Goal: Task Accomplishment & Management: Manage account settings

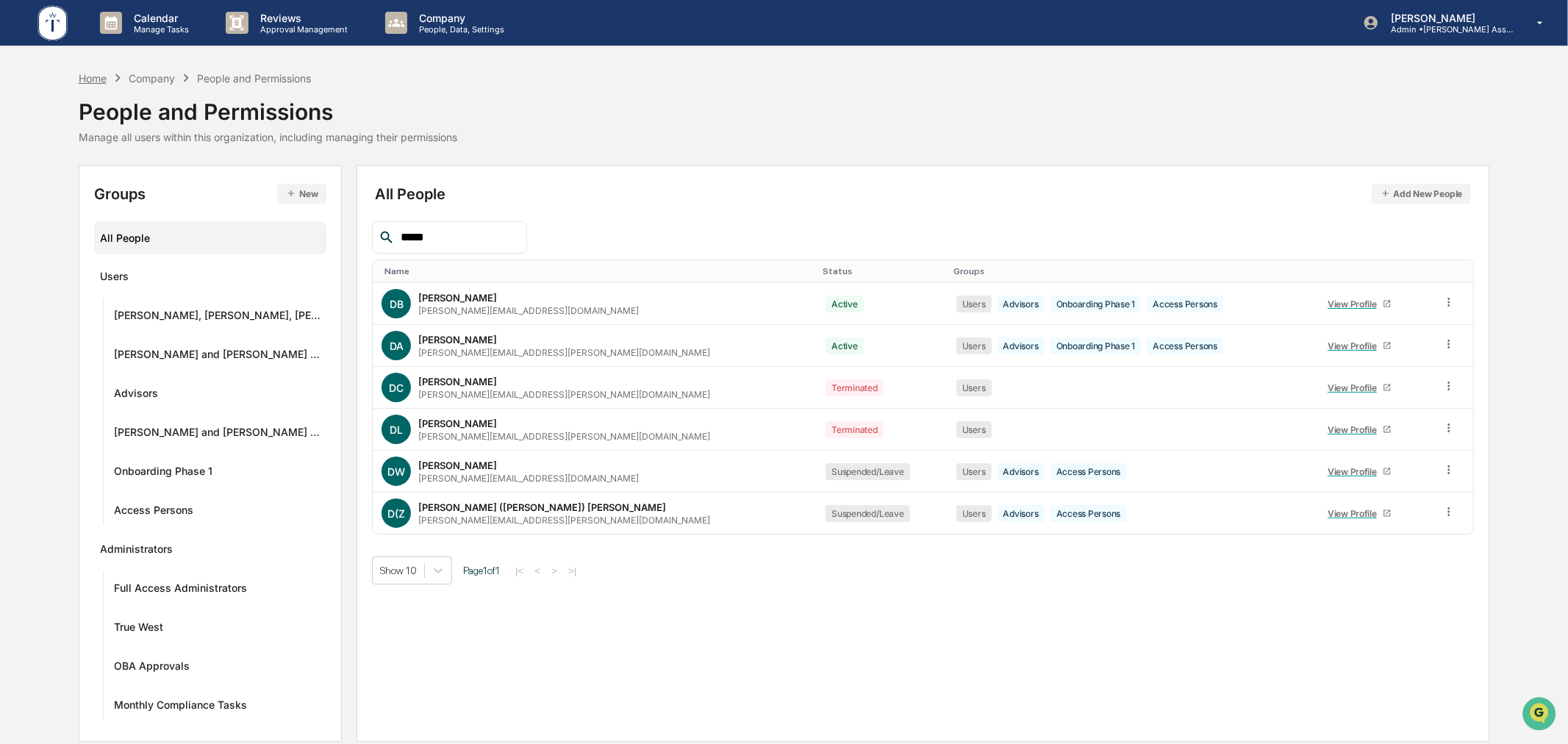
click at [88, 74] on div "Home" at bounding box center [92, 78] width 28 height 12
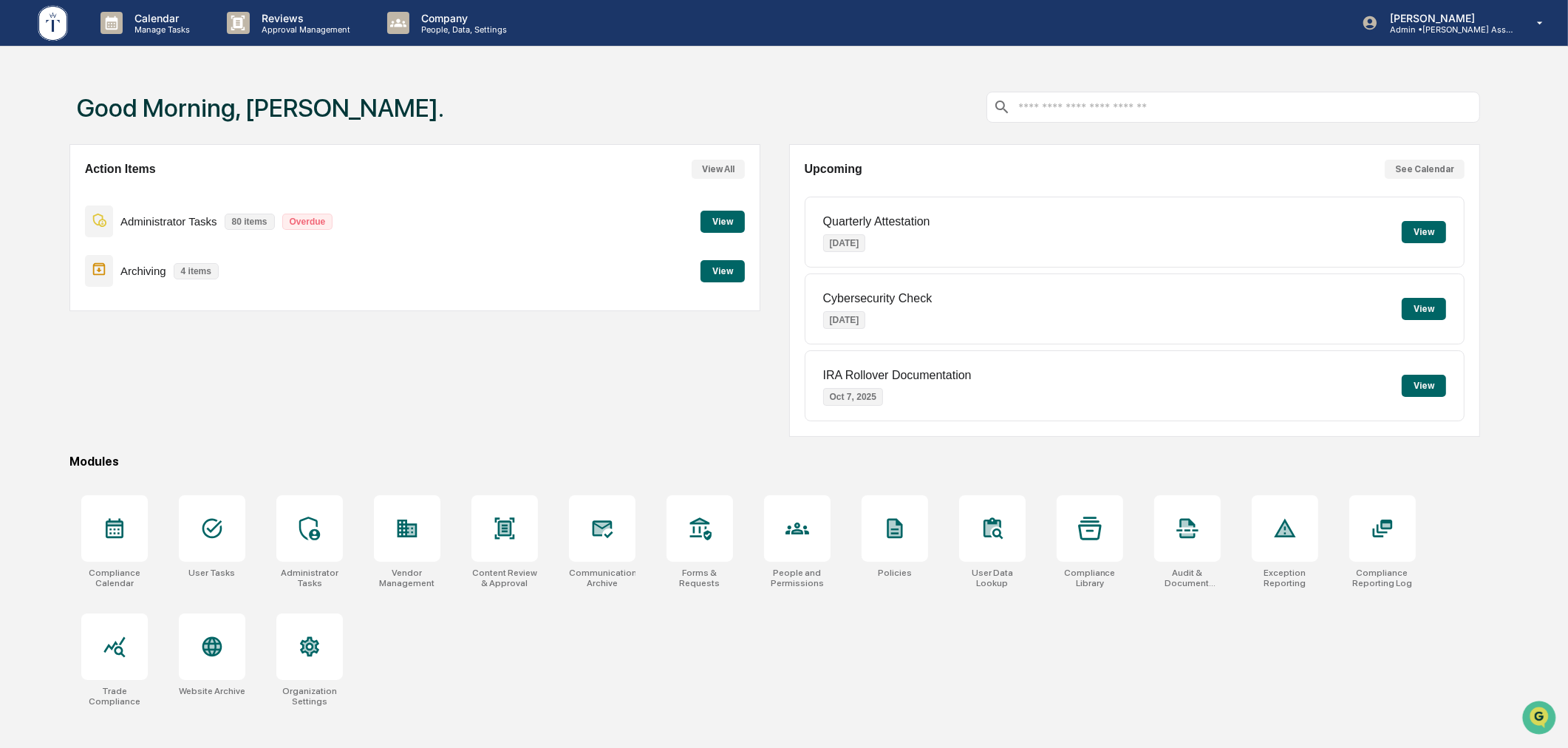
click at [480, 432] on div "Action Items View All Administrator Tasks 80 items Overdue View Archiving 4 ite…" at bounding box center [415, 290] width 692 height 293
click at [216, 534] on icon at bounding box center [211, 528] width 24 height 24
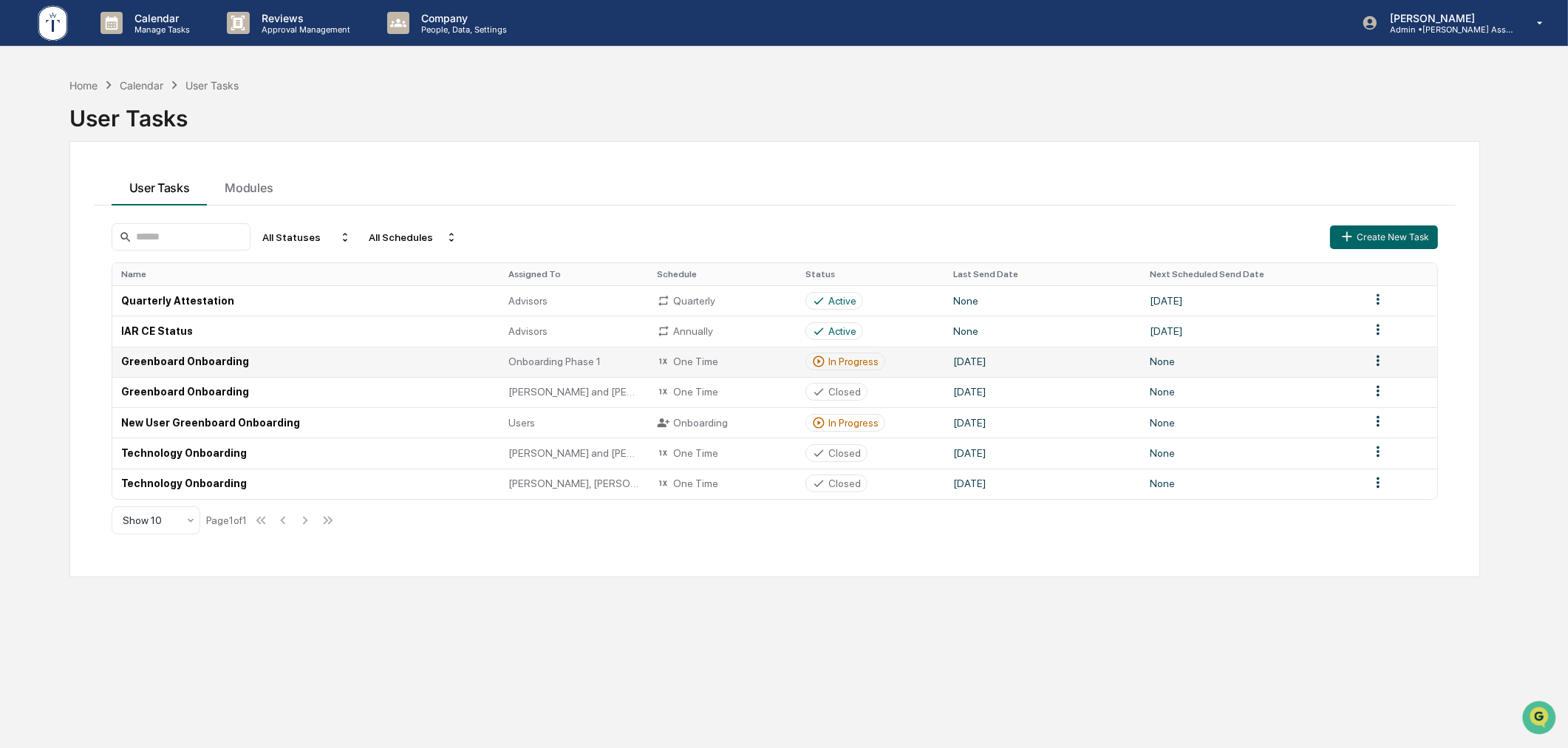
click at [831, 356] on div "In Progress" at bounding box center [853, 361] width 50 height 12
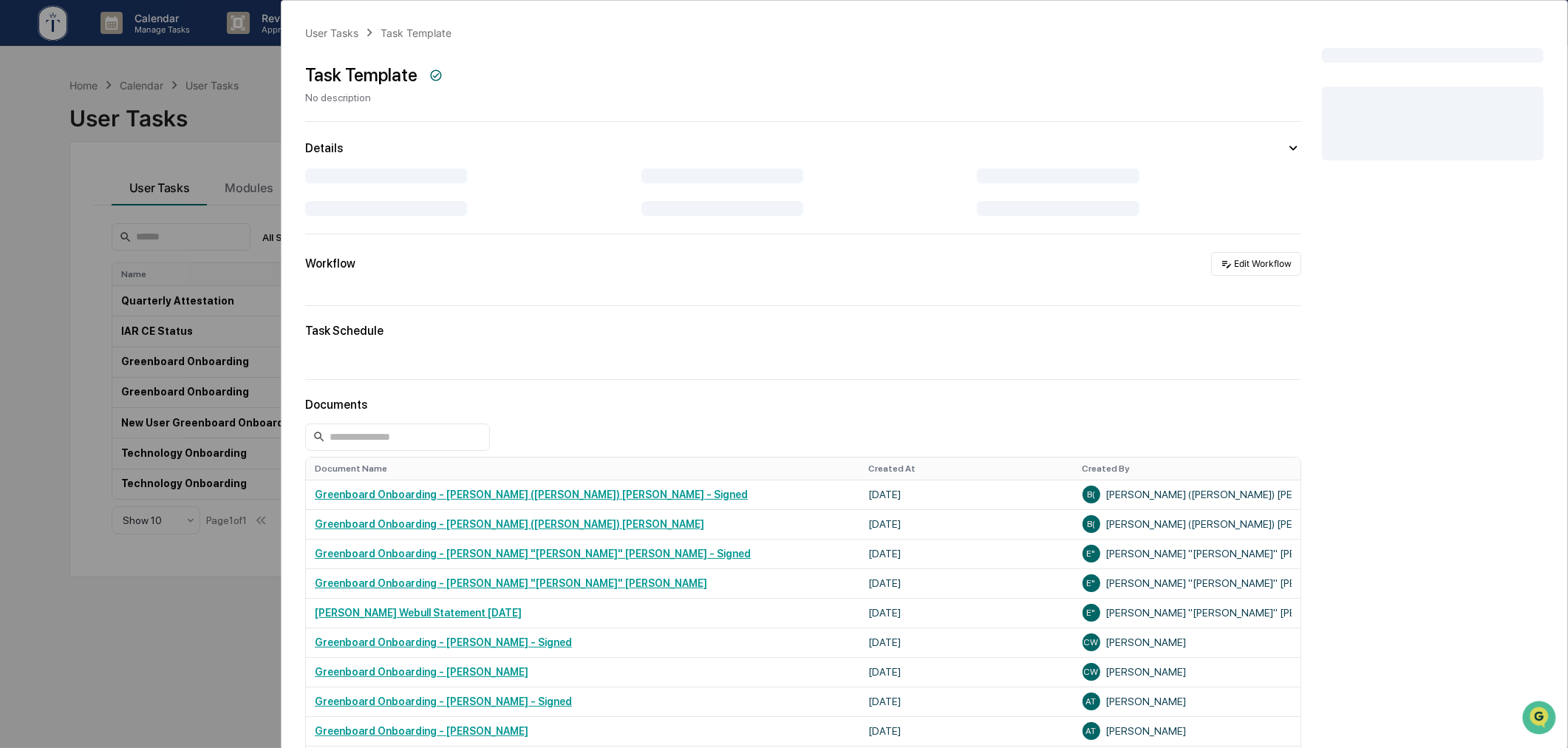
click at [188, 615] on div "User Tasks Task Template Task Template No description Details Workflow Edit Wor…" at bounding box center [784, 374] width 1568 height 748
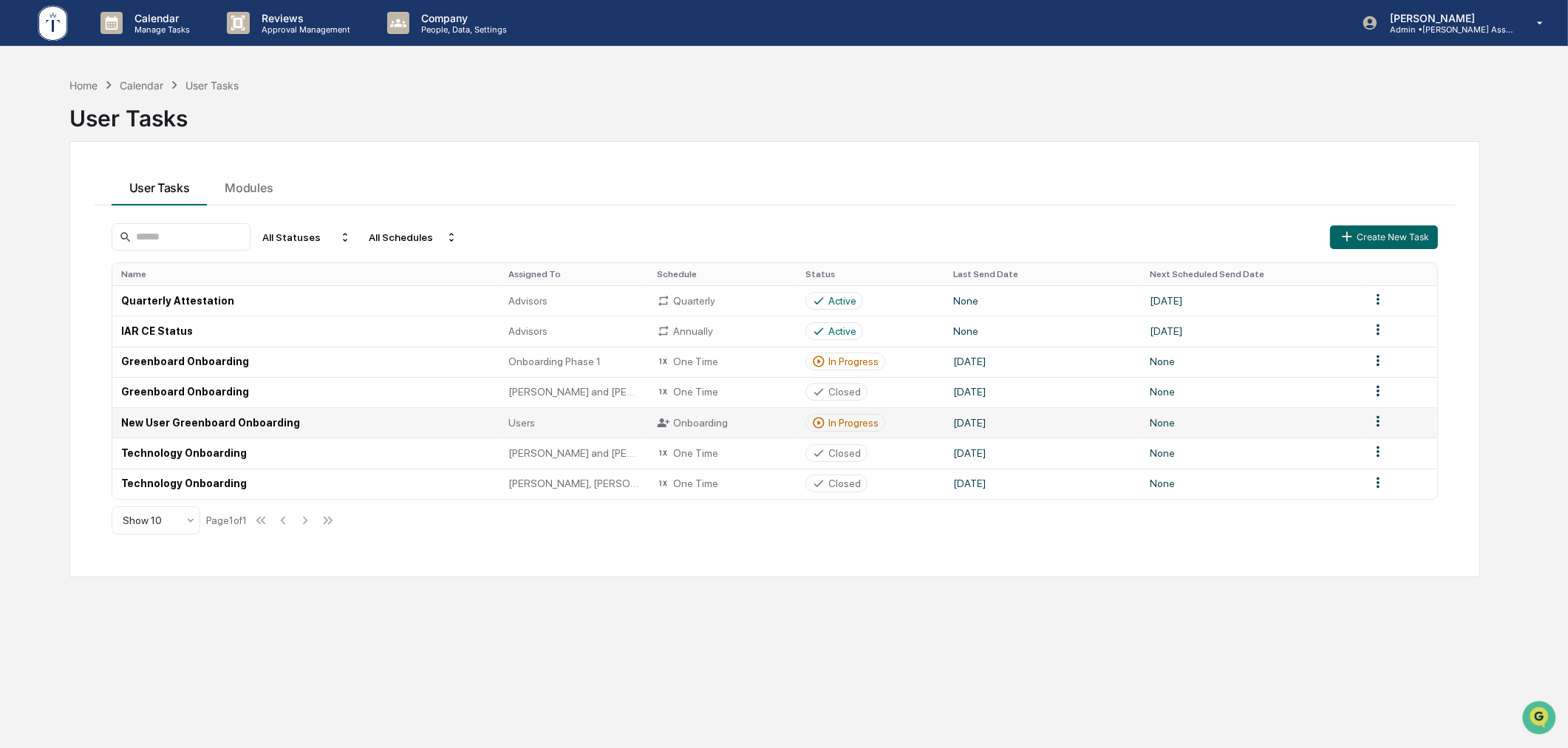
click at [835, 424] on div "In Progress" at bounding box center [853, 423] width 50 height 12
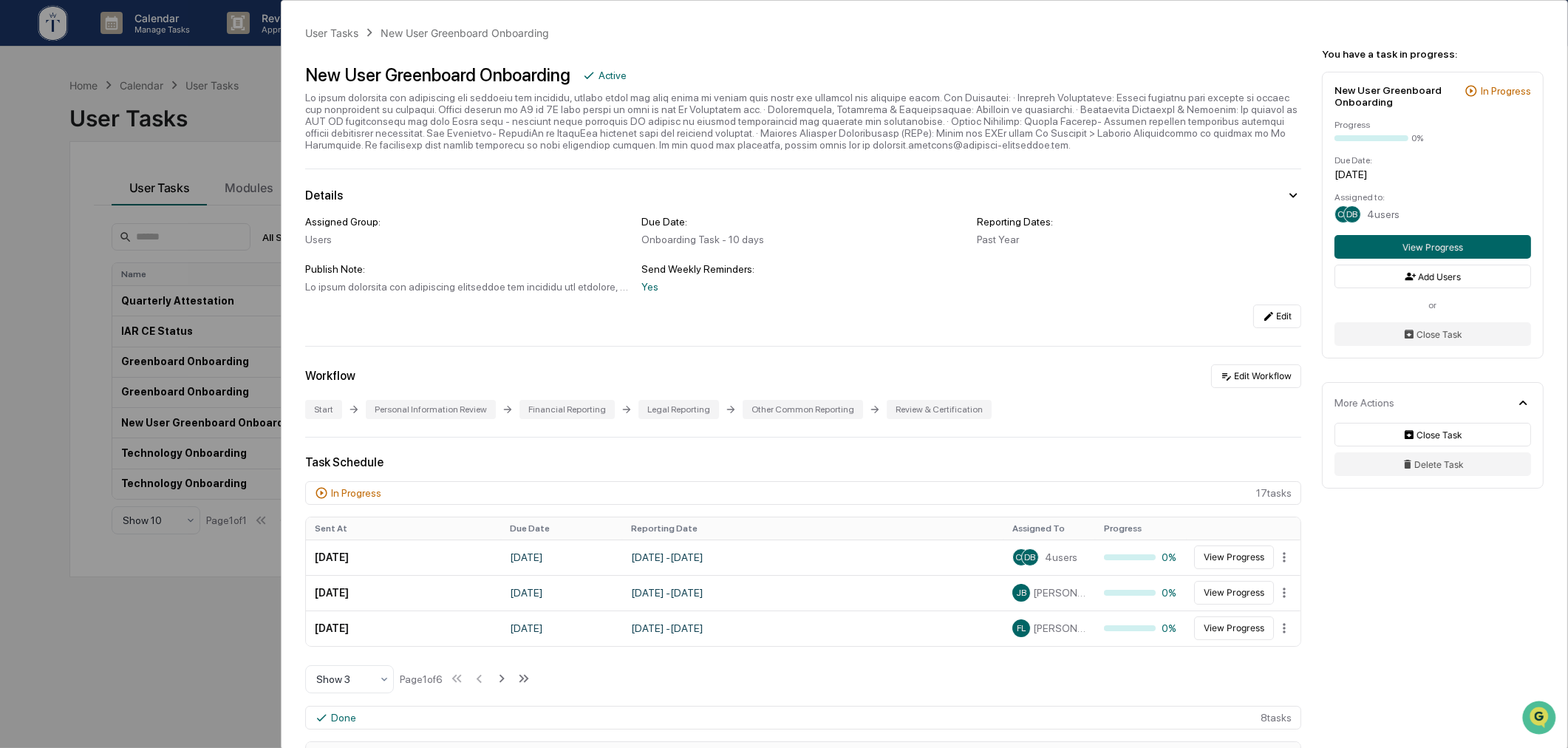
click at [197, 644] on div "User Tasks New User Greenboard Onboarding New User Greenboard Onboarding Active…" at bounding box center [784, 374] width 1568 height 748
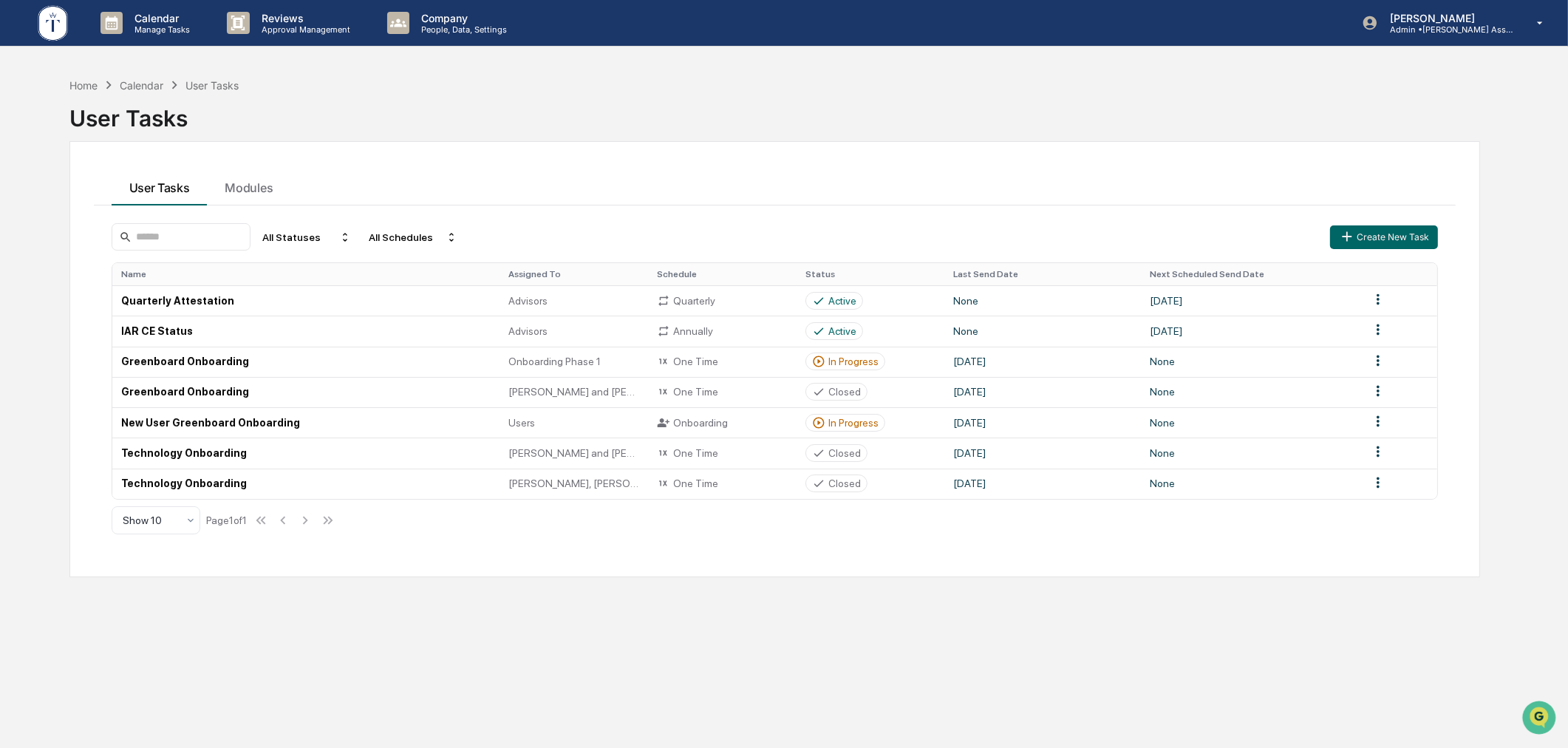
click at [721, 118] on div "User Tasks" at bounding box center [775, 112] width 1412 height 39
click at [836, 360] on div "Closed" at bounding box center [845, 361] width 33 height 12
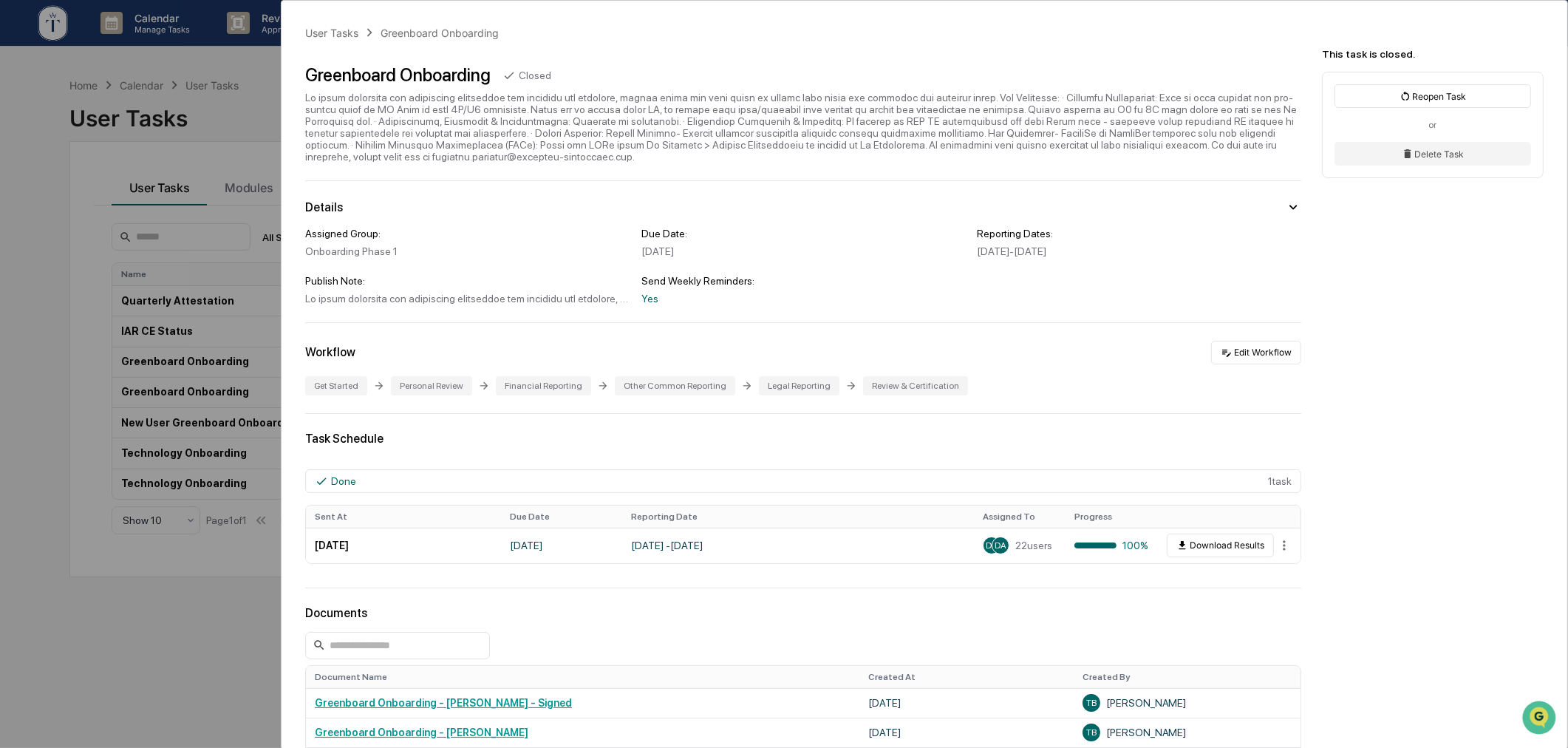
scroll to position [137, 0]
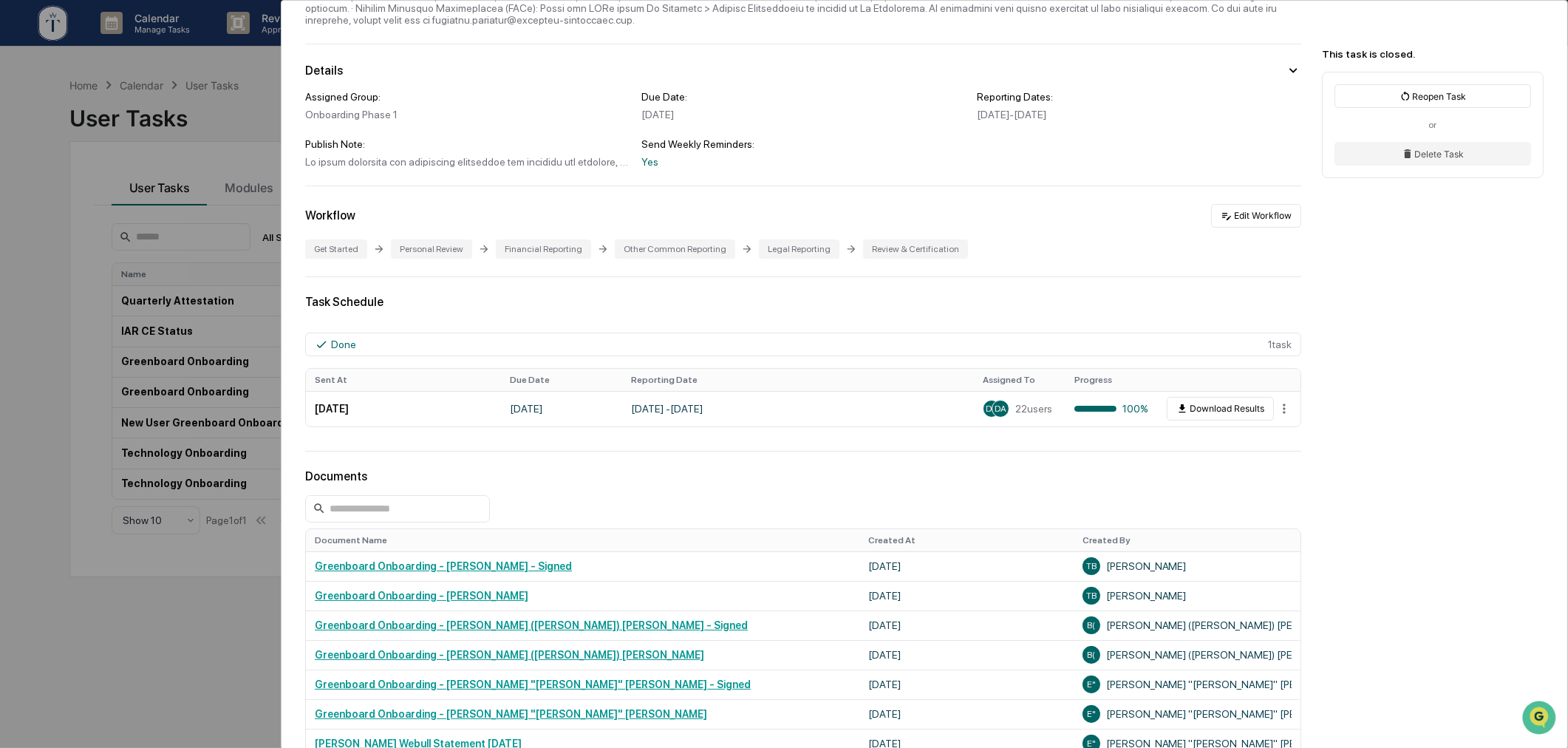
click at [158, 612] on div "User Tasks Greenboard Onboarding Greenboard Onboarding Closed Details Assigned …" at bounding box center [784, 374] width 1568 height 748
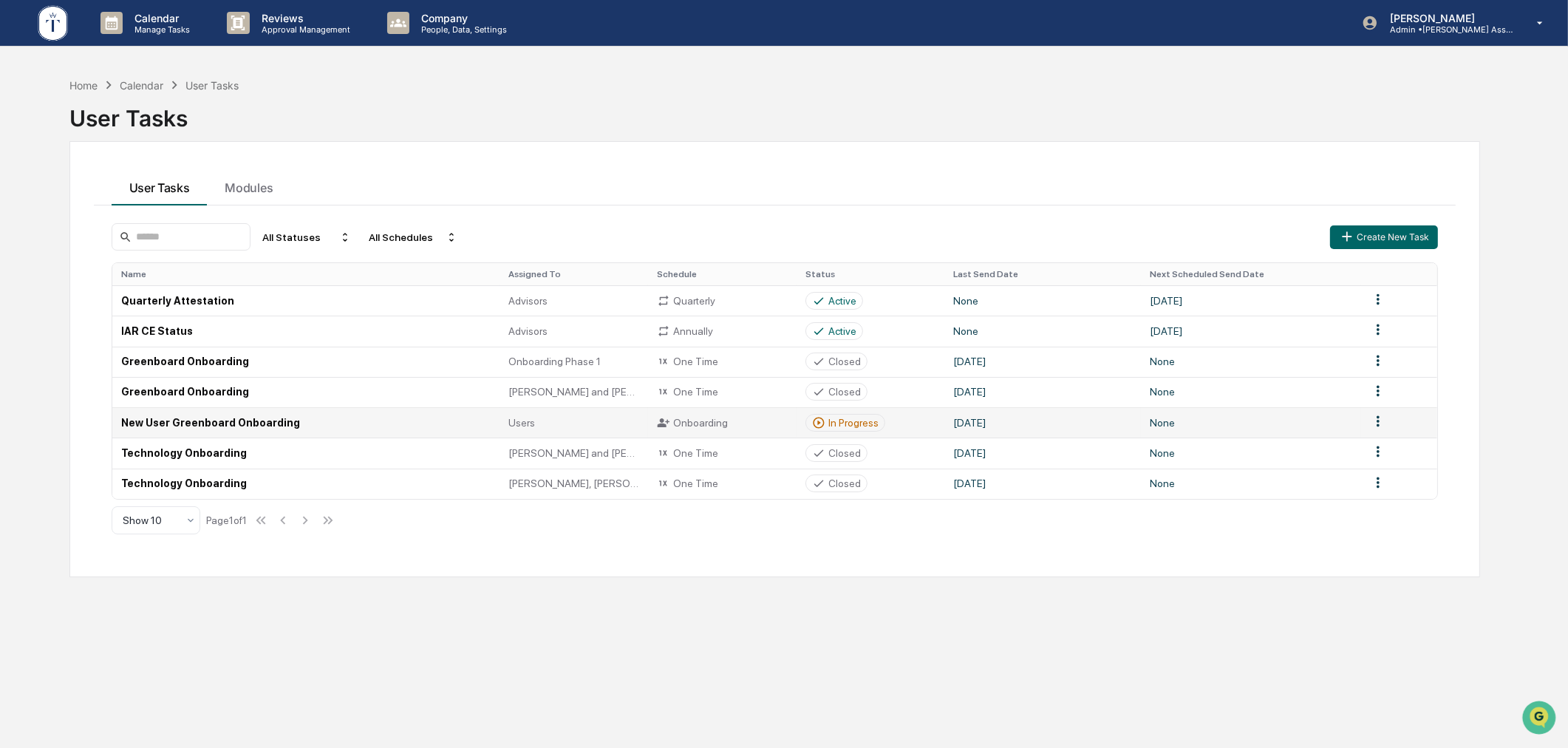
click at [866, 421] on div "In Progress" at bounding box center [853, 423] width 50 height 12
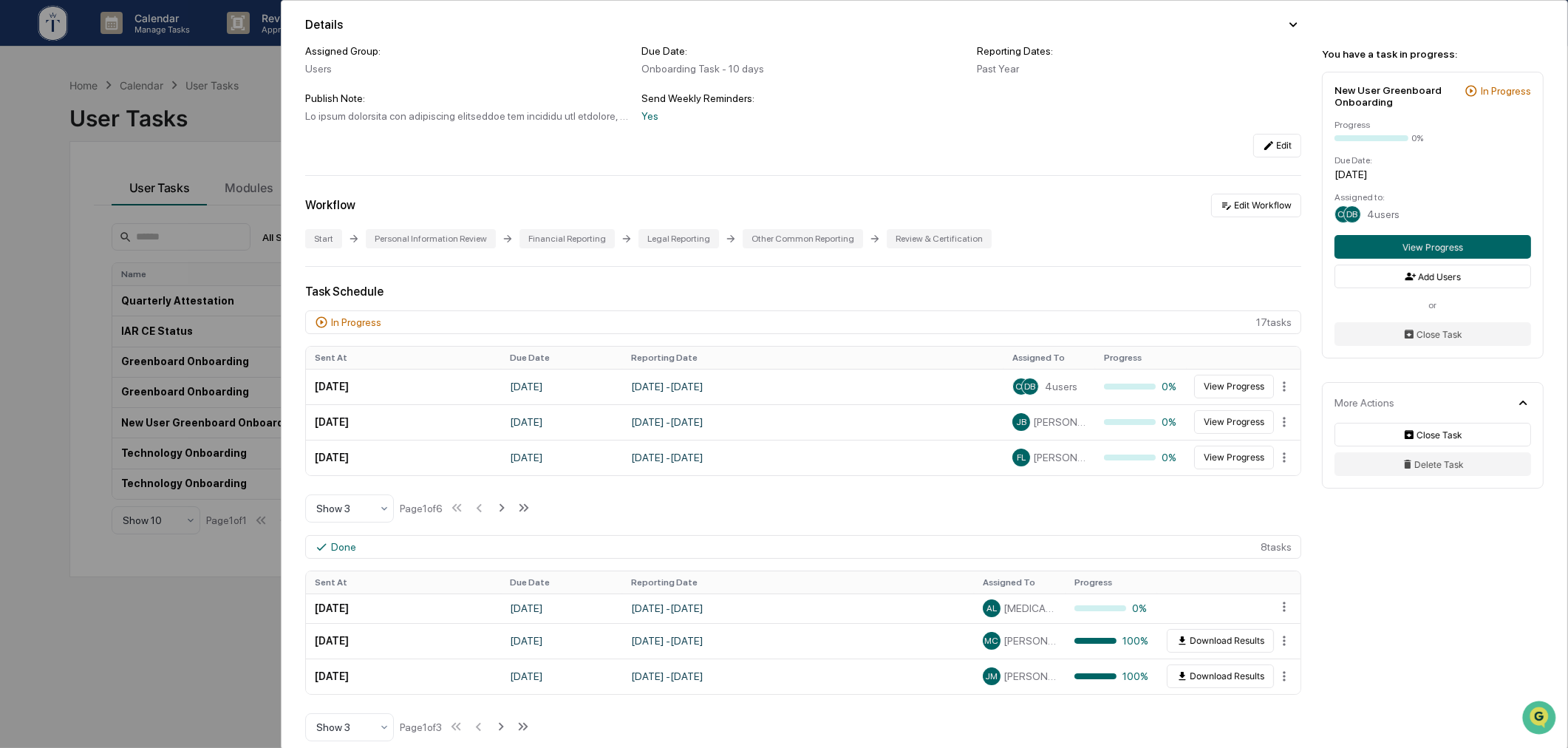
scroll to position [137, 0]
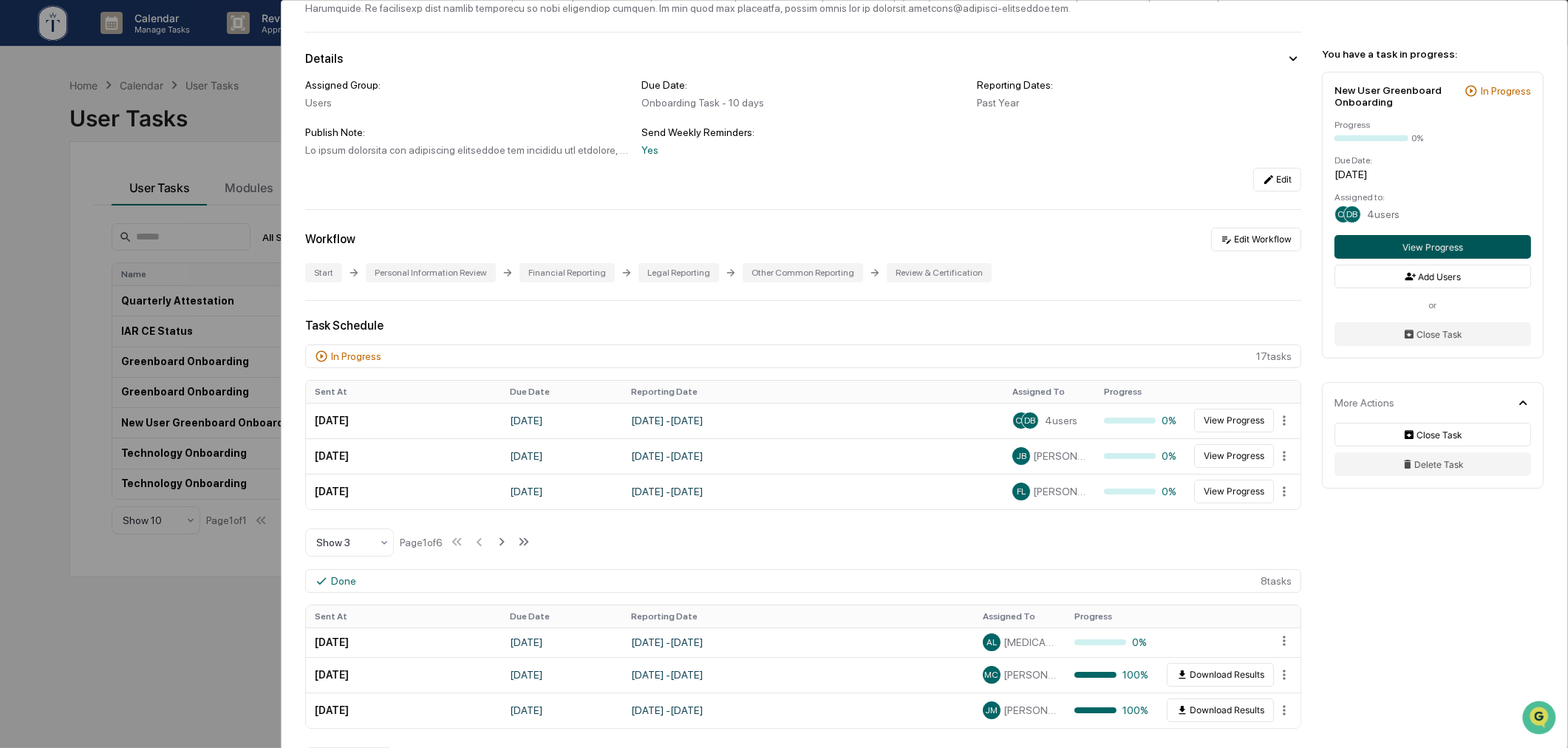
click at [1422, 239] on button "View Progress" at bounding box center [1432, 247] width 197 height 24
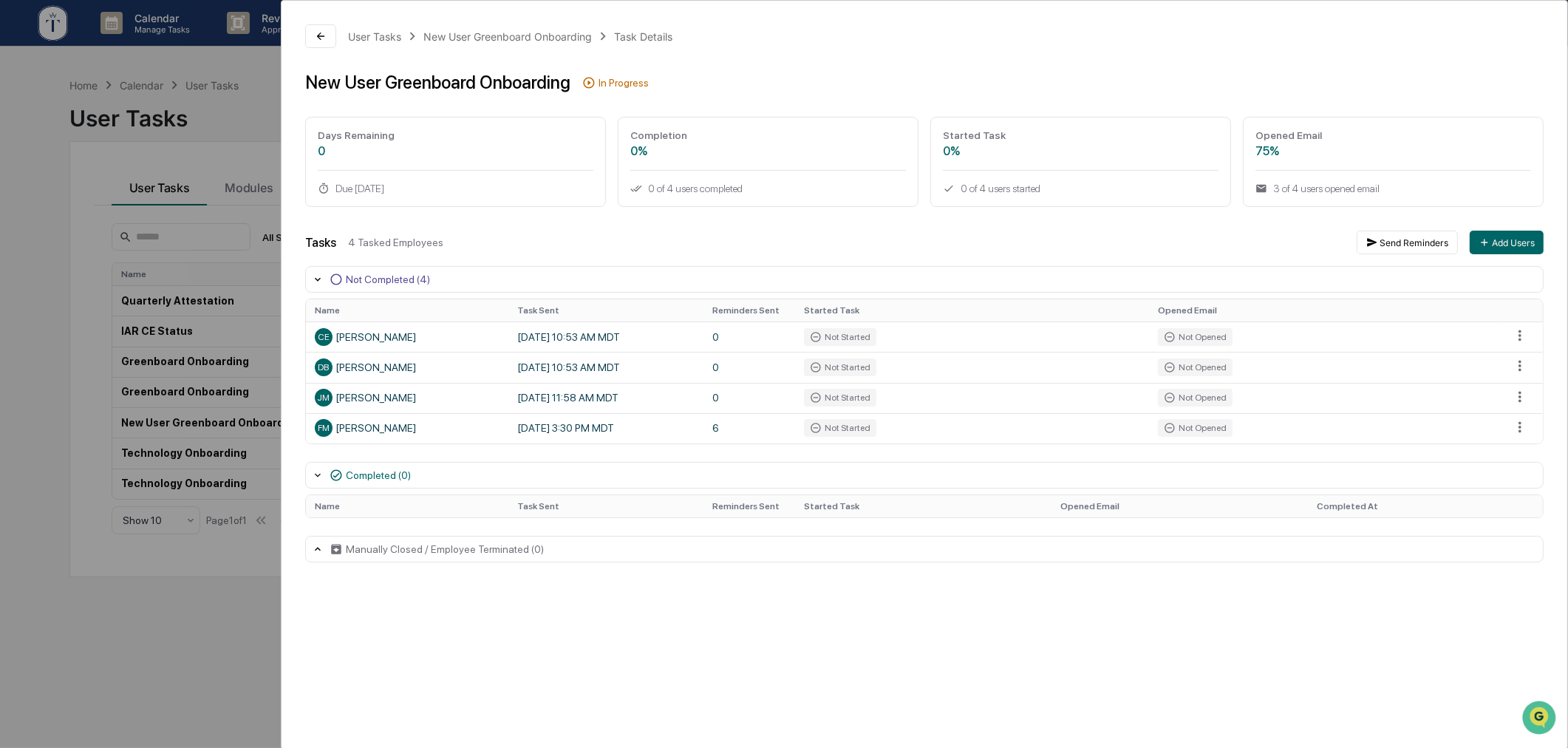
click at [242, 146] on div "User Tasks New User Greenboard Onboarding Task Details New User Greenboard Onbo…" at bounding box center [784, 374] width 1568 height 748
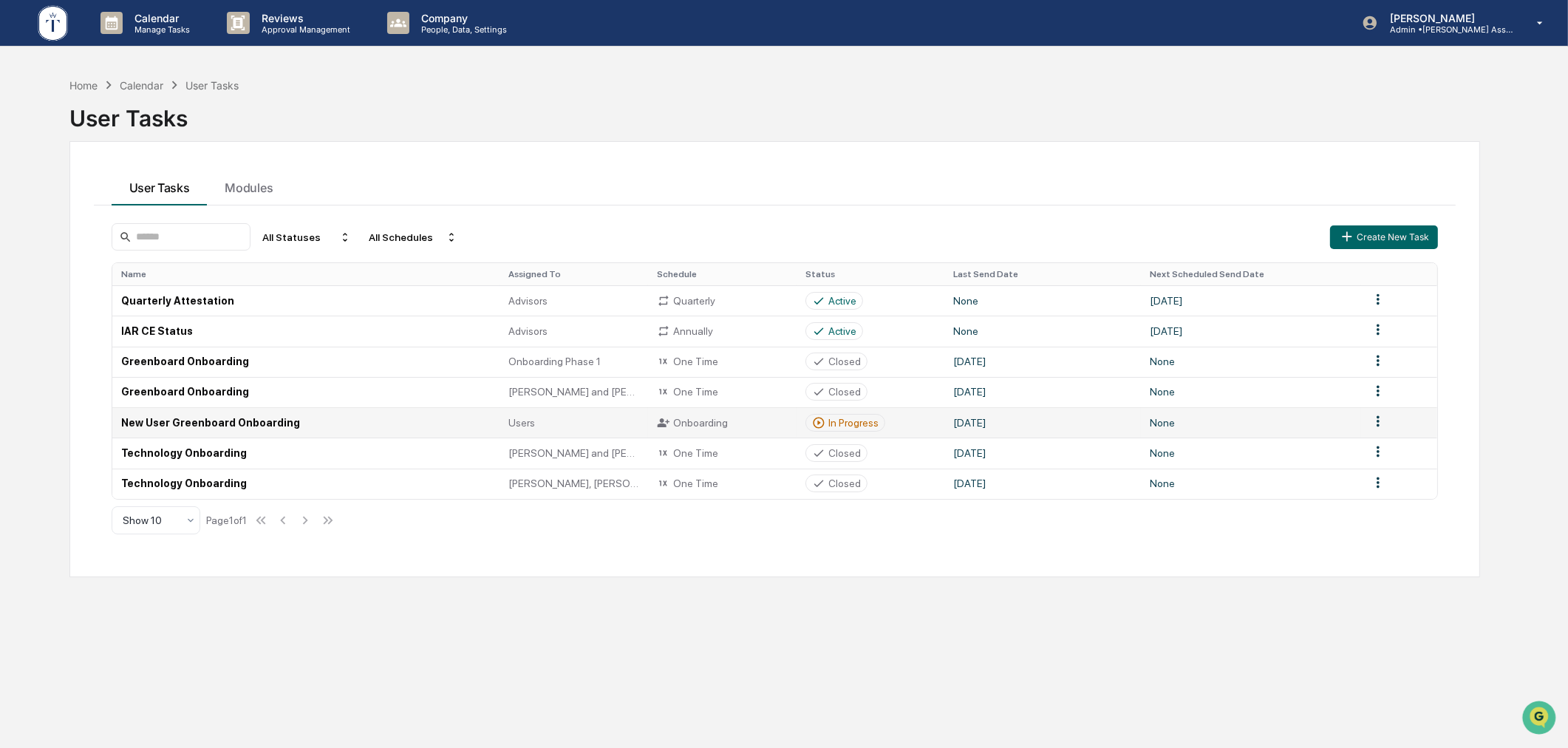
click at [828, 421] on div "In Progress" at bounding box center [853, 423] width 50 height 12
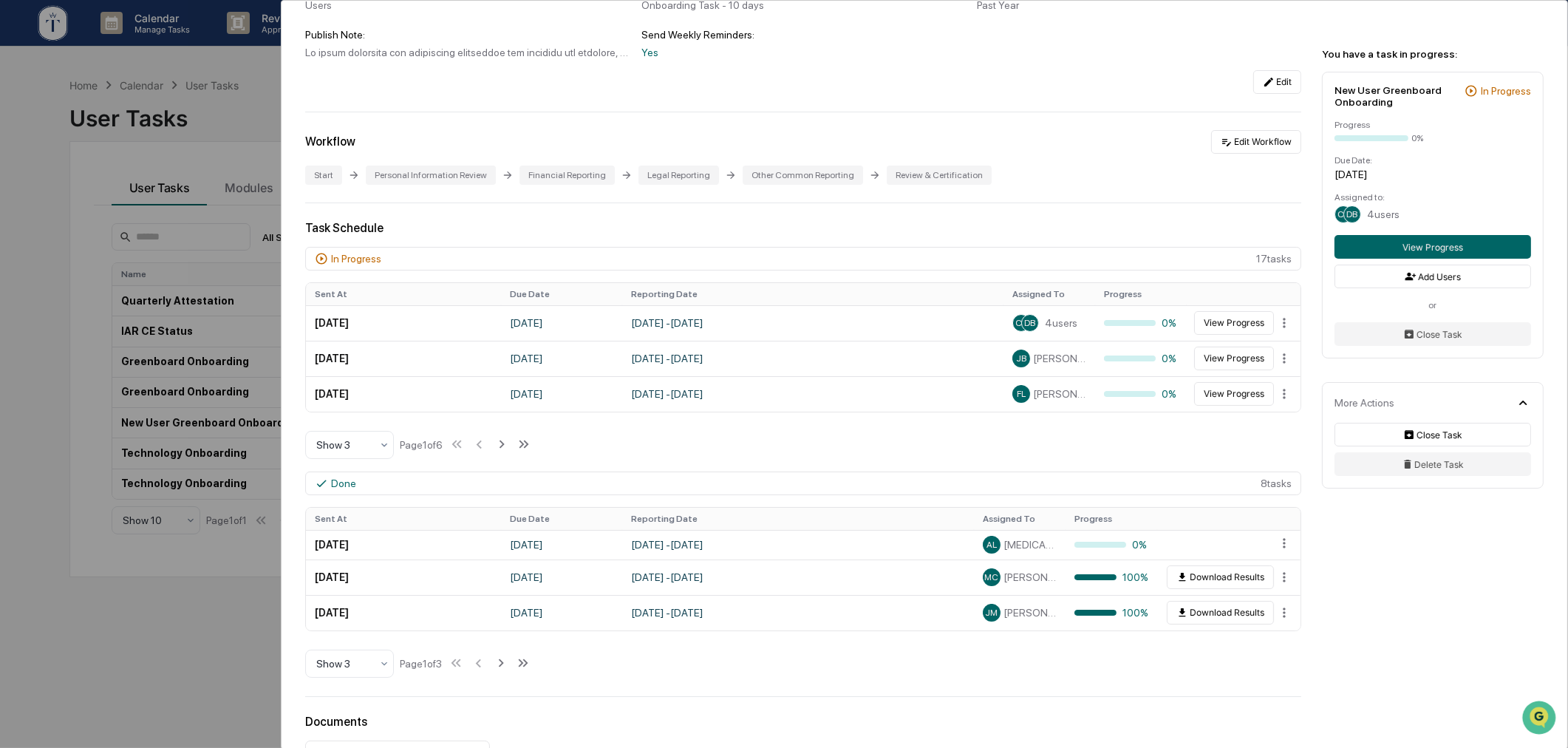
scroll to position [273, 0]
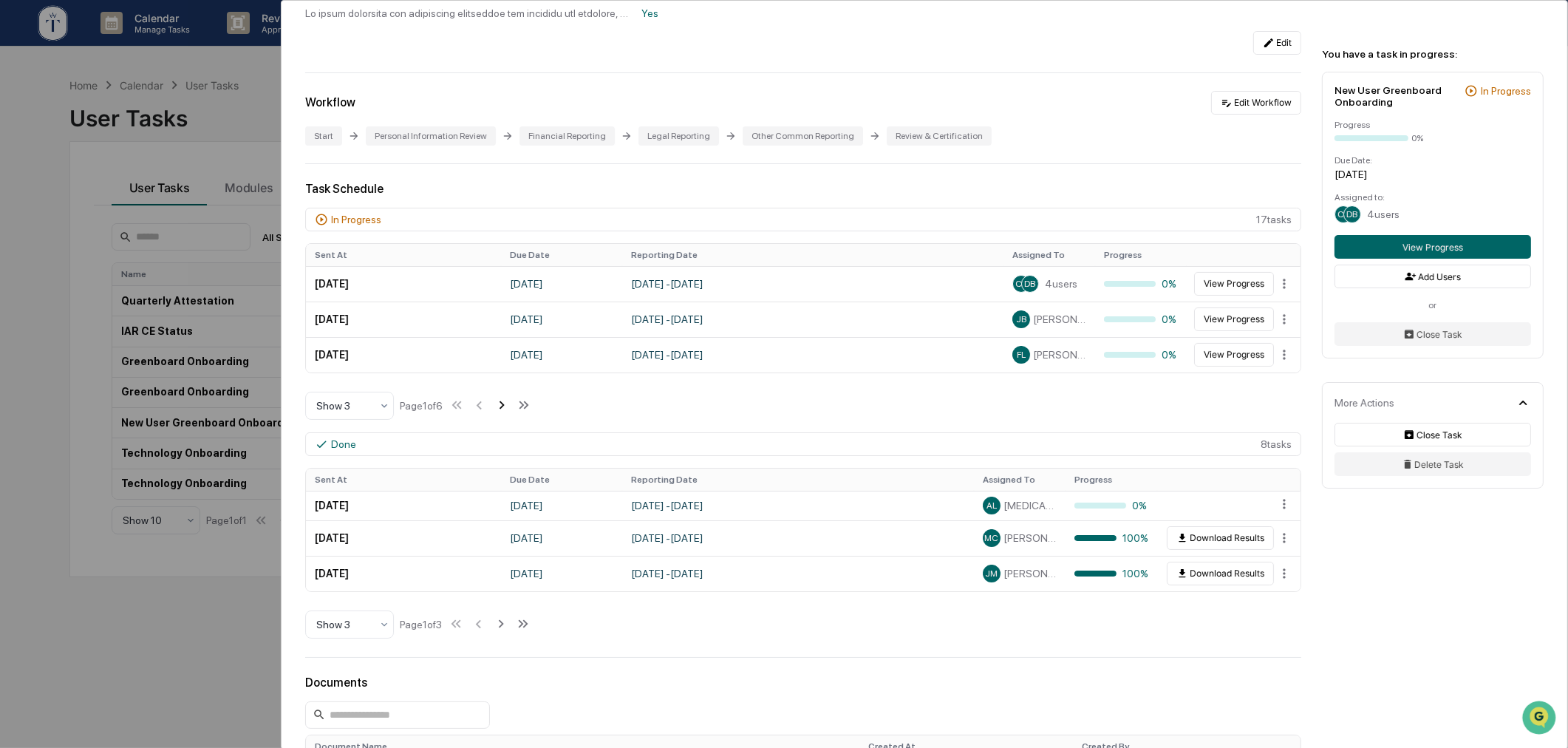
click at [501, 405] on icon at bounding box center [502, 405] width 16 height 16
click at [501, 405] on icon at bounding box center [503, 405] width 16 height 16
click at [459, 410] on icon at bounding box center [457, 406] width 5 height 8
click at [532, 412] on icon at bounding box center [524, 405] width 16 height 16
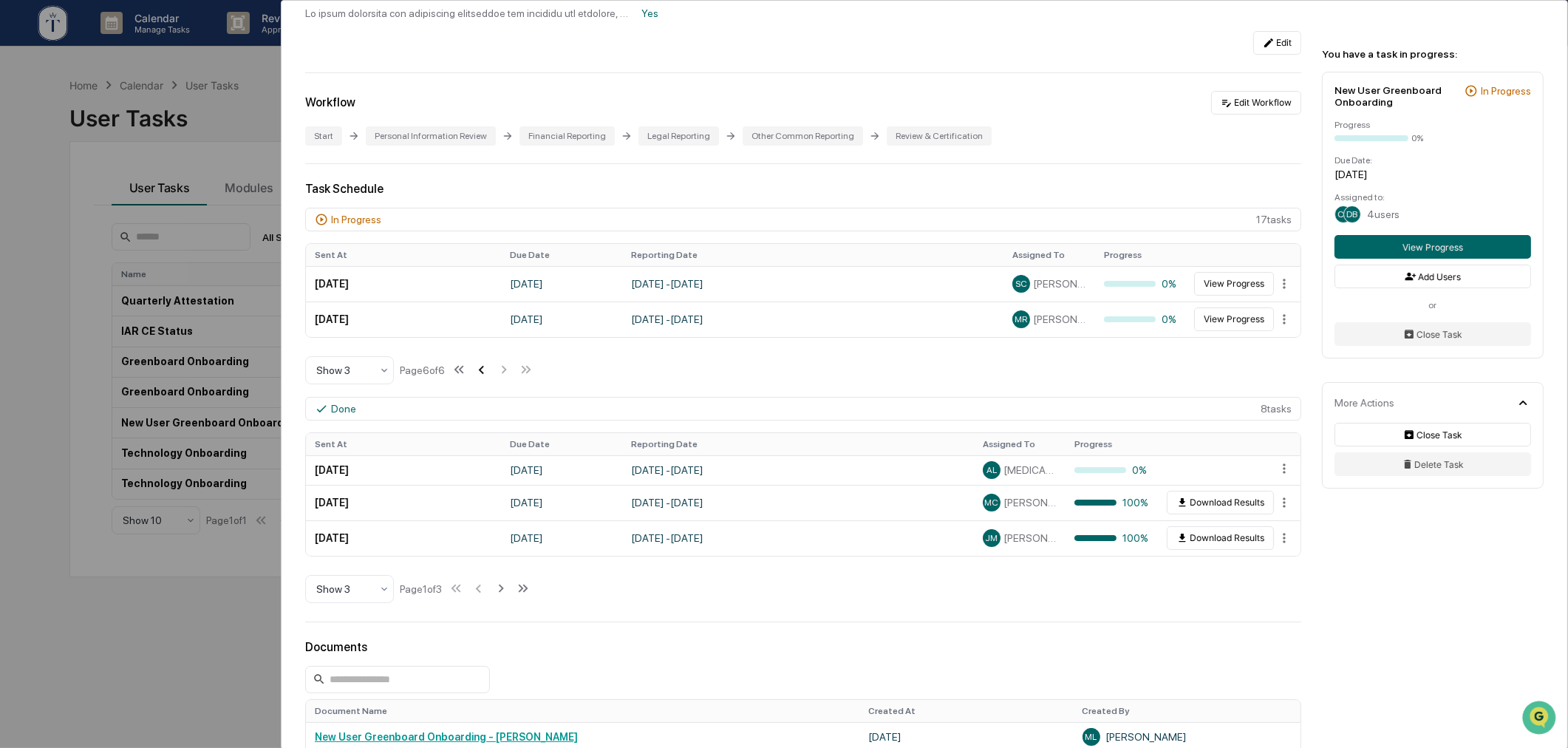
click at [489, 374] on icon at bounding box center [481, 369] width 16 height 16
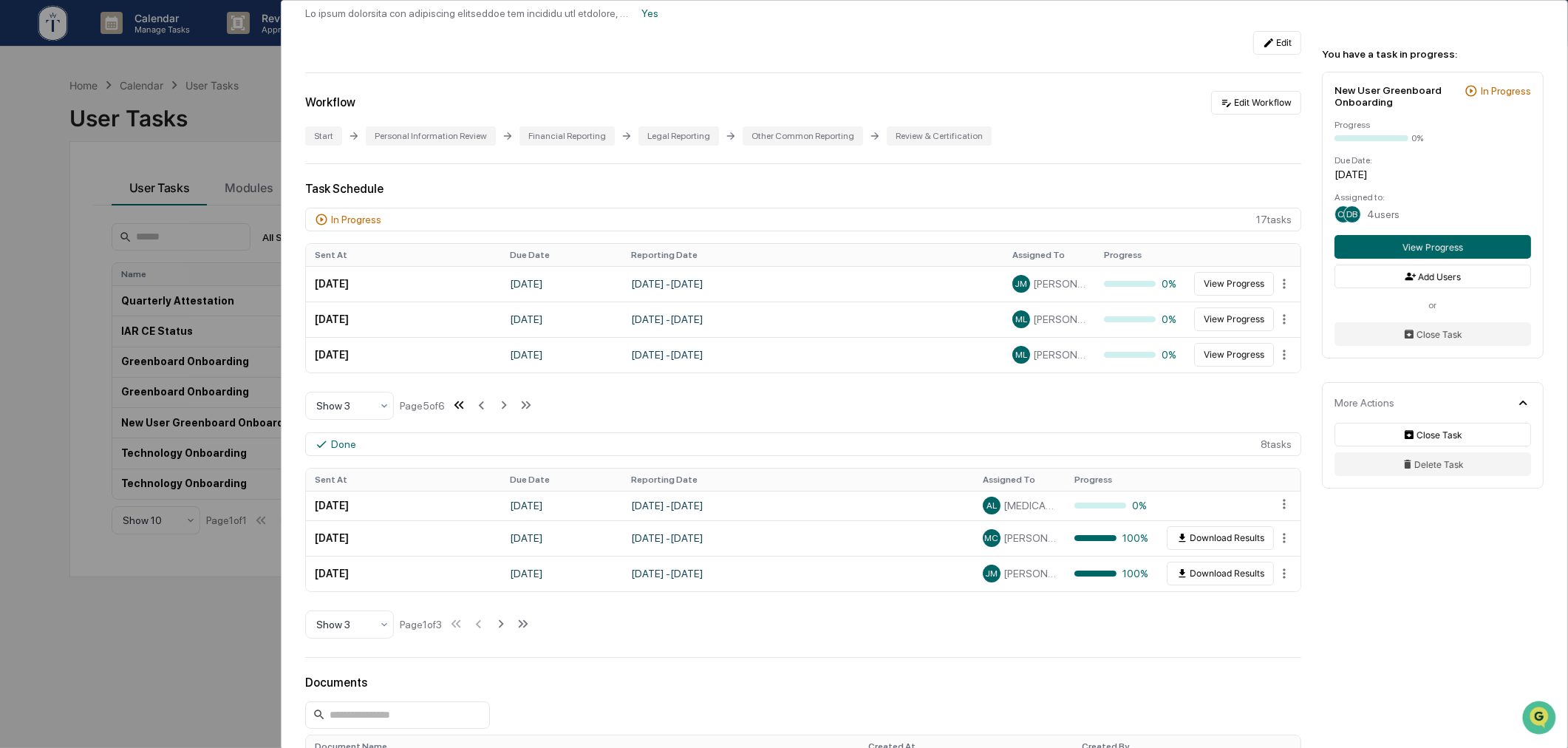
click at [461, 407] on icon at bounding box center [459, 405] width 16 height 16
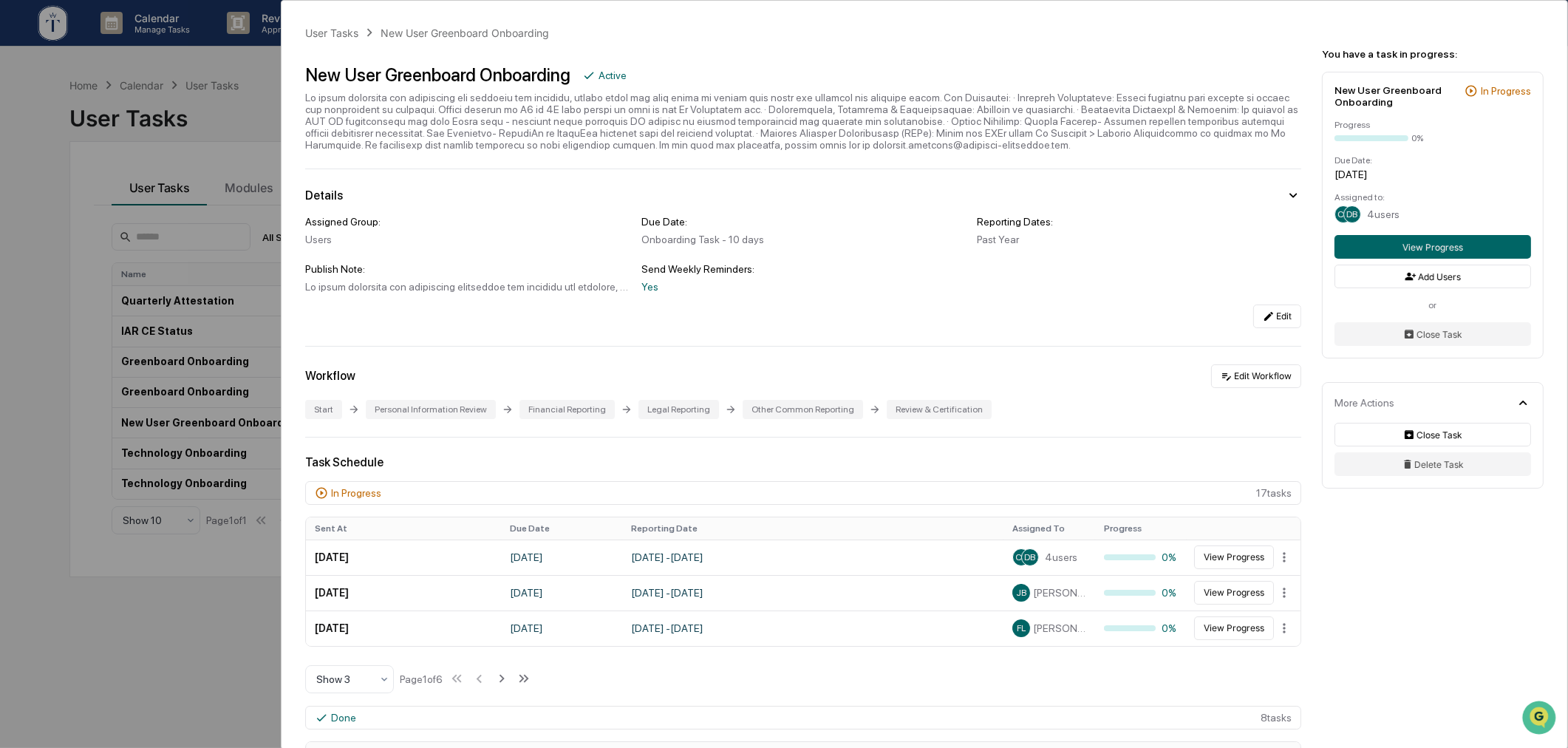
scroll to position [684, 0]
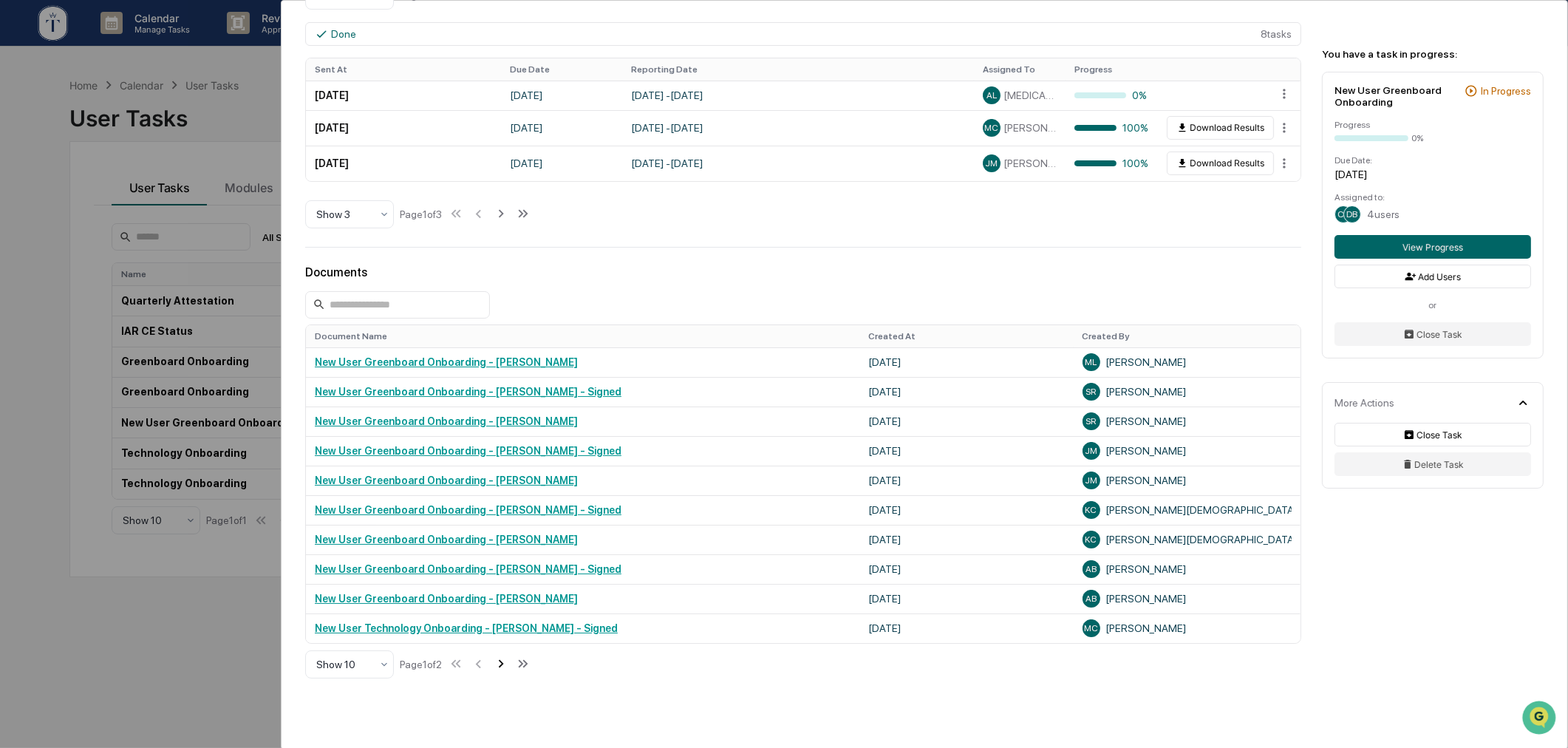
click at [505, 679] on button at bounding box center [501, 665] width 16 height 30
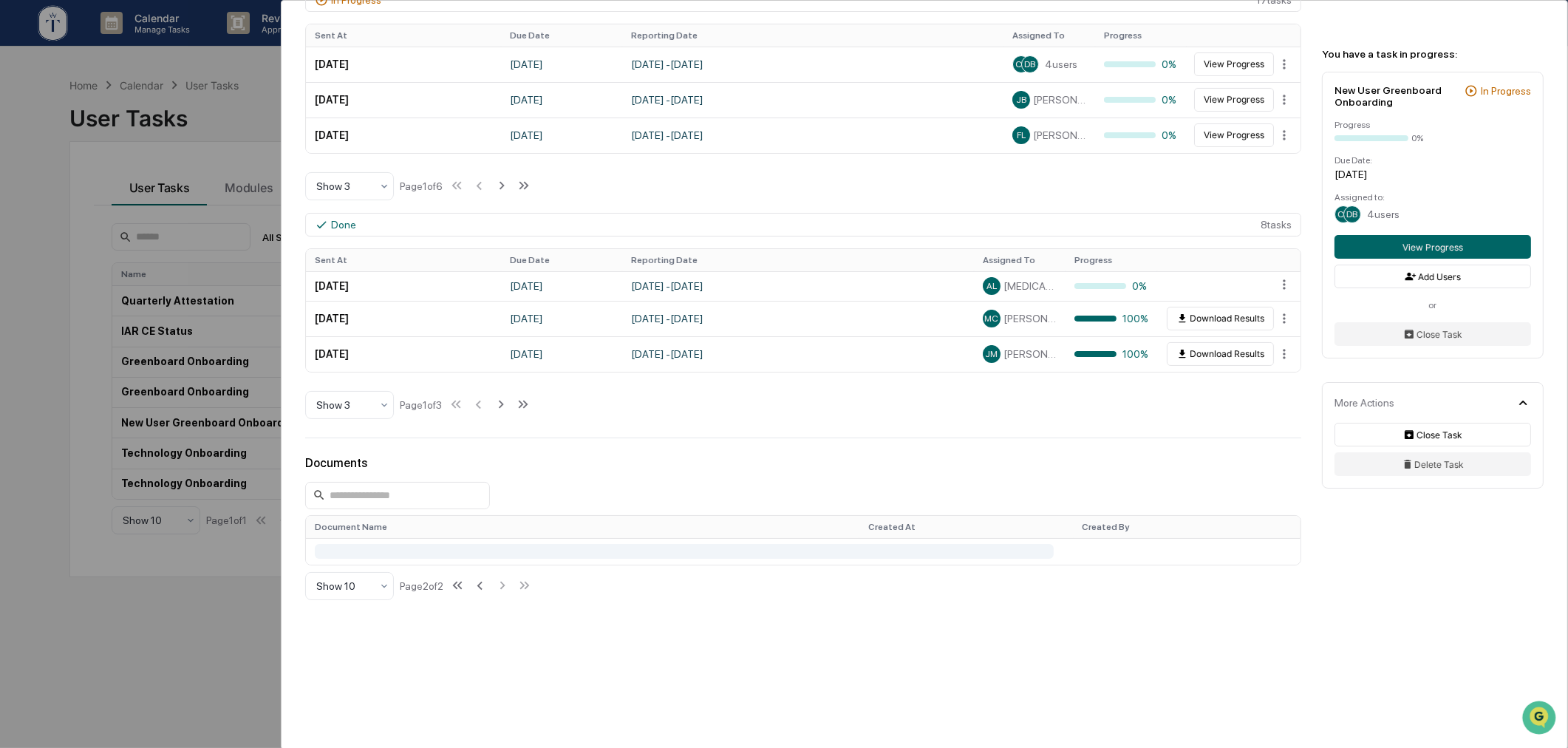
scroll to position [501, 0]
click at [476, 583] on icon at bounding box center [480, 586] width 16 height 16
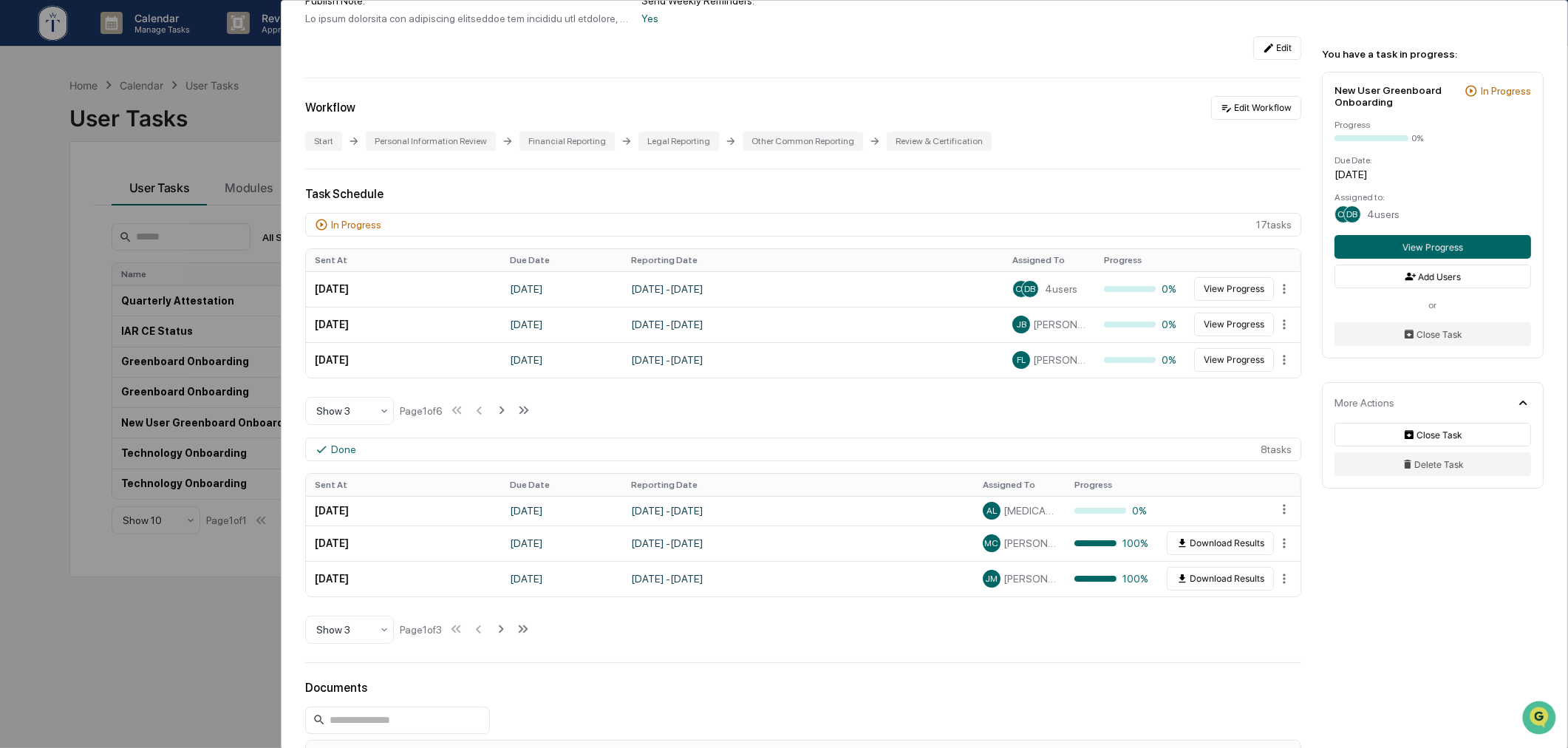
scroll to position [273, 0]
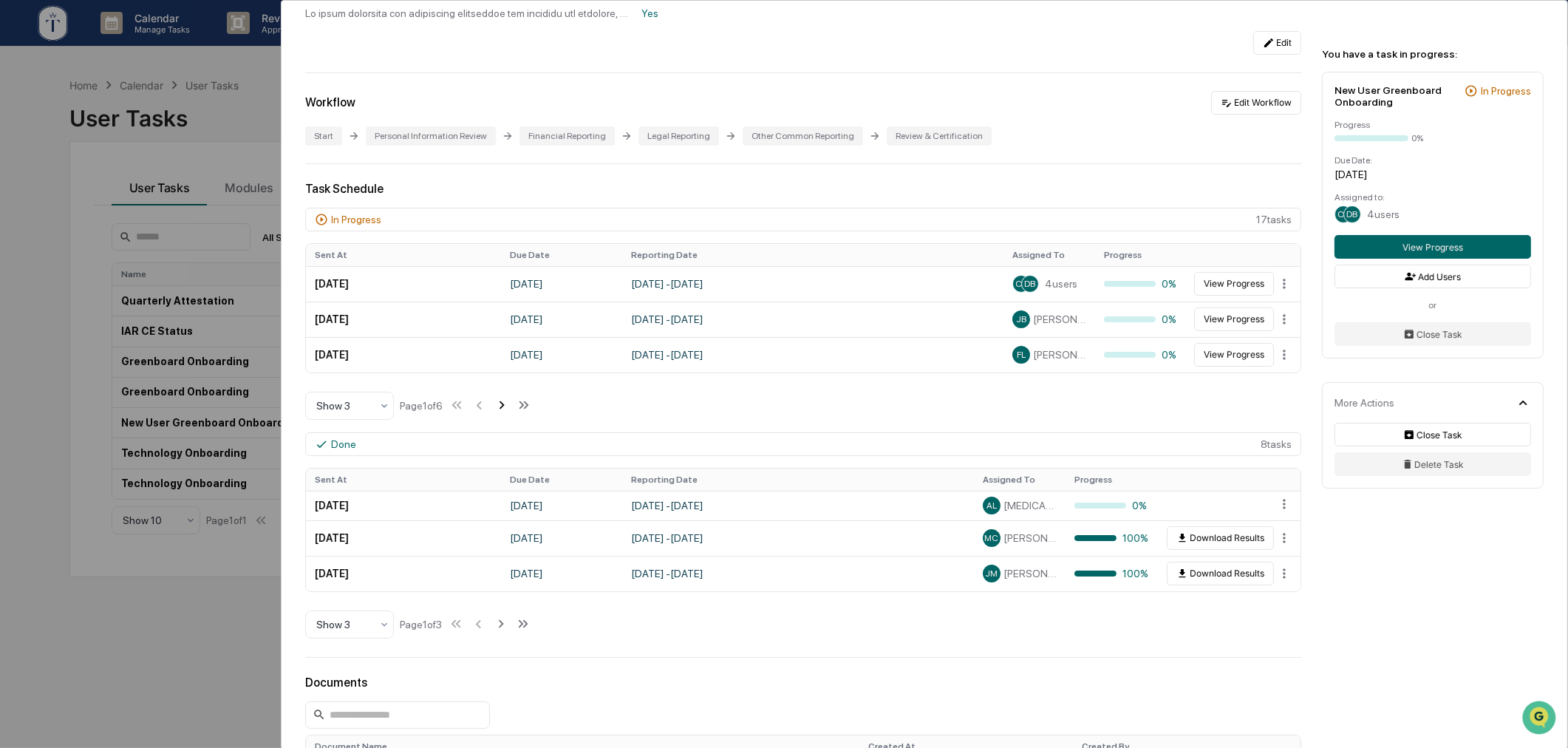
click at [500, 411] on icon at bounding box center [502, 405] width 16 height 16
click at [500, 411] on icon at bounding box center [503, 405] width 16 height 16
click at [7, 300] on div "User Tasks New User Greenboard Onboarding New User Greenboard Onboarding Active…" at bounding box center [784, 374] width 1568 height 748
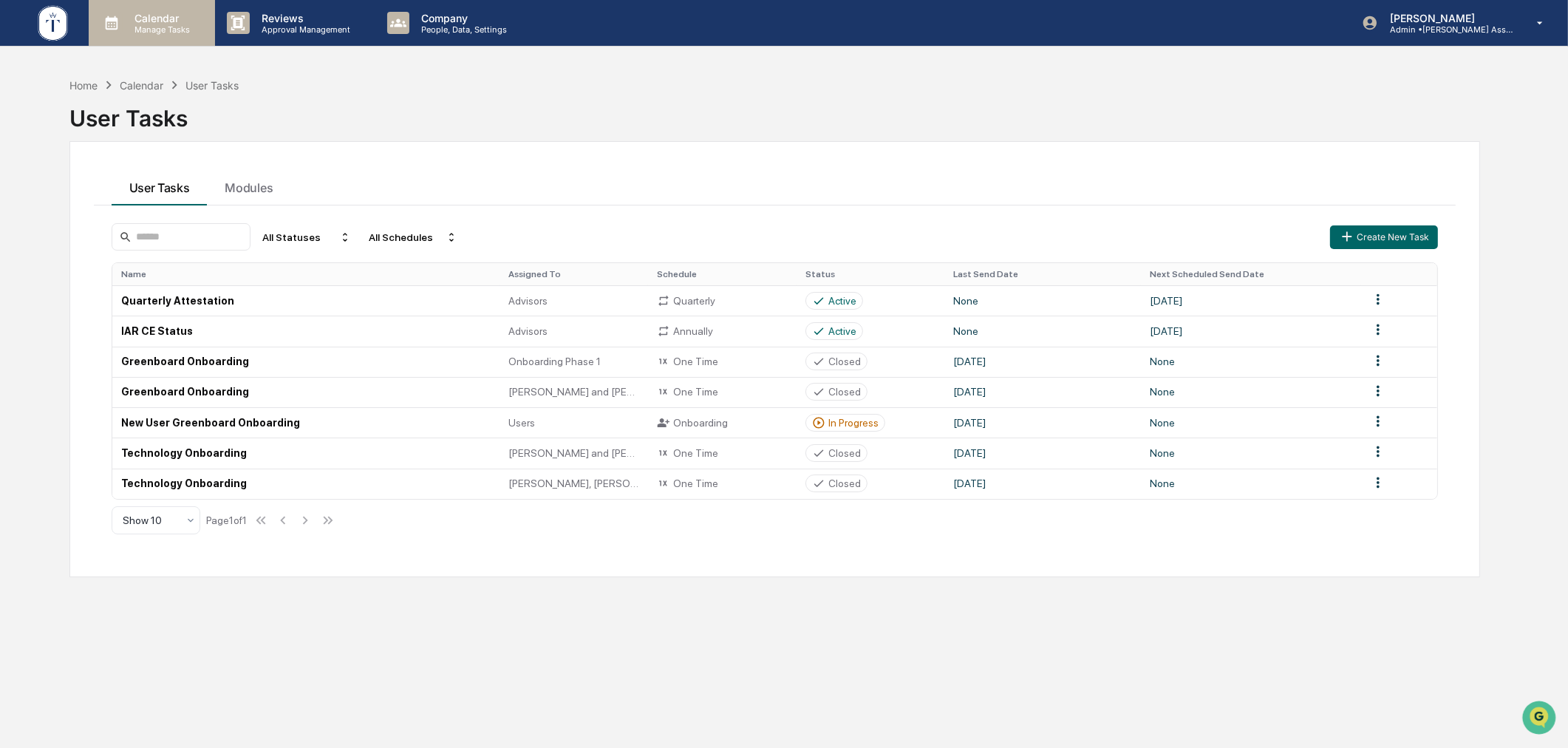
click at [146, 35] on div "Calendar Manage Tasks" at bounding box center [152, 23] width 127 height 46
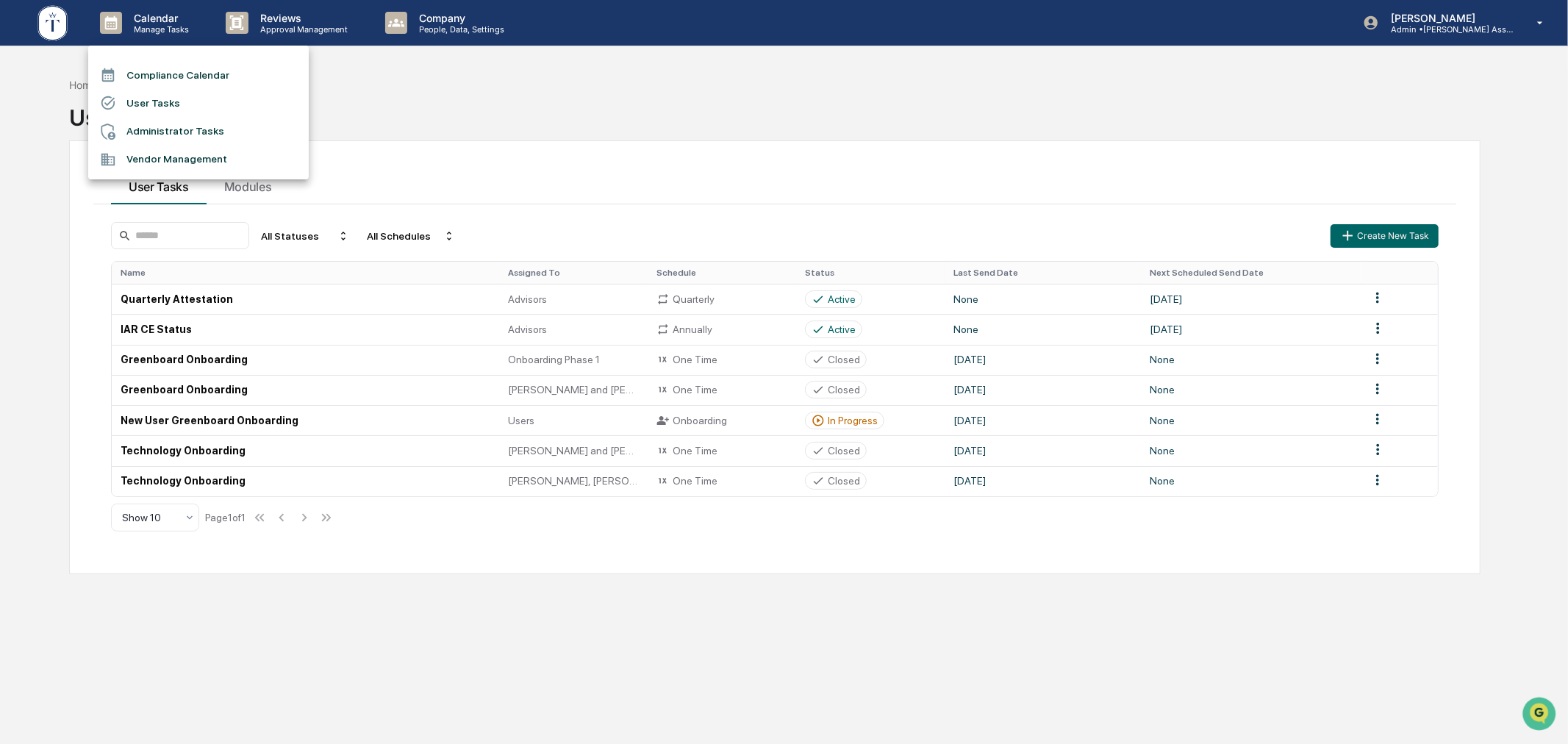
click at [426, 24] on div at bounding box center [784, 372] width 1568 height 744
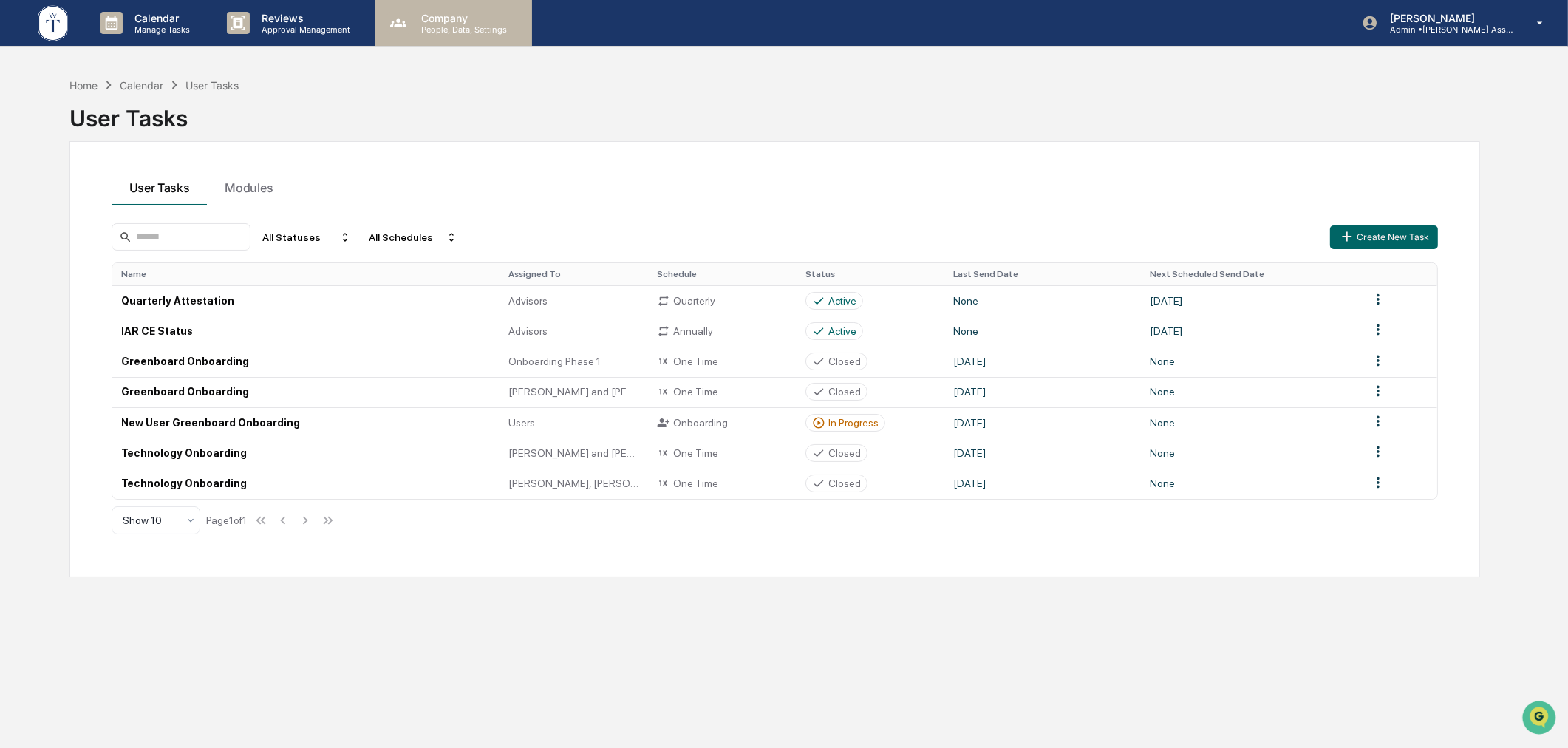
click at [467, 22] on p "Company" at bounding box center [462, 17] width 105 height 12
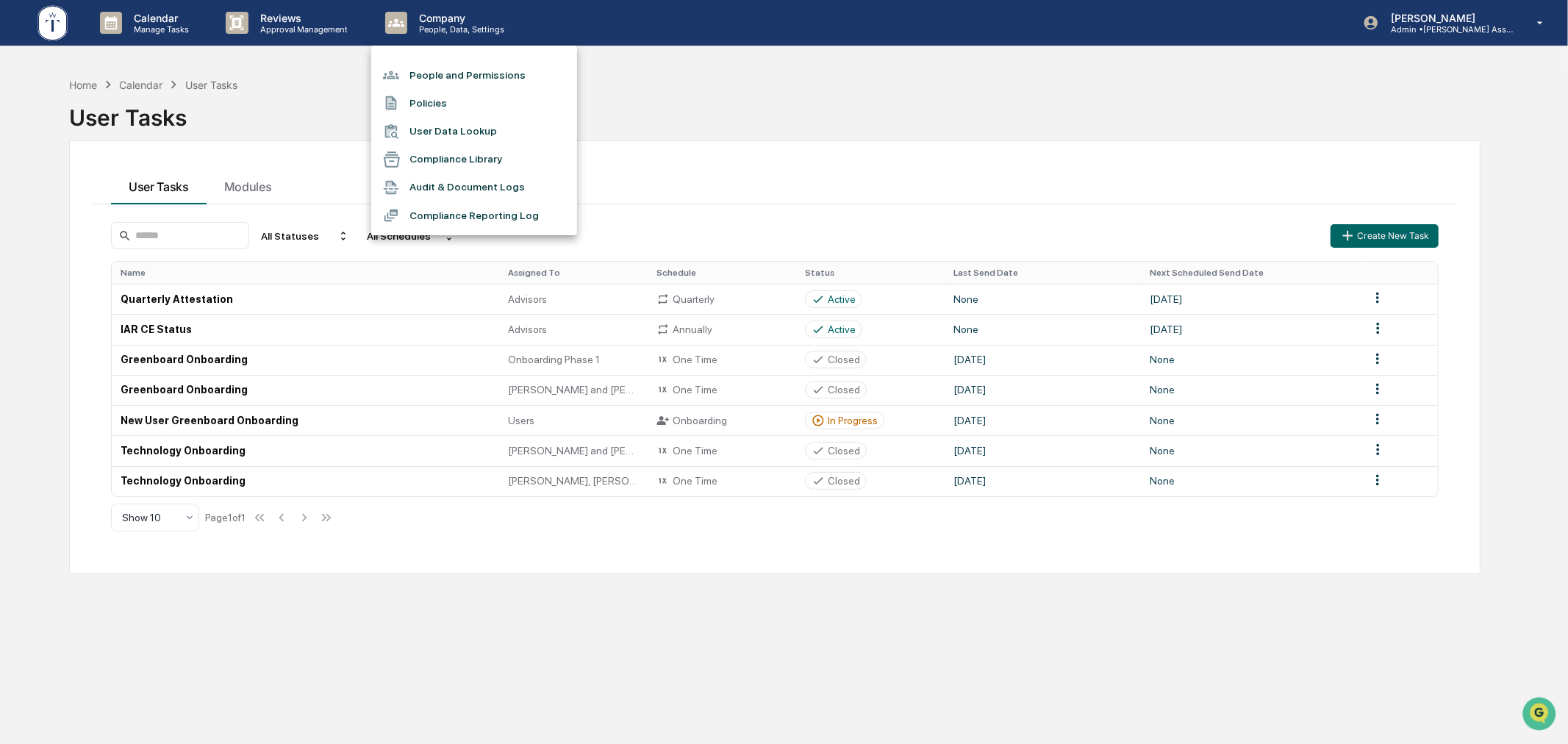
click at [439, 98] on li "Policies" at bounding box center [475, 103] width 206 height 28
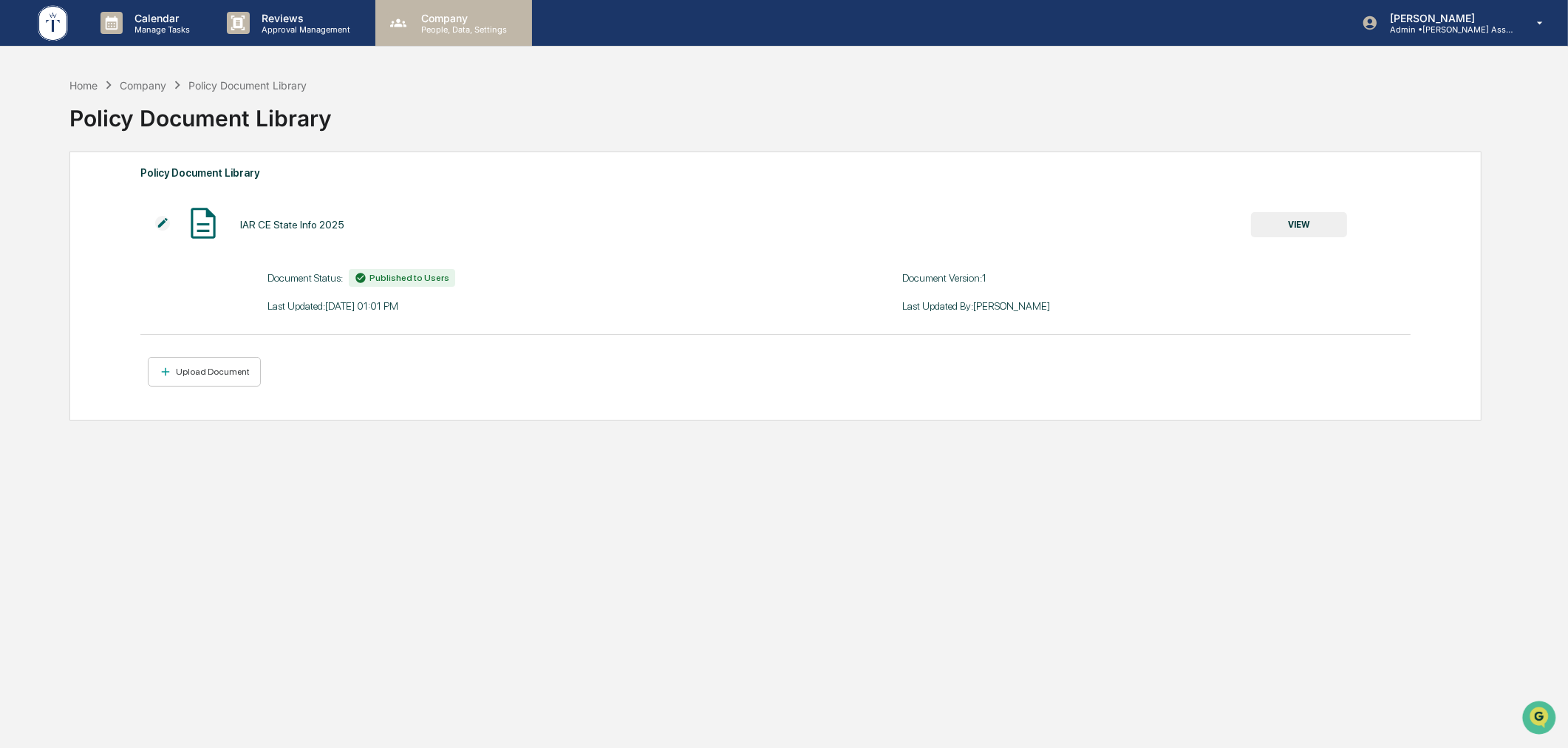
click at [455, 4] on div "Company People, Data, Settings" at bounding box center [453, 23] width 156 height 46
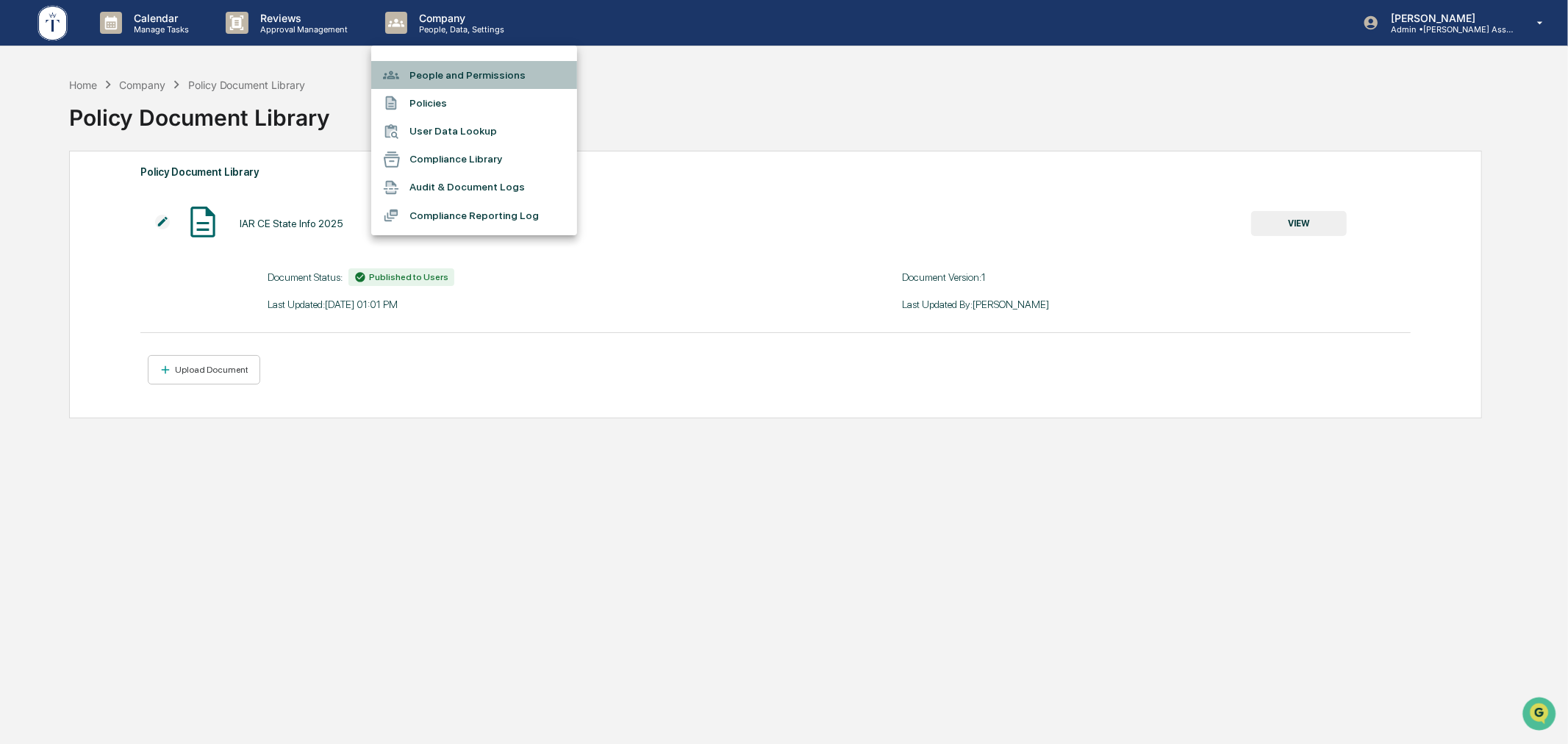
click at [459, 61] on li "People and Permissions" at bounding box center [475, 75] width 206 height 28
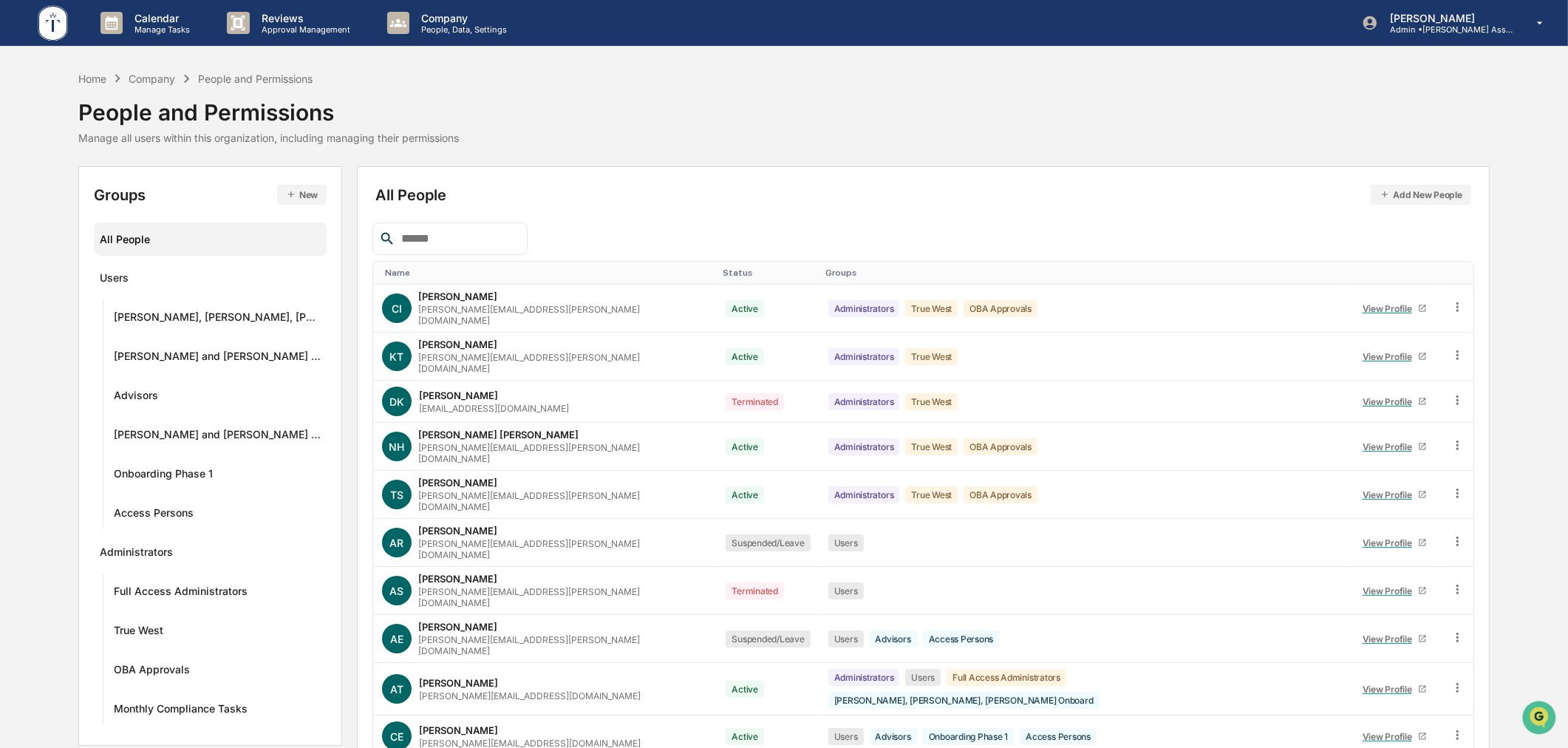
click at [429, 239] on input "text" at bounding box center [458, 238] width 126 height 19
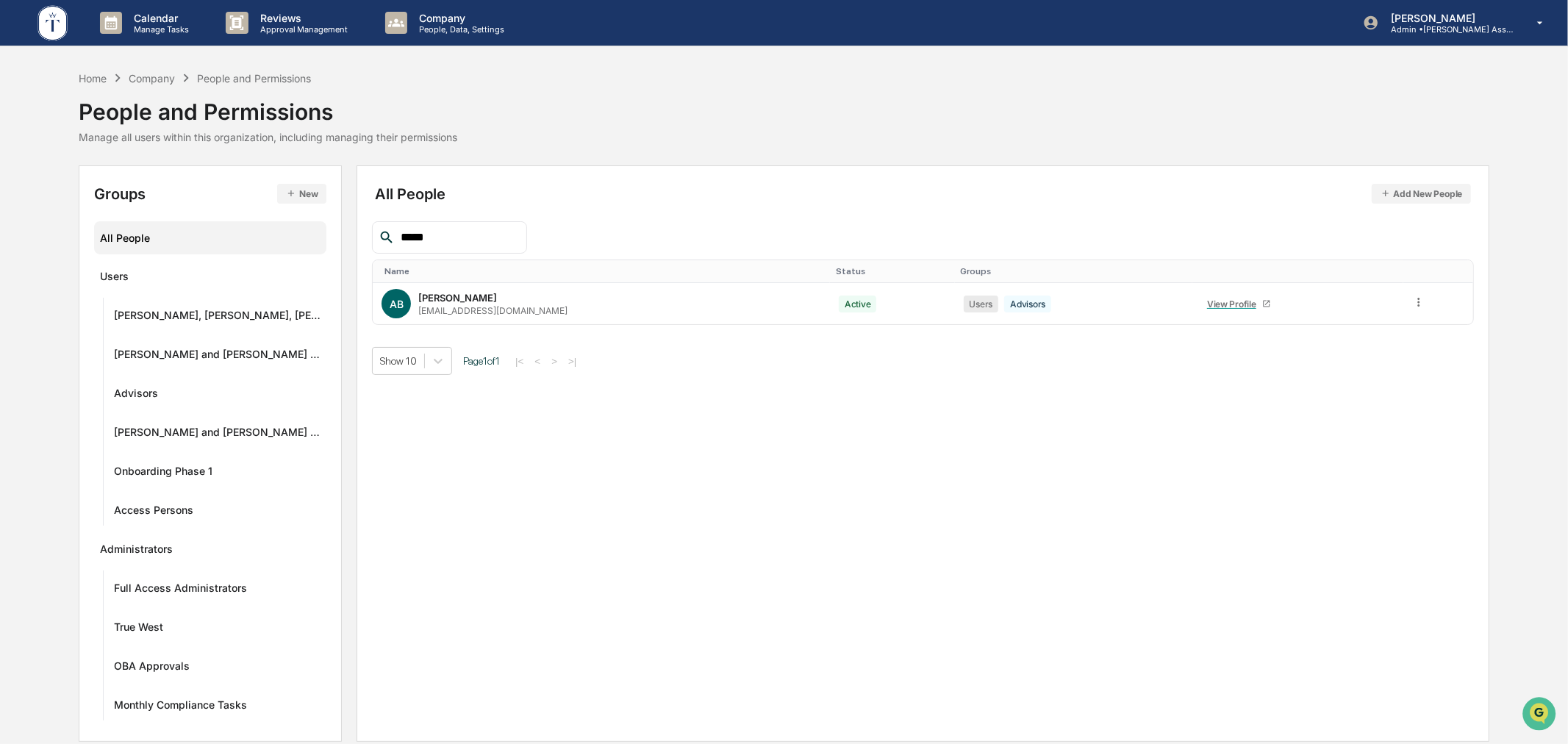
type input "*****"
drag, startPoint x: 1431, startPoint y: 431, endPoint x: 1285, endPoint y: 367, distance: 159.4
click at [1431, 431] on div "All People Add New People ***** Name Status Groups AB Ariel Bean ariel.bean@Tuc…" at bounding box center [923, 453] width 1133 height 576
click at [1418, 299] on icon at bounding box center [1419, 302] width 2 height 9
click at [1366, 382] on div "Change Name/Email" at bounding box center [1350, 386] width 127 height 18
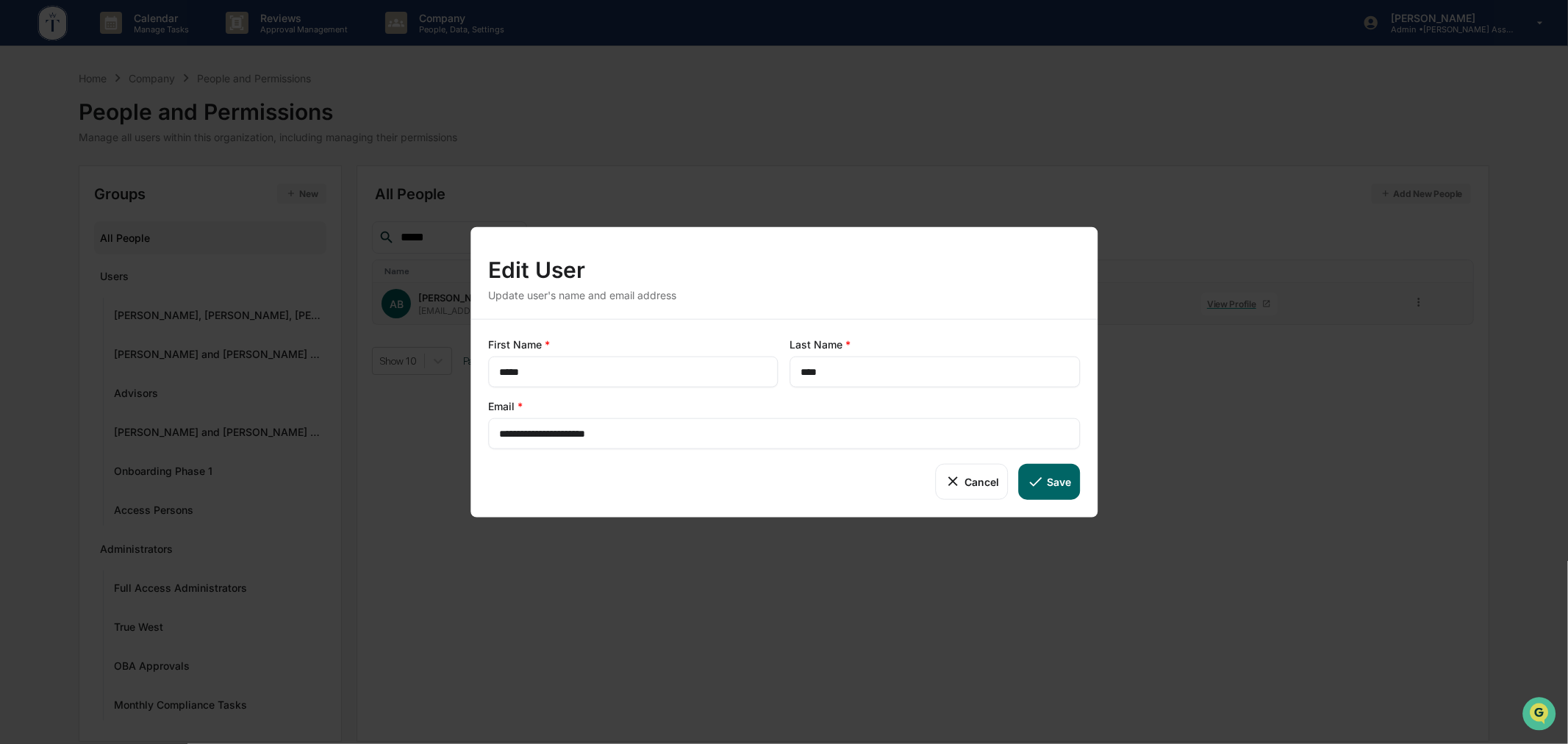
click at [685, 435] on input "**********" at bounding box center [784, 434] width 570 height 15
paste input "******"
click at [744, 479] on div "Cancel Save" at bounding box center [784, 481] width 592 height 35
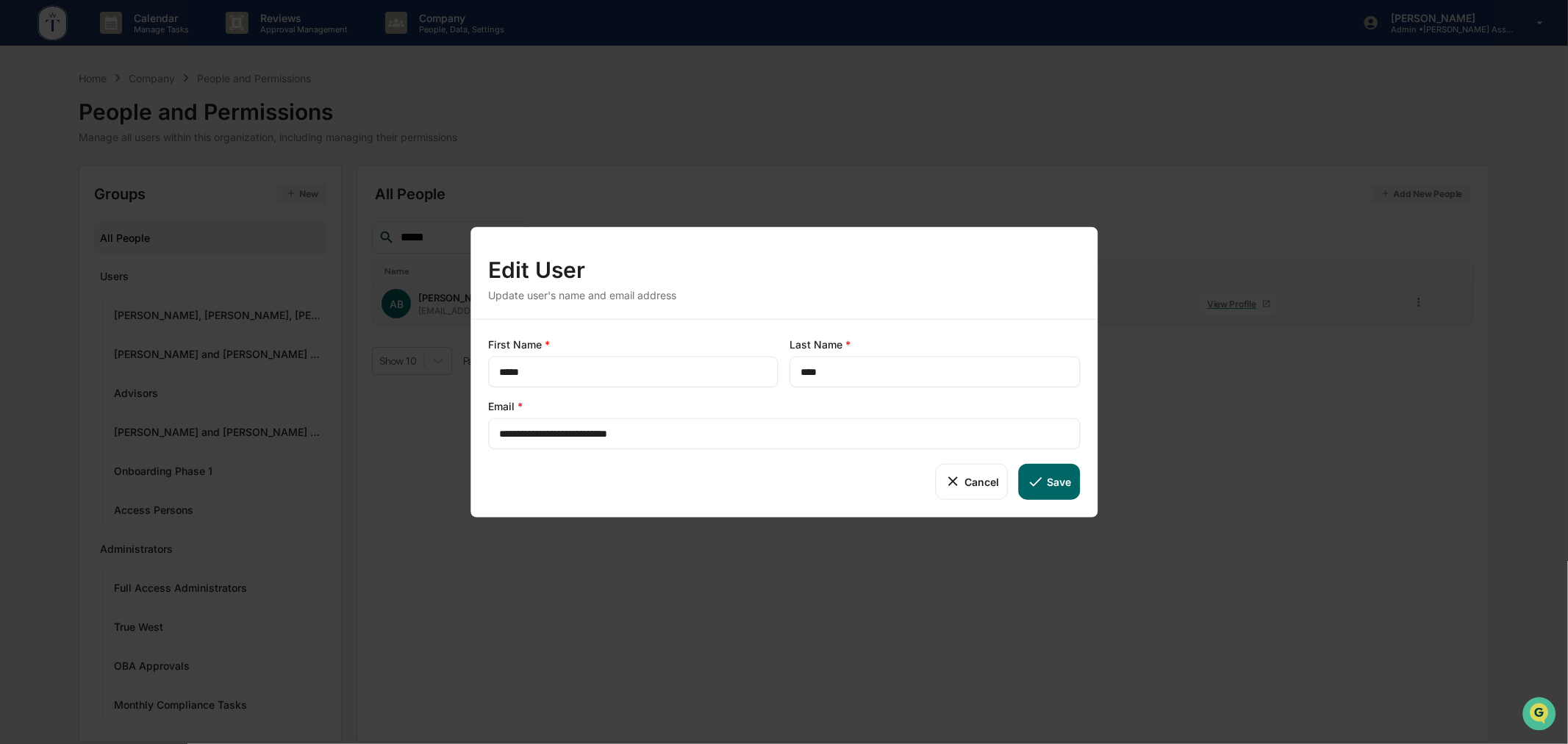
click at [1064, 485] on button "Save" at bounding box center [1049, 481] width 61 height 35
type input "**********"
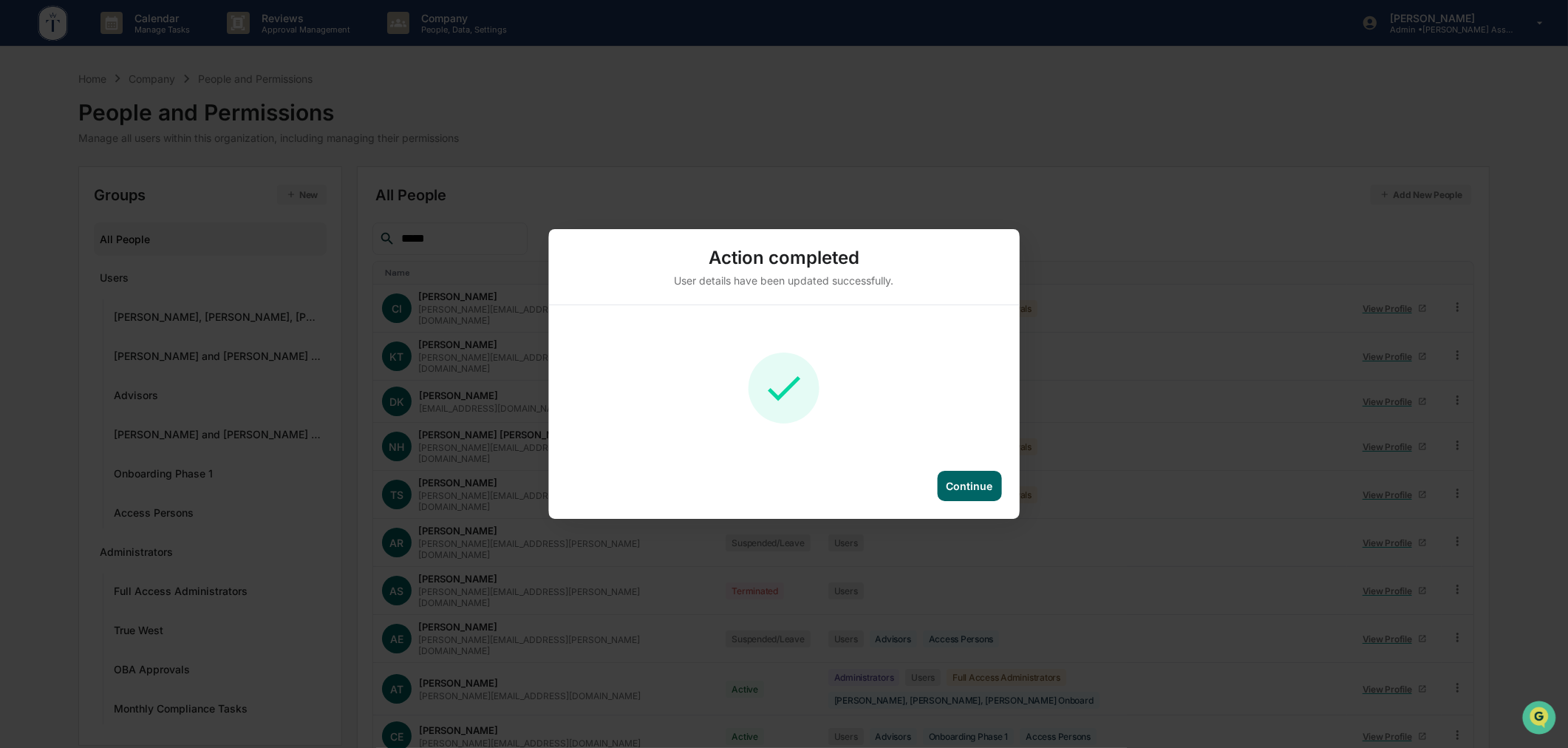
click at [971, 480] on div "Continue" at bounding box center [969, 486] width 47 height 12
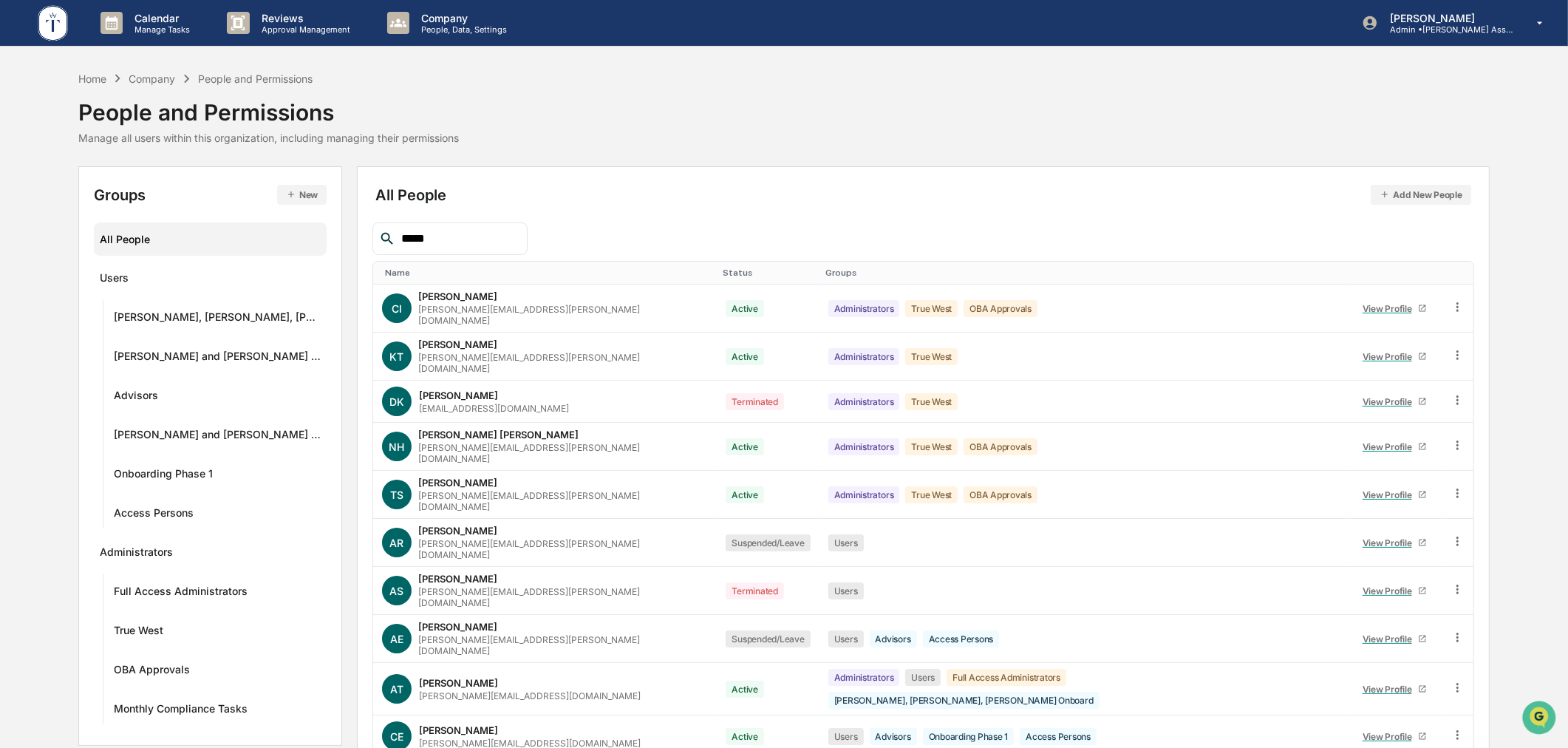
click at [754, 178] on div "All People Add New People ***** Name Status Groups CI Caroline Iannucci carolin…" at bounding box center [923, 495] width 1133 height 657
click at [105, 80] on div "Home" at bounding box center [92, 78] width 28 height 12
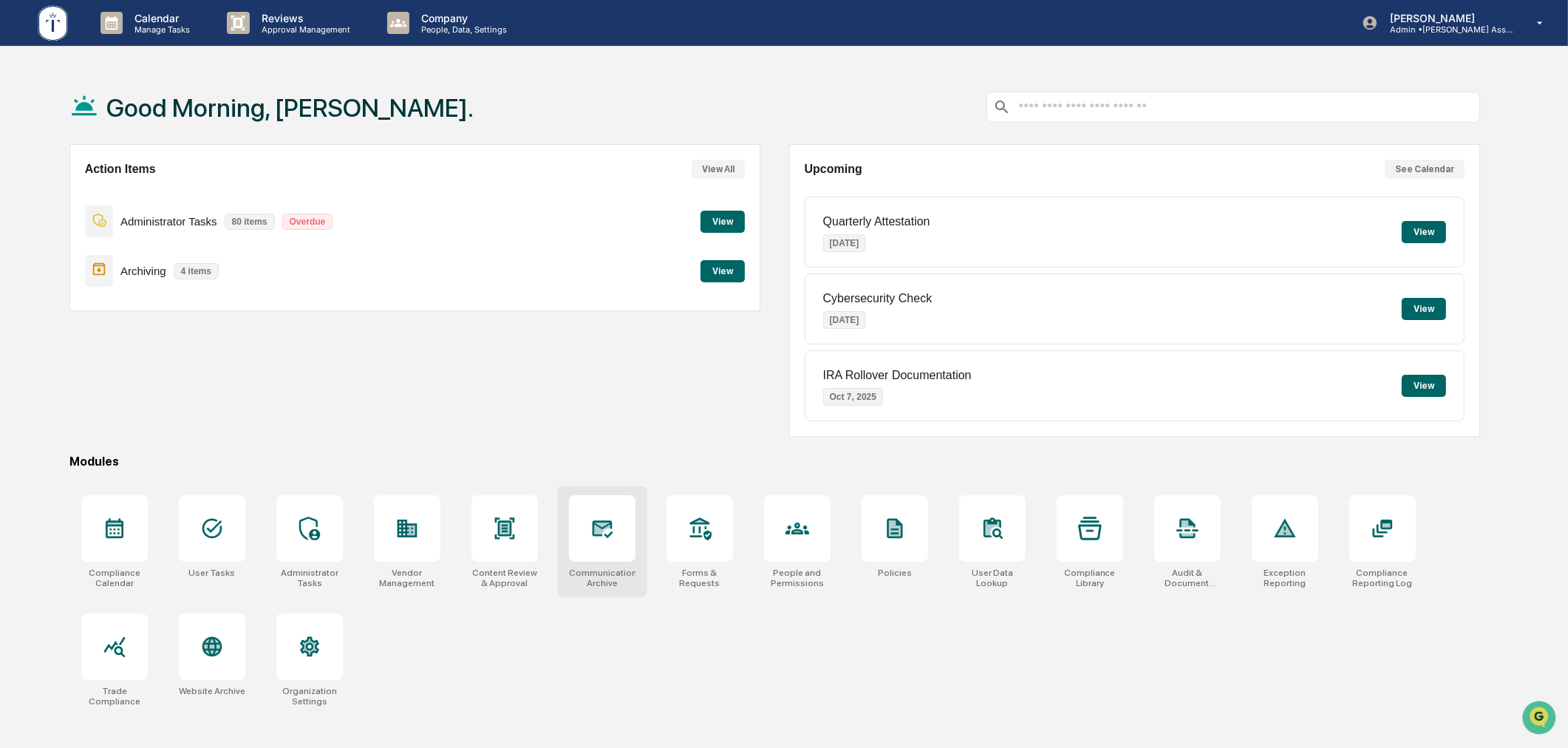
click at [622, 556] on div at bounding box center [602, 528] width 67 height 67
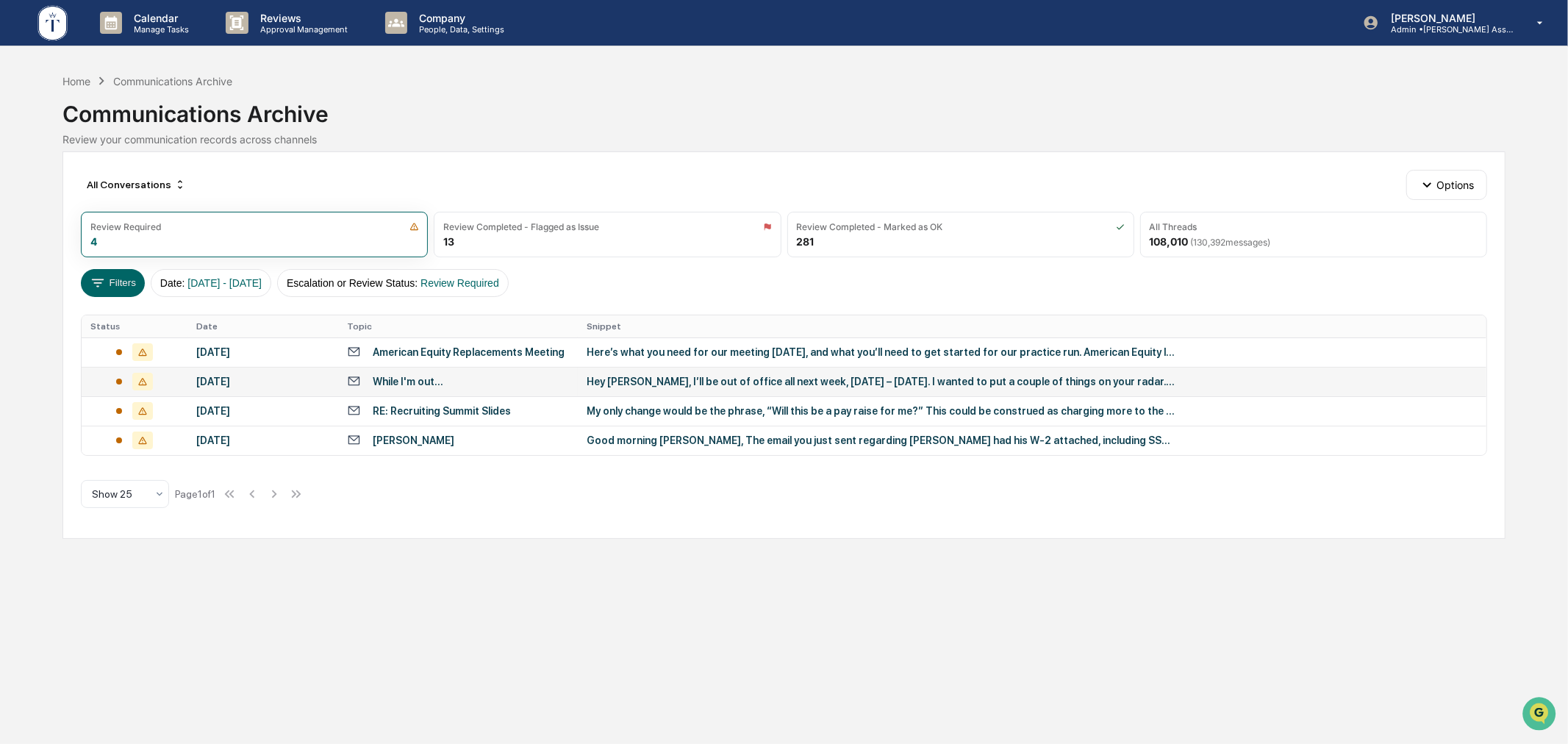
click at [674, 376] on div "Hey [PERSON_NAME], I’ll be out of office all next week, [DATE] – [DATE]. I want…" at bounding box center [881, 381] width 588 height 11
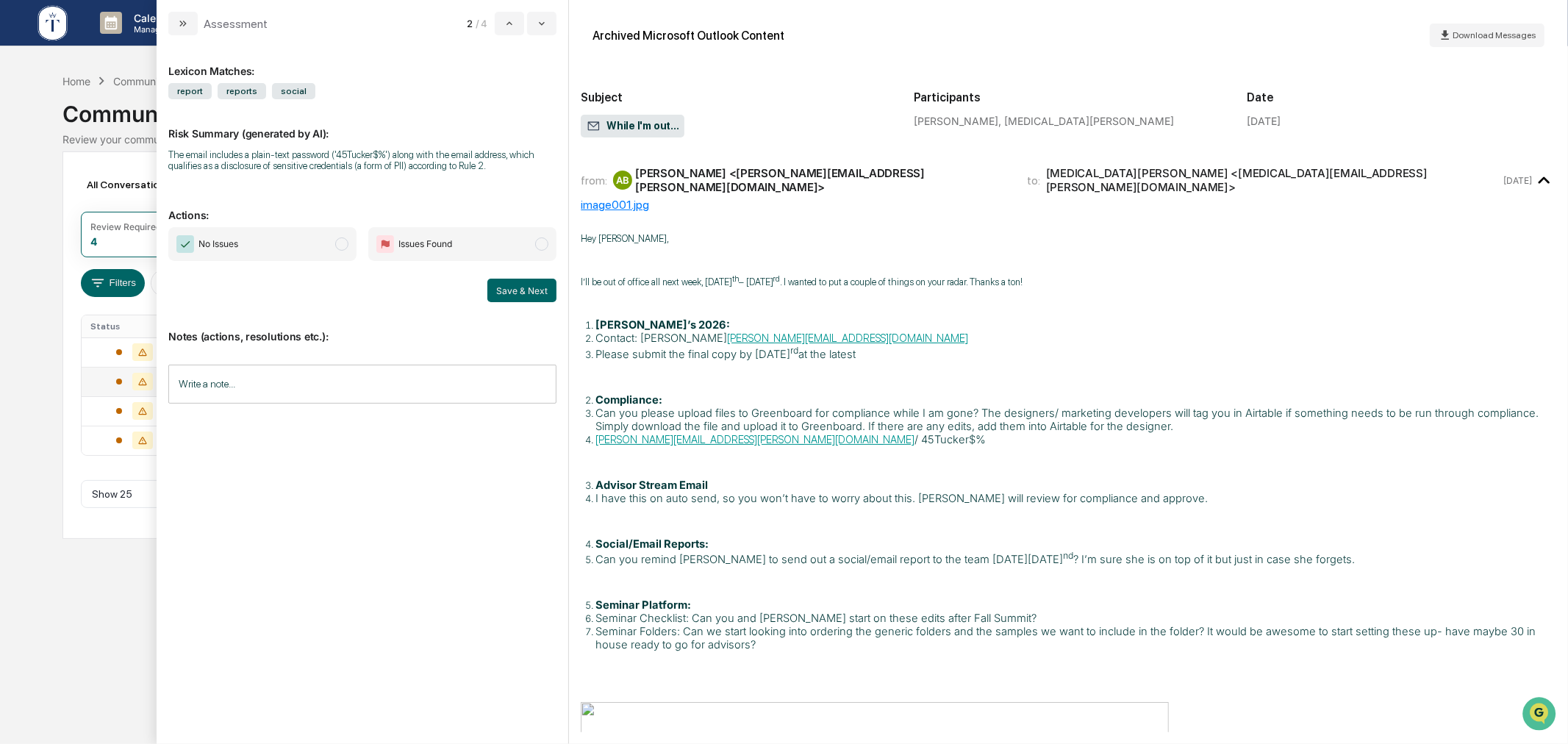
click at [97, 593] on div "Calendar Manage Tasks Reviews Approval Management Company People, Data, Setting…" at bounding box center [784, 372] width 1568 height 744
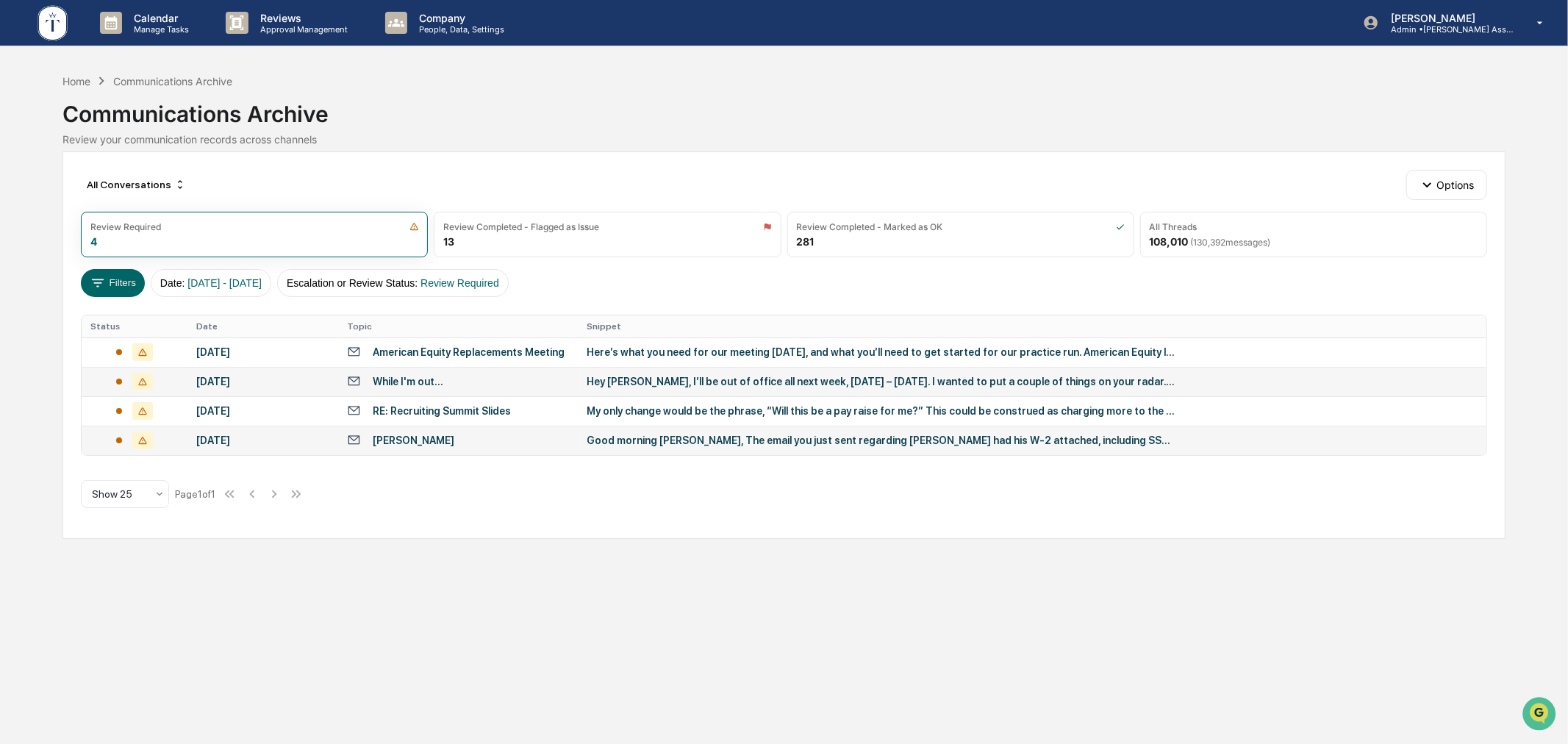
click at [623, 438] on div "Good morning [PERSON_NAME], The email you just sent regarding [PERSON_NAME] had…" at bounding box center [881, 440] width 588 height 11
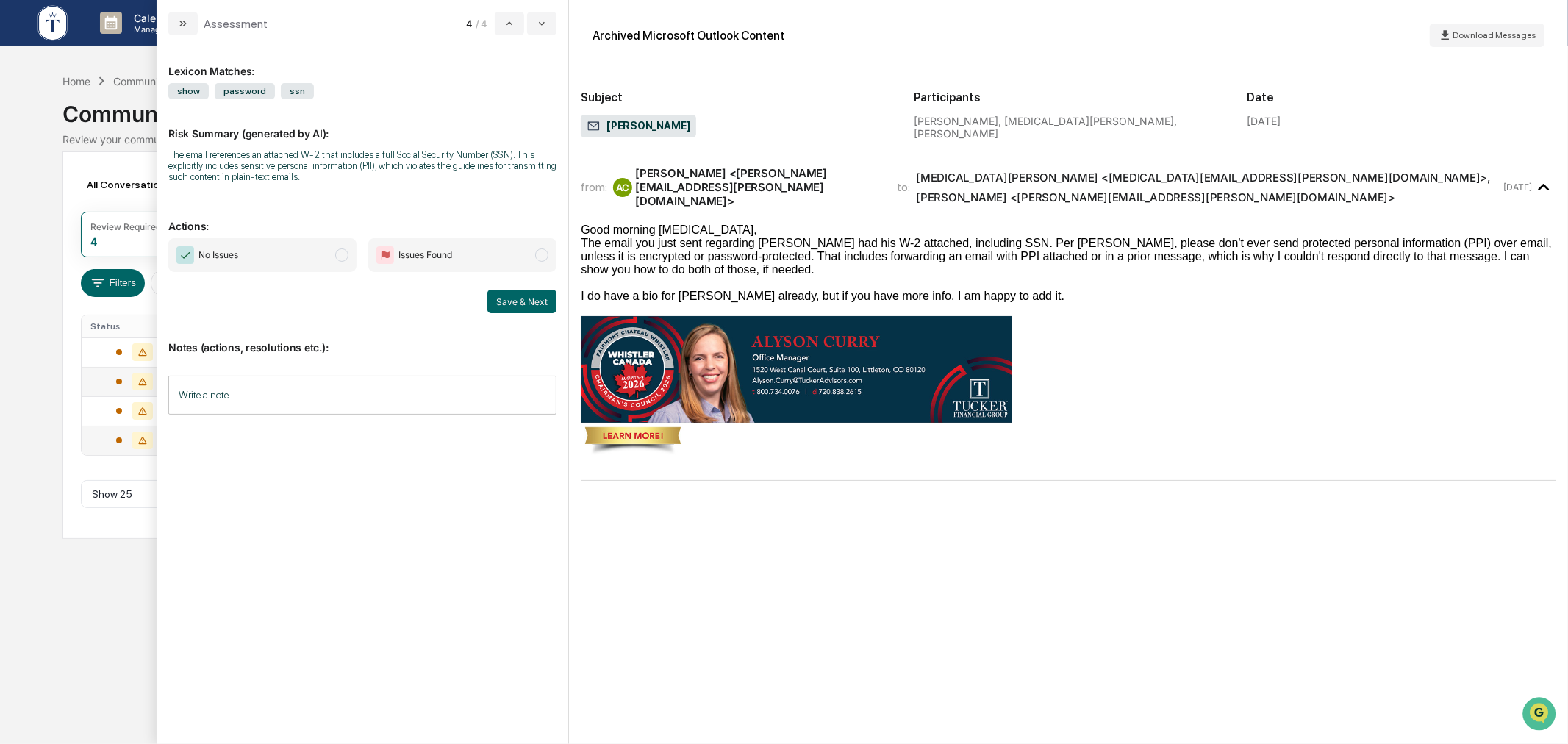
click at [826, 277] on div "modal" at bounding box center [1069, 283] width 975 height 13
click at [303, 246] on span "No Issues" at bounding box center [263, 255] width 188 height 34
click at [538, 306] on button "Save & Next" at bounding box center [522, 301] width 69 height 24
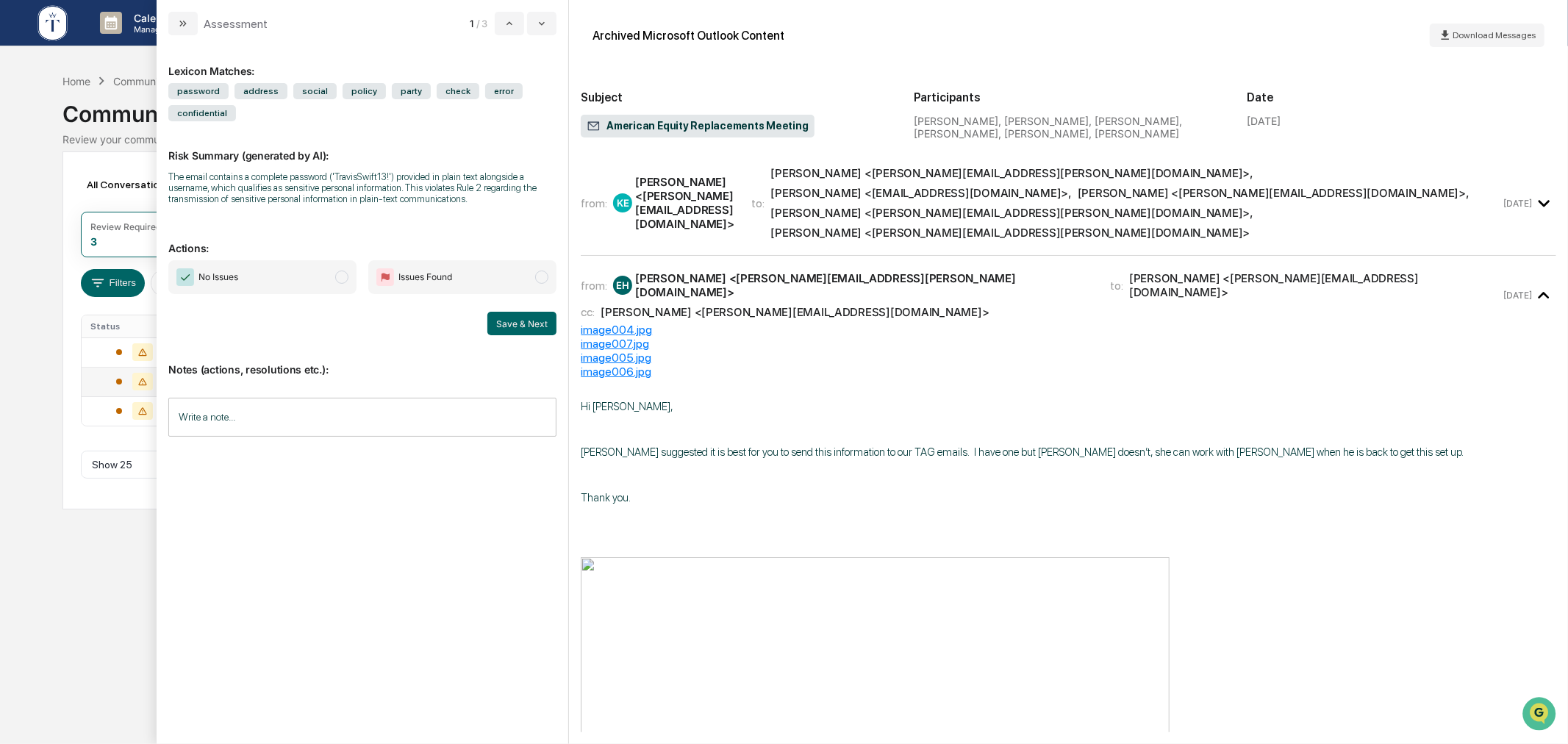
click at [90, 538] on div "Calendar Manage Tasks Reviews Approval Management Company People, Data, Setting…" at bounding box center [784, 372] width 1568 height 744
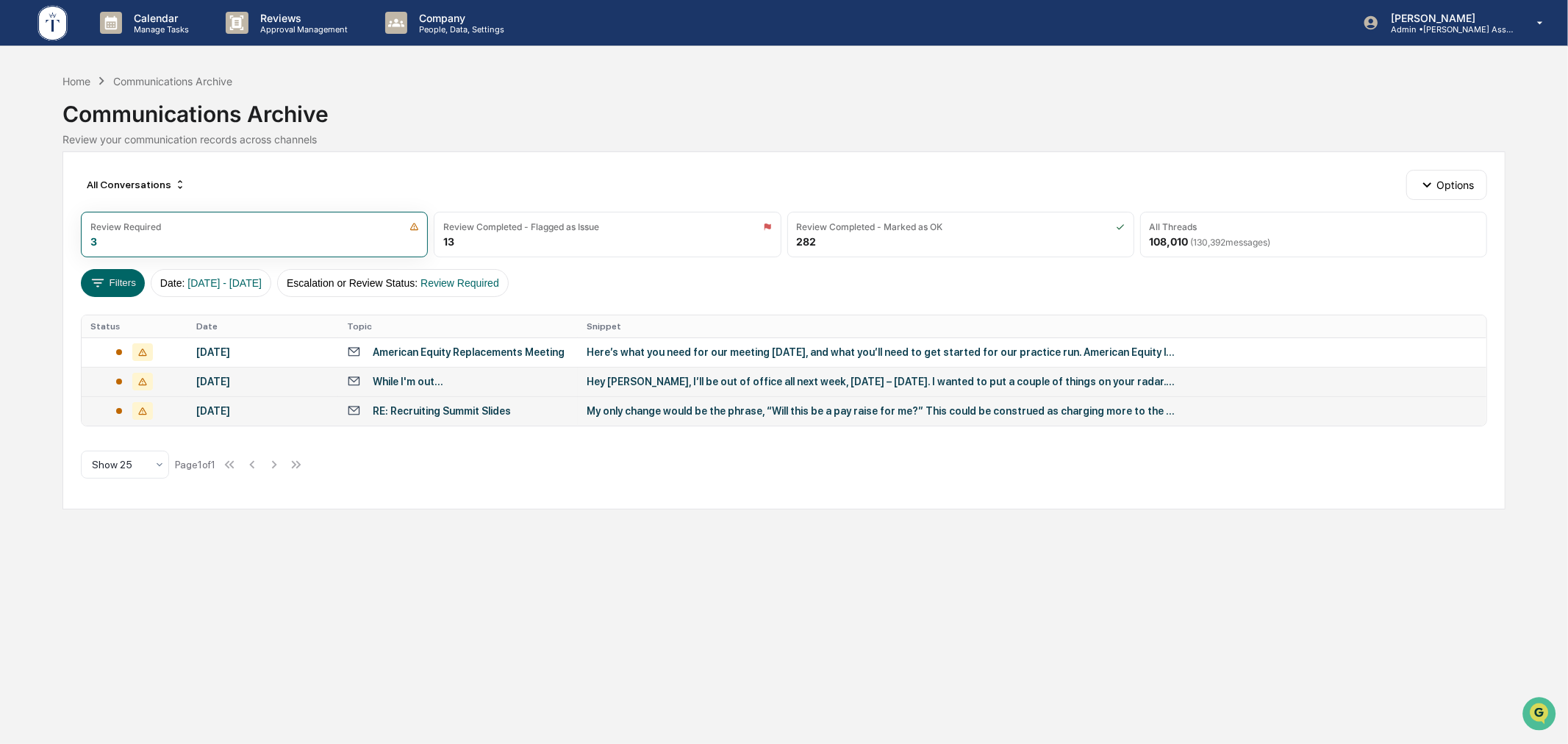
click at [546, 413] on div "RE: Recruiting Summit Slides" at bounding box center [457, 410] width 222 height 14
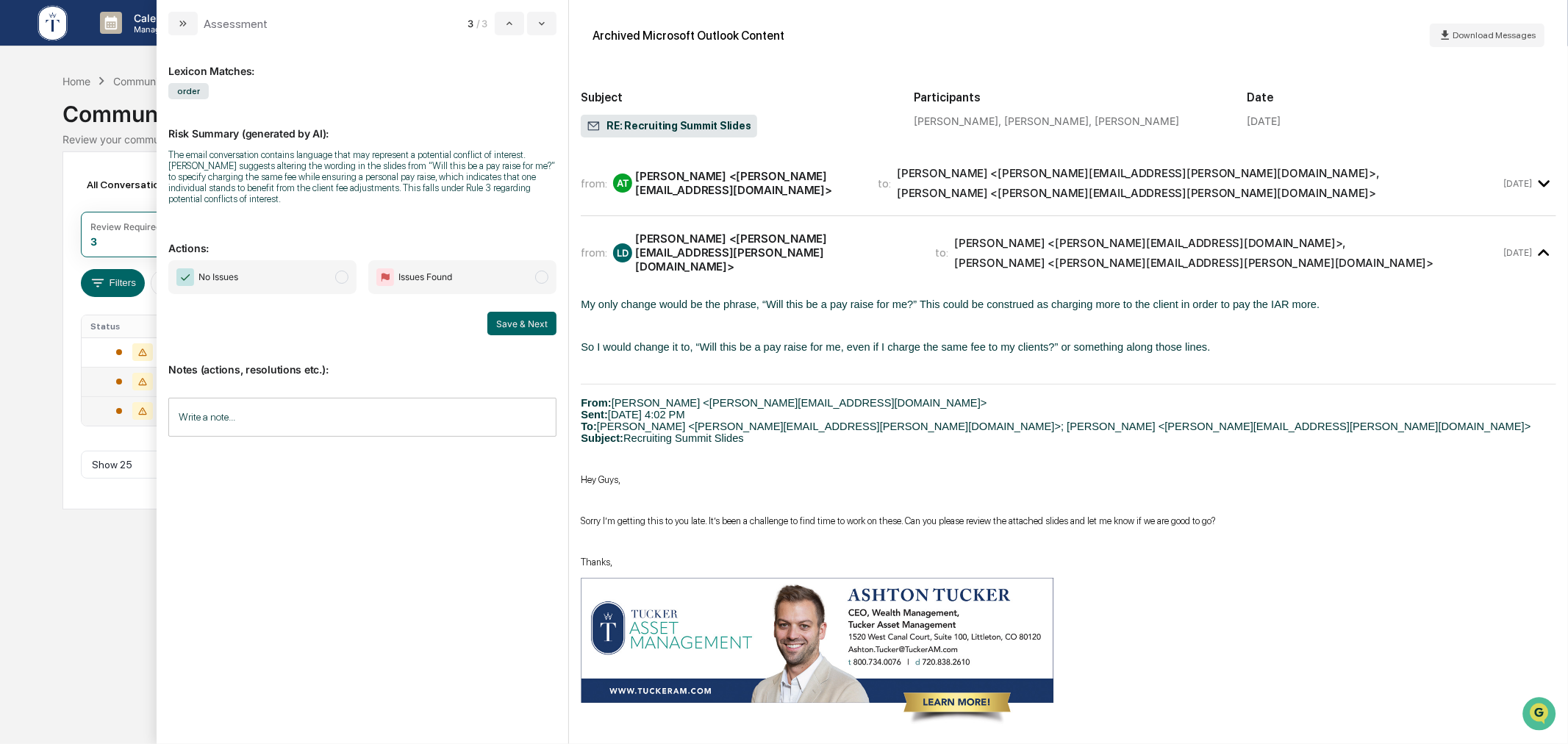
click at [300, 281] on span "No Issues" at bounding box center [263, 277] width 188 height 34
click at [524, 319] on button "Save & Next" at bounding box center [522, 323] width 69 height 24
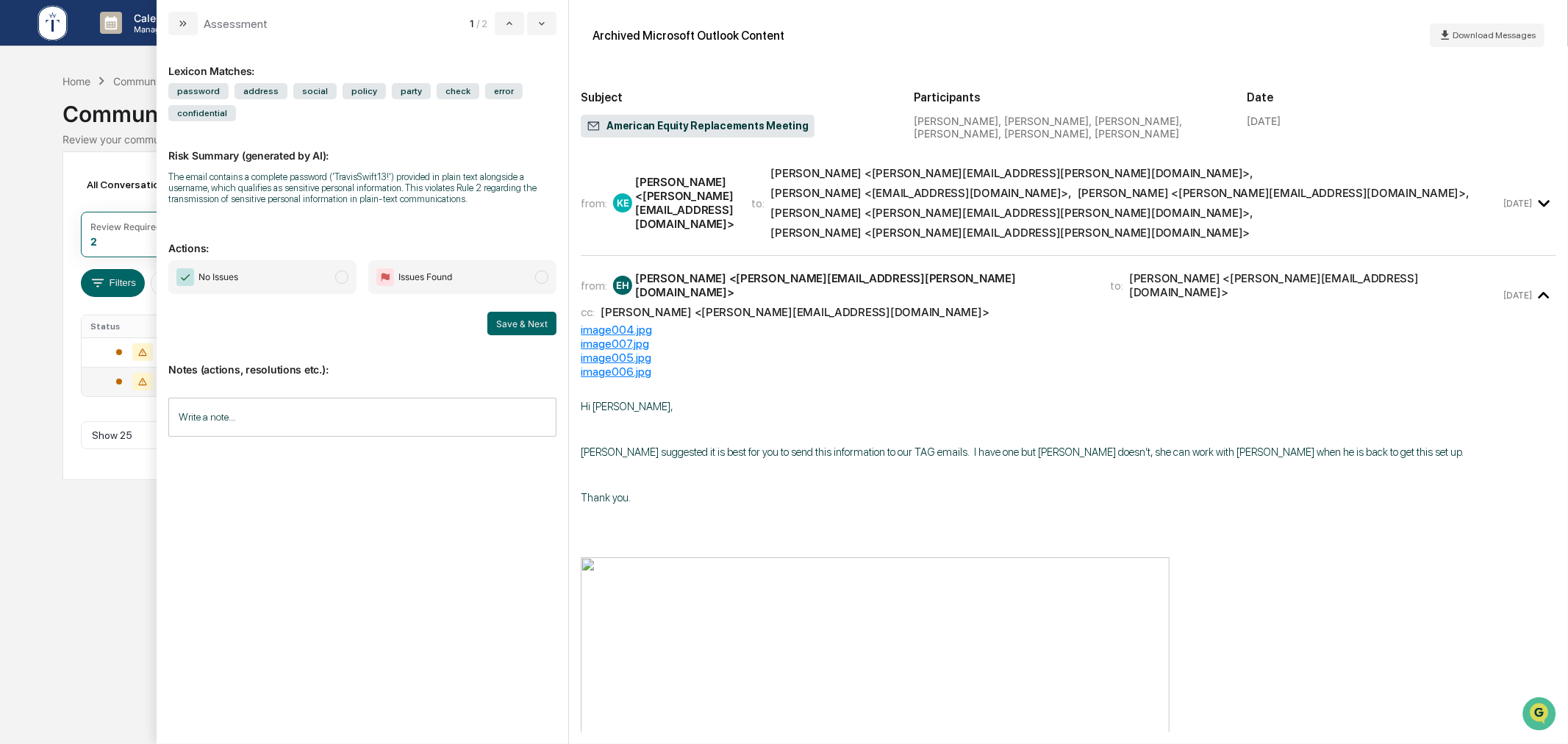
click at [114, 548] on div "Calendar Manage Tasks Reviews Approval Management Company People, Data, Setting…" at bounding box center [784, 372] width 1568 height 744
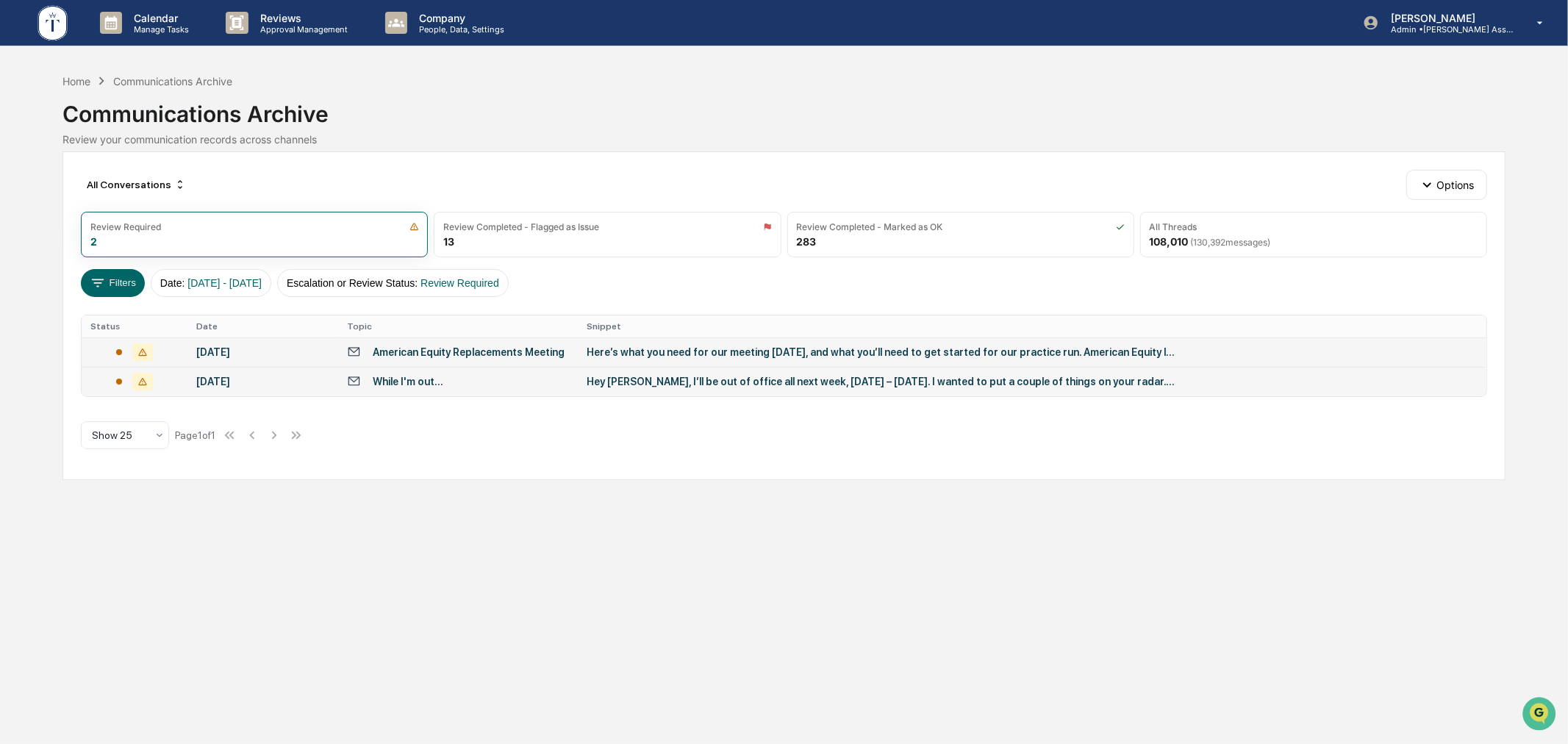
click at [584, 355] on td "Here’s what you need for our meeting [DATE], and what you’ll need to get starte…" at bounding box center [1032, 352] width 908 height 29
click at [96, 501] on div "Calendar Manage Tasks Reviews Approval Management Company People, Data, Setting…" at bounding box center [784, 372] width 1568 height 744
click at [426, 372] on td "While I'm out..." at bounding box center [457, 381] width 240 height 29
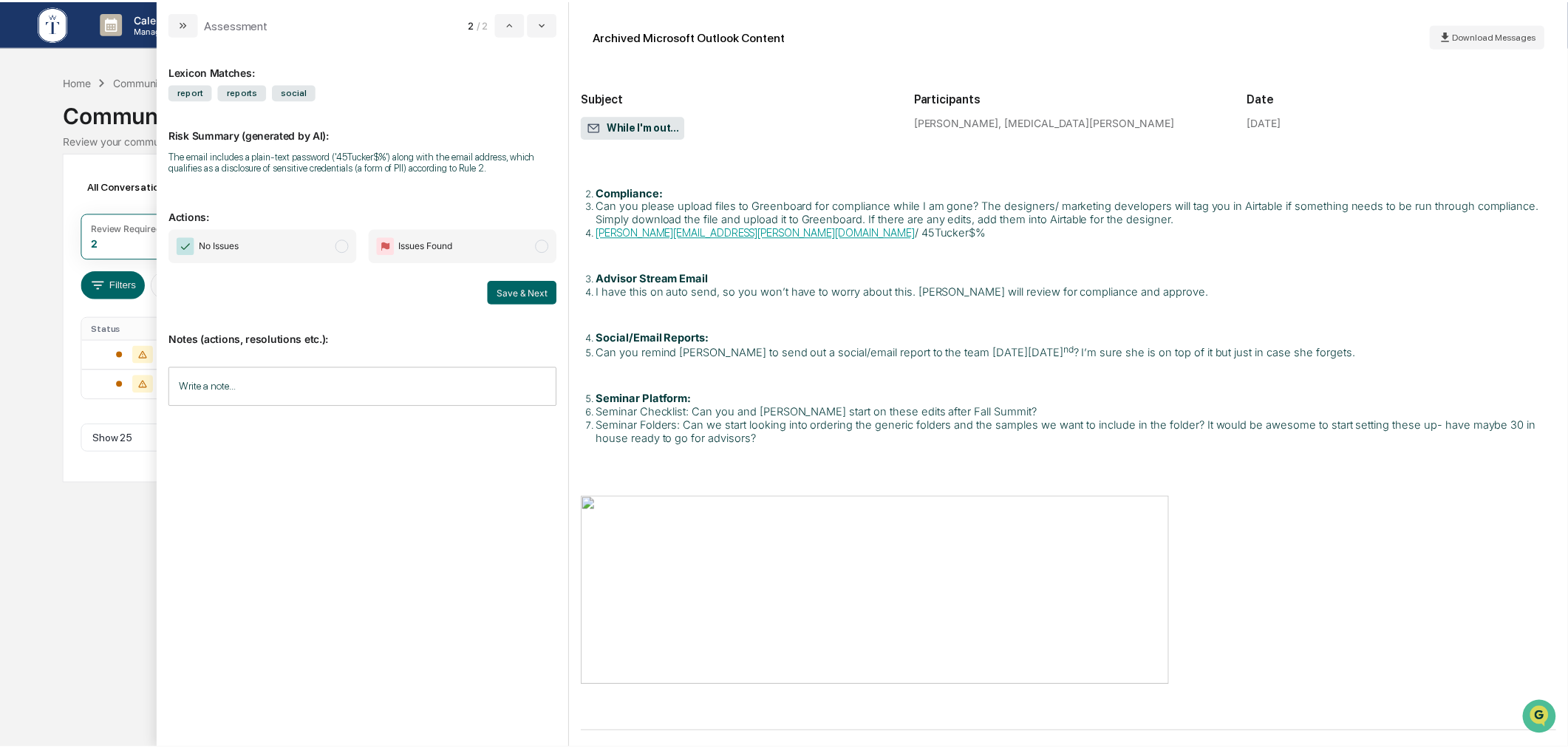
scroll to position [211, 0]
click at [82, 536] on div "Calendar Manage Tasks Reviews Approval Management Company People, Data, Setting…" at bounding box center [788, 374] width 1576 height 748
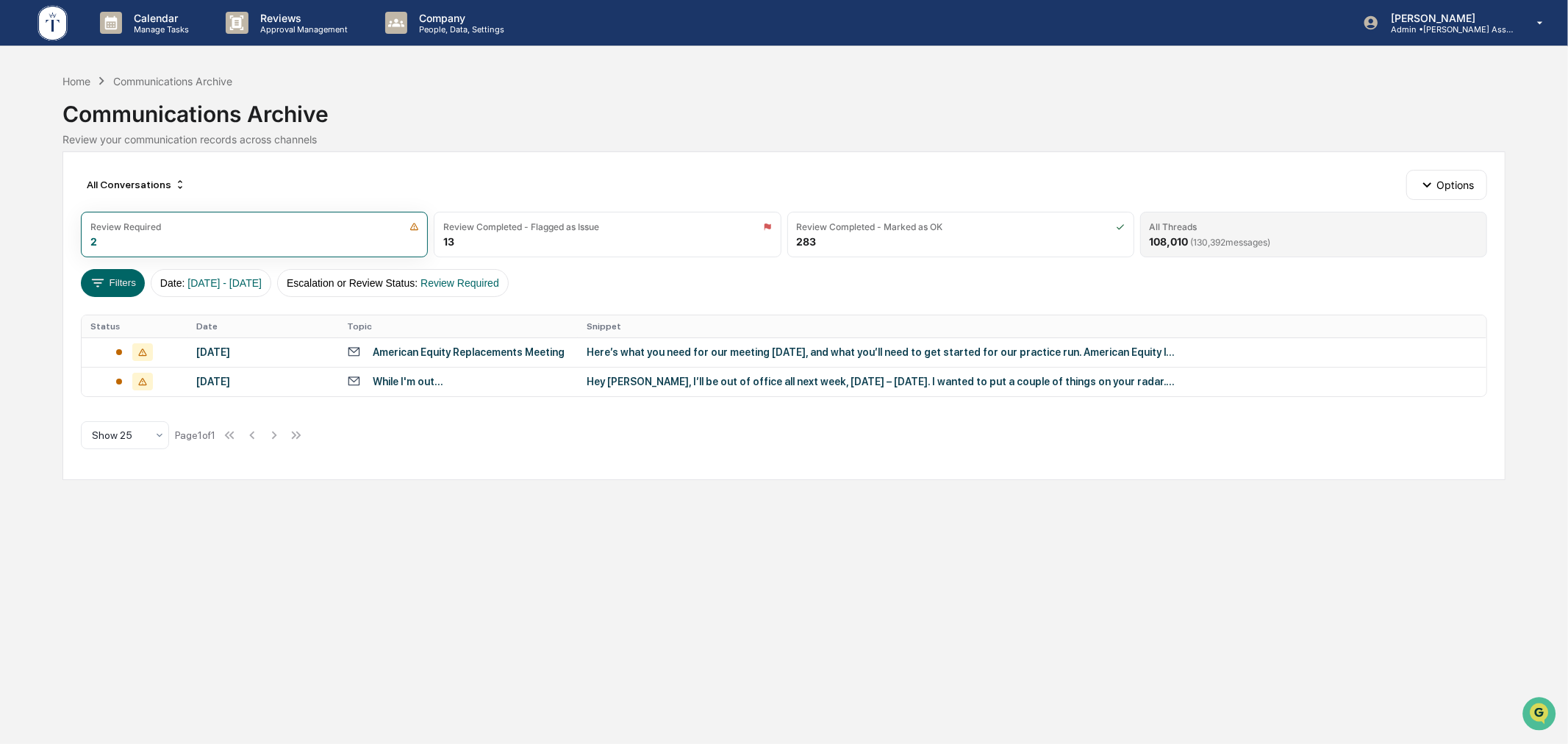
click at [1189, 241] on div "108,010 ( 130,392 messages)" at bounding box center [1210, 241] width 121 height 12
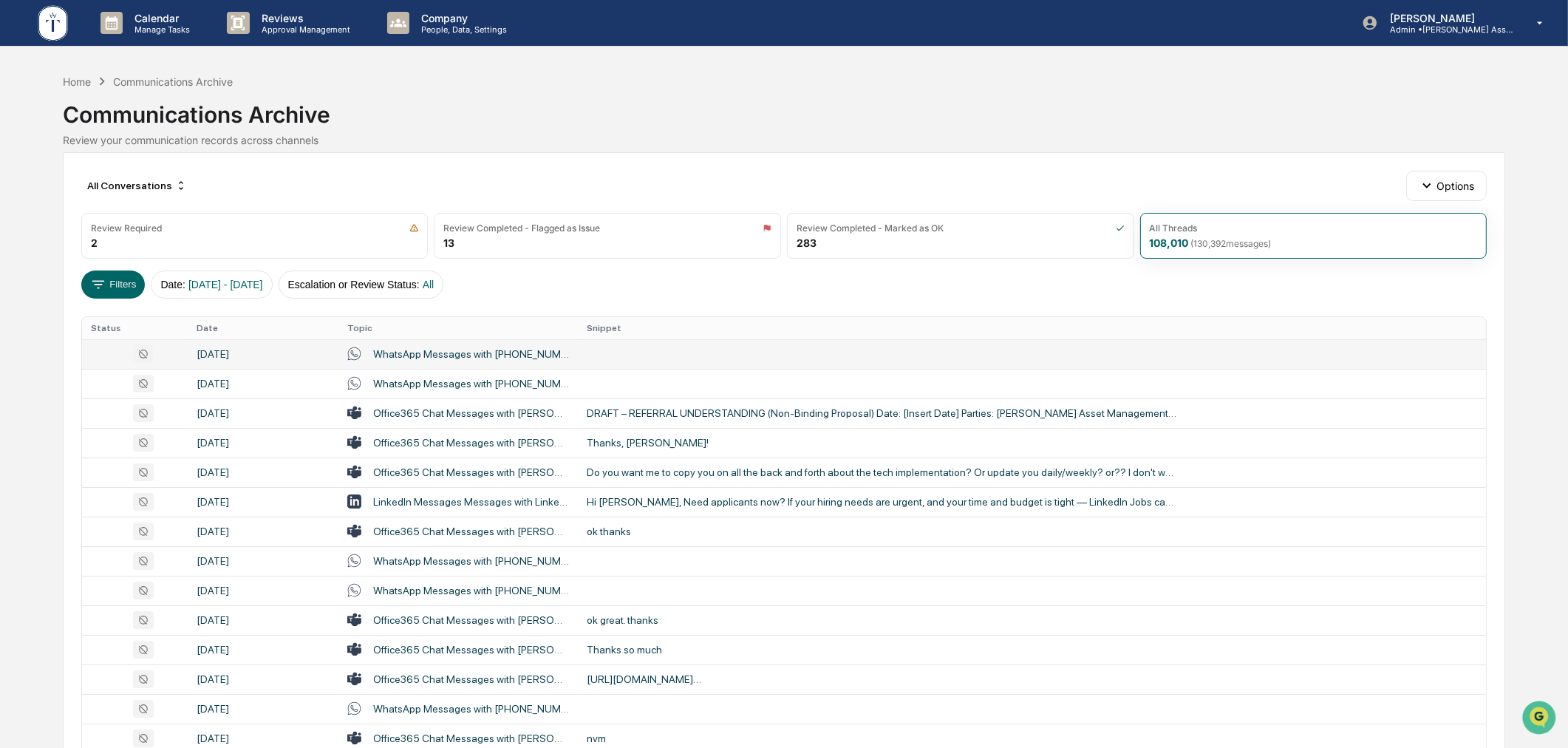
click at [641, 360] on td at bounding box center [1032, 354] width 908 height 30
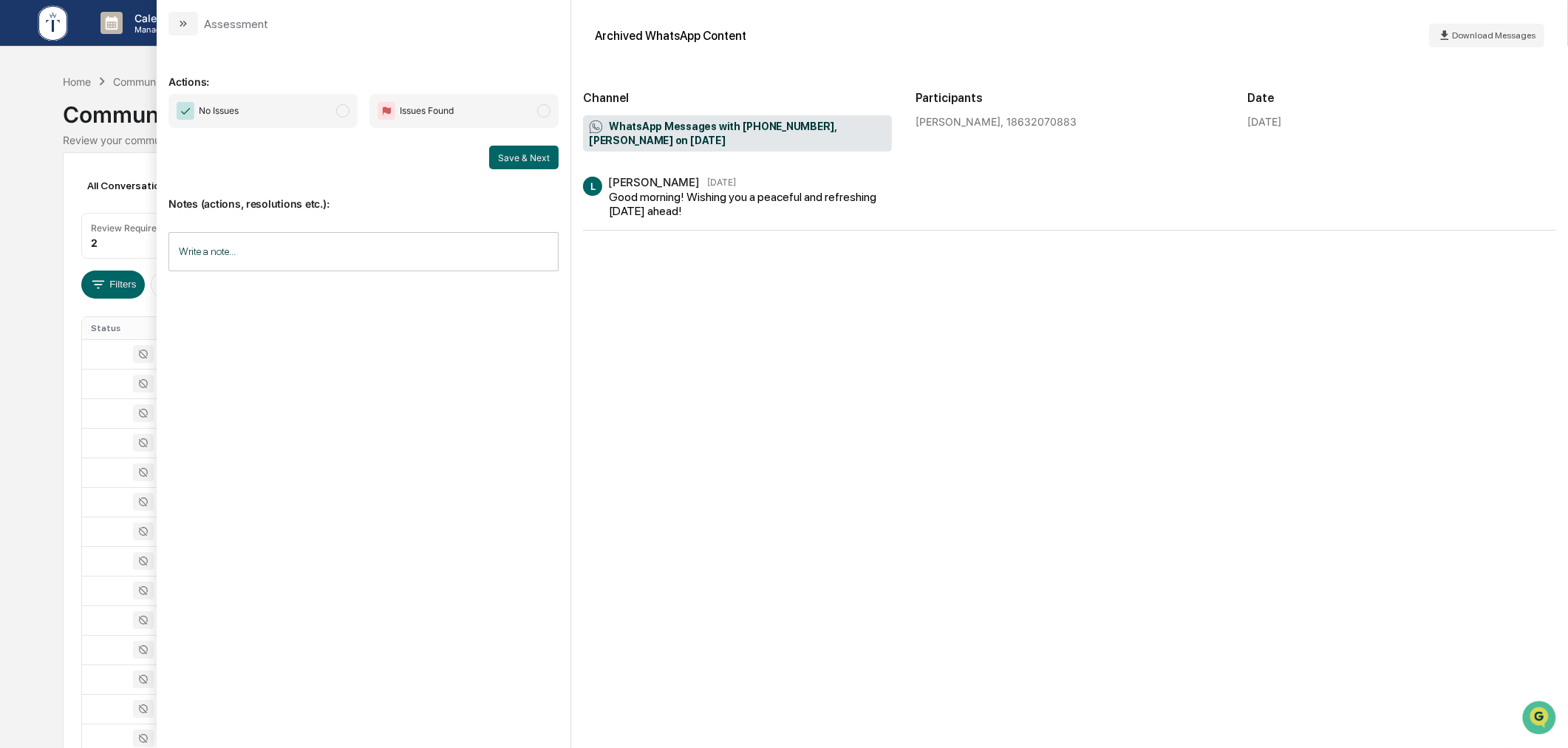
click at [38, 394] on div "Calendar Manage Tasks Reviews Approval Management Company People, Data, Setting…" at bounding box center [784, 581] width 1568 height 1163
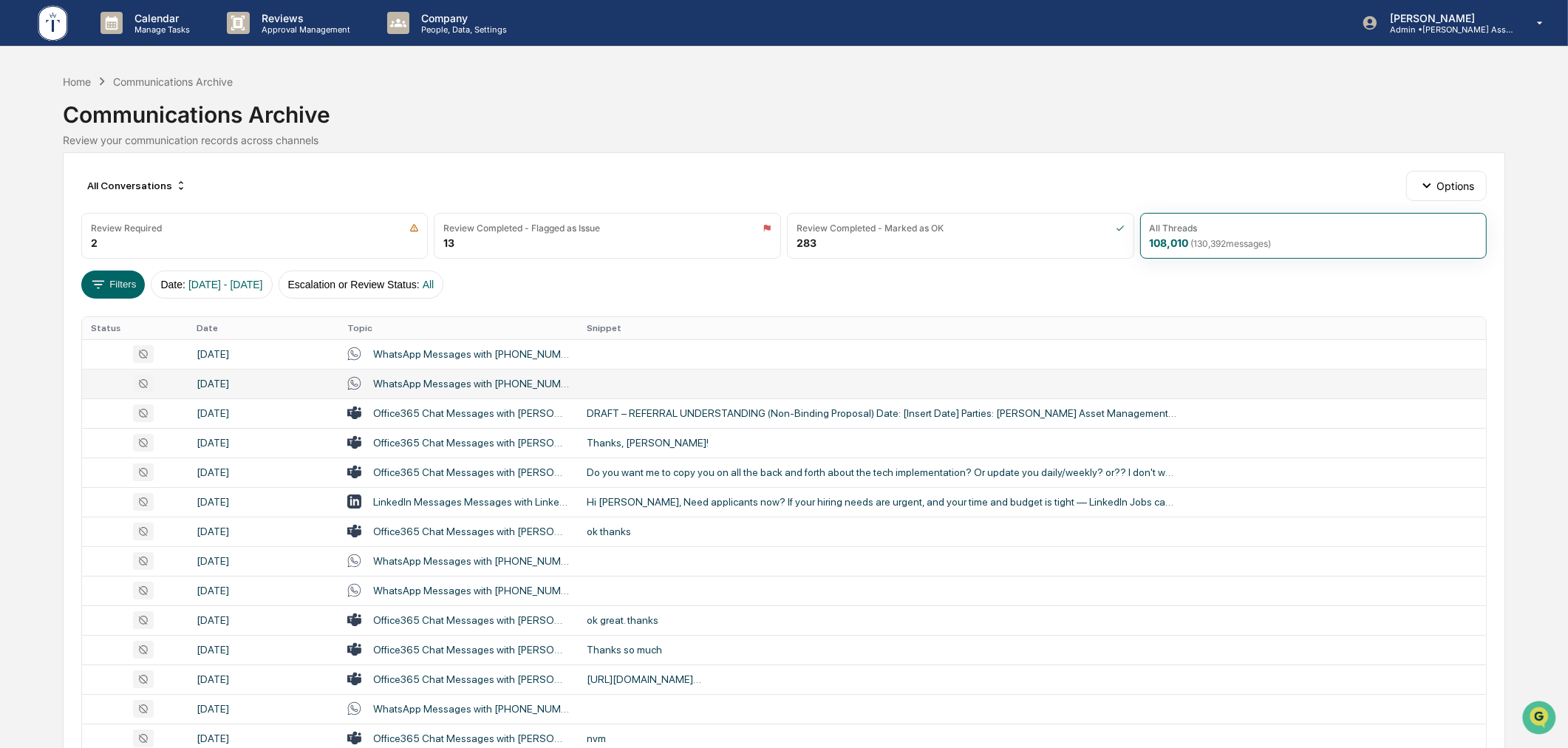
click at [449, 374] on td "WhatsApp Messages with [PHONE_NUMBER], [PHONE_NUMBER][EMAIL_ADDRESS][DOMAIN_NAM…" at bounding box center [457, 383] width 239 height 30
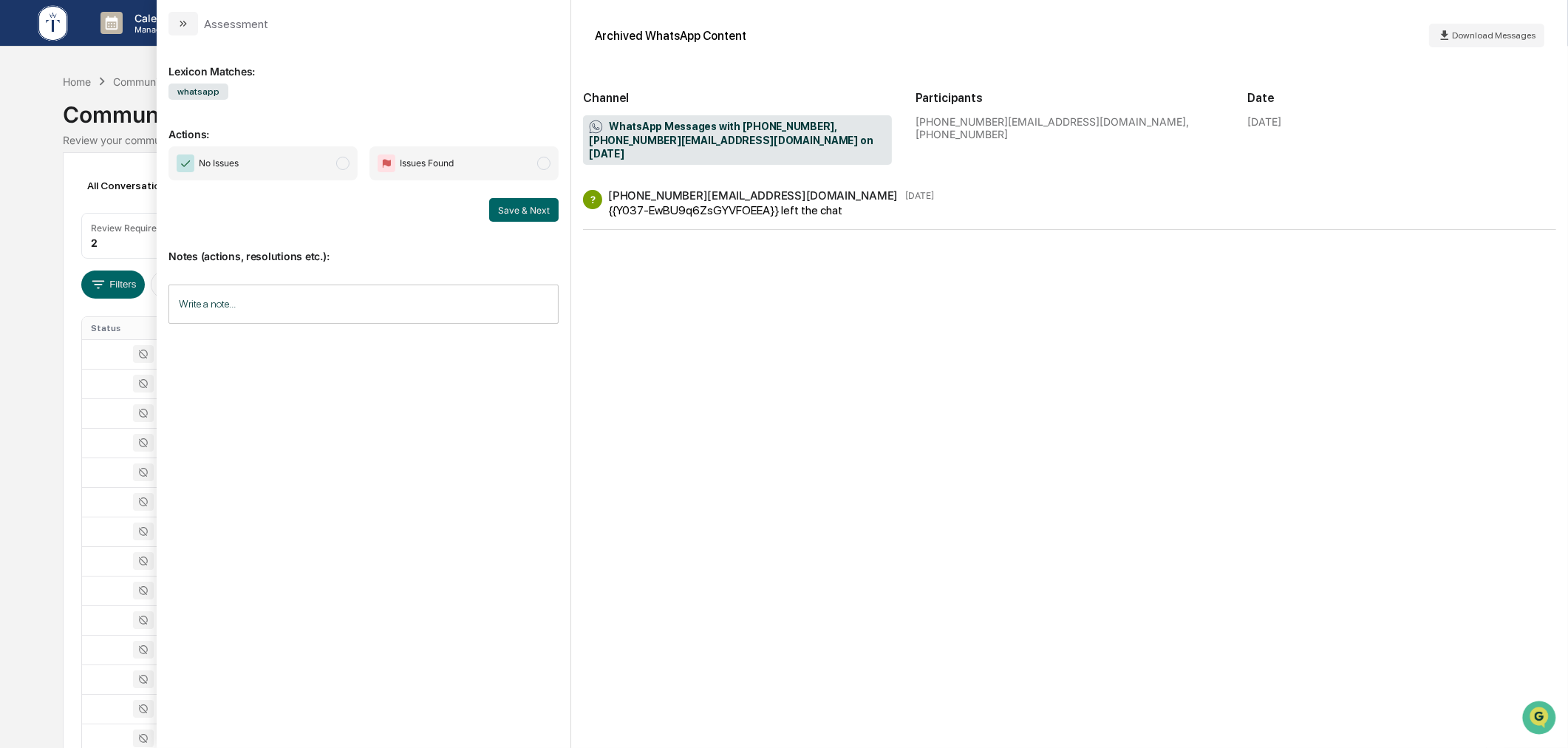
click at [46, 446] on div "Calendar Manage Tasks Reviews Approval Management Company People, Data, Setting…" at bounding box center [784, 581] width 1568 height 1163
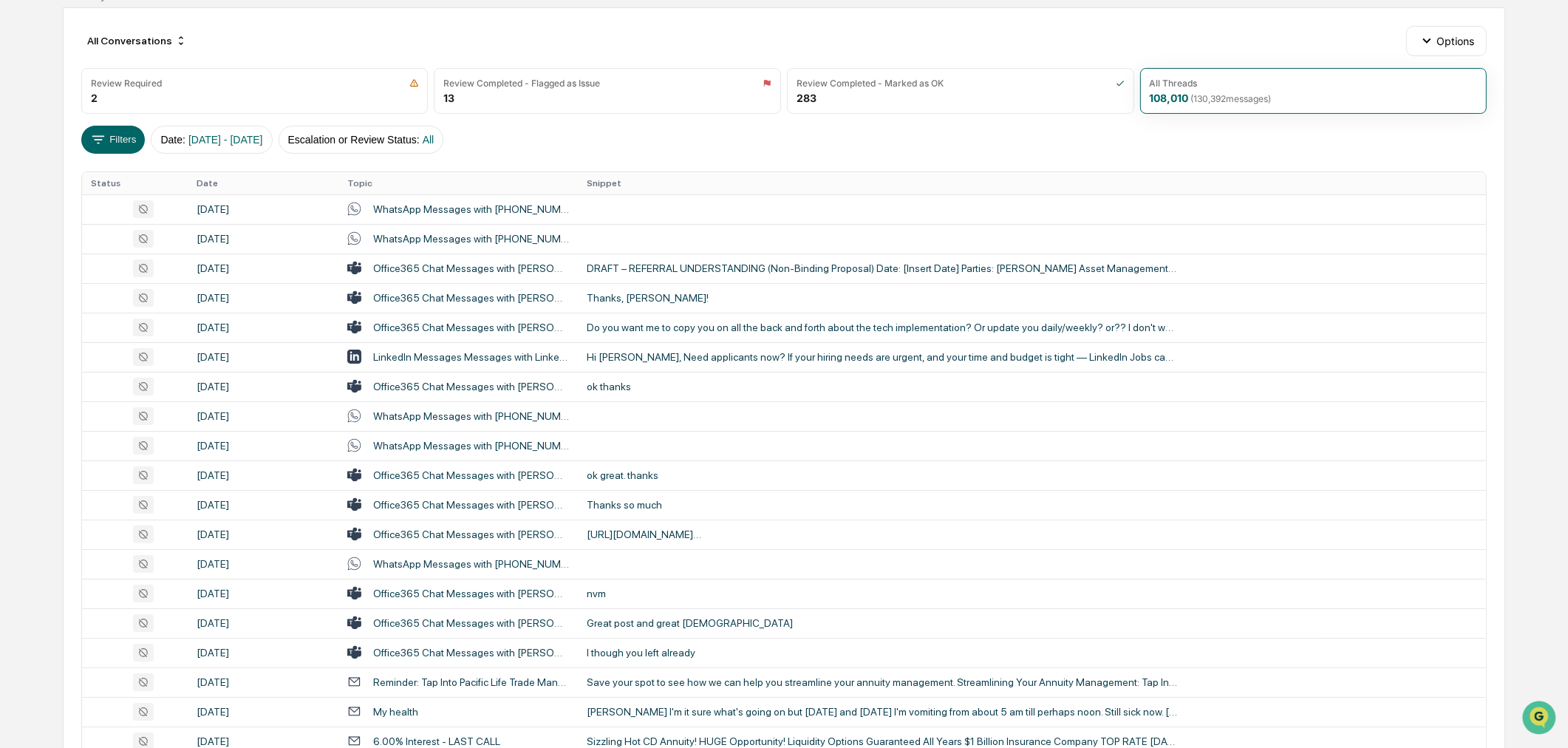
scroll to position [137, 0]
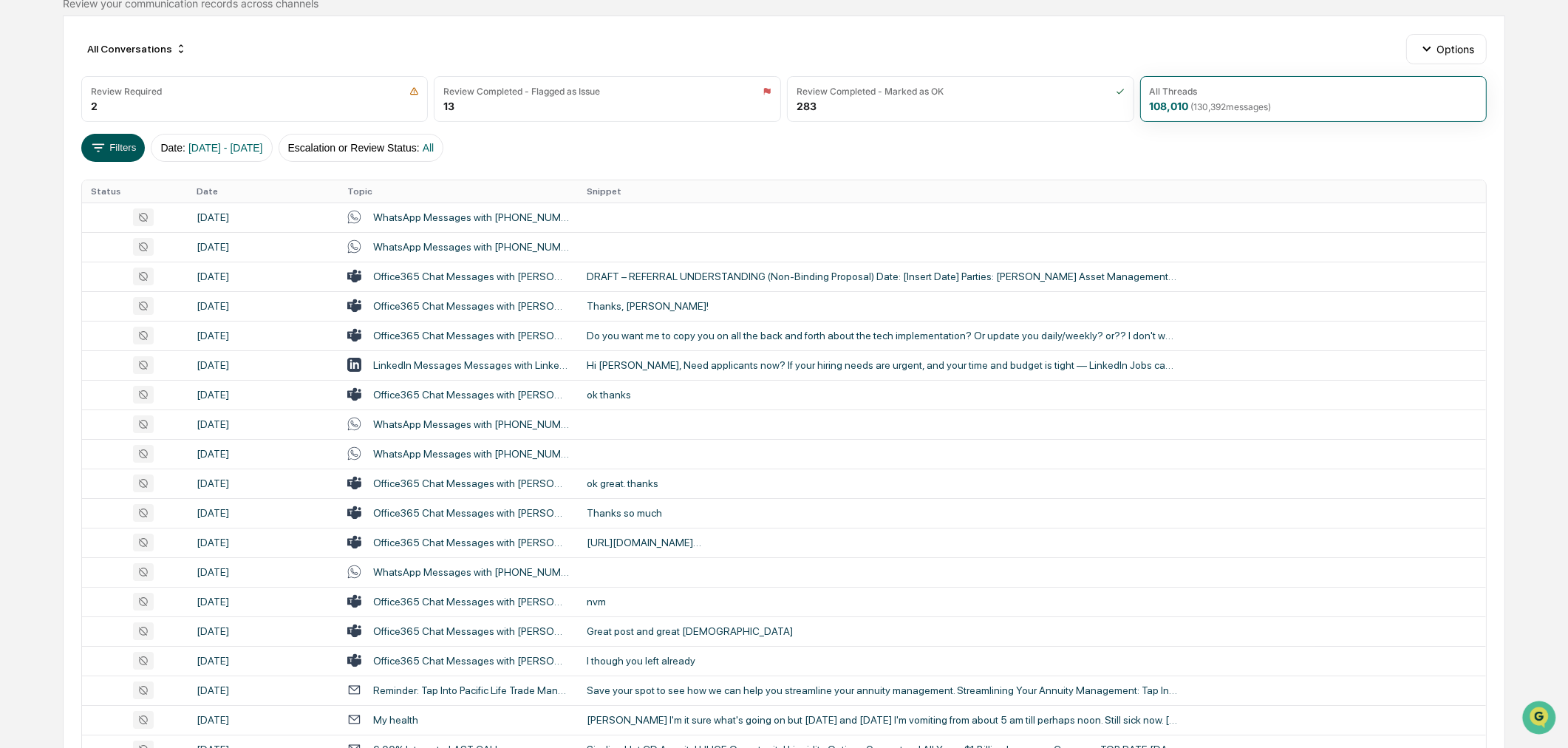
click at [108, 152] on button "Filters" at bounding box center [114, 148] width 64 height 28
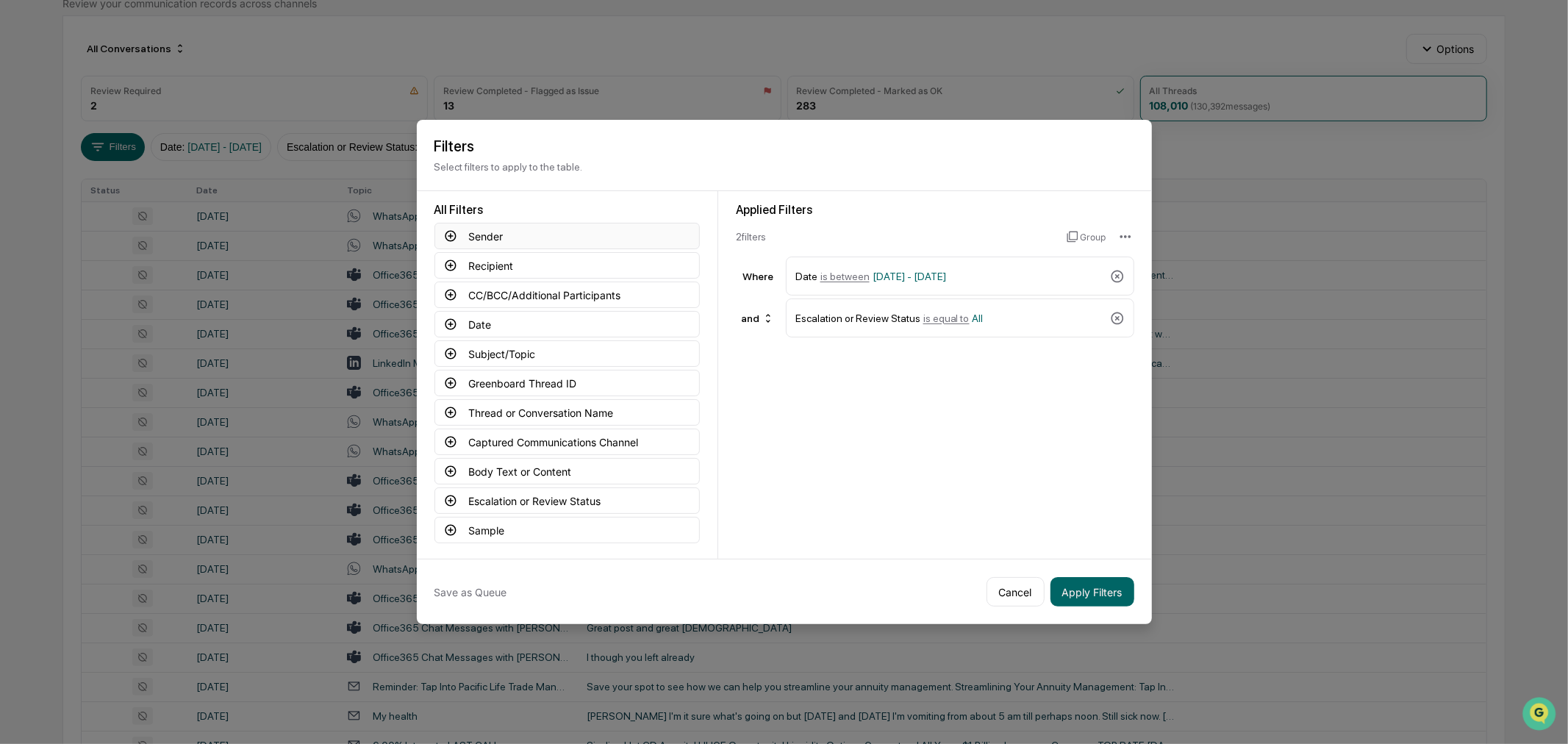
click at [524, 223] on button "Sender" at bounding box center [567, 236] width 265 height 26
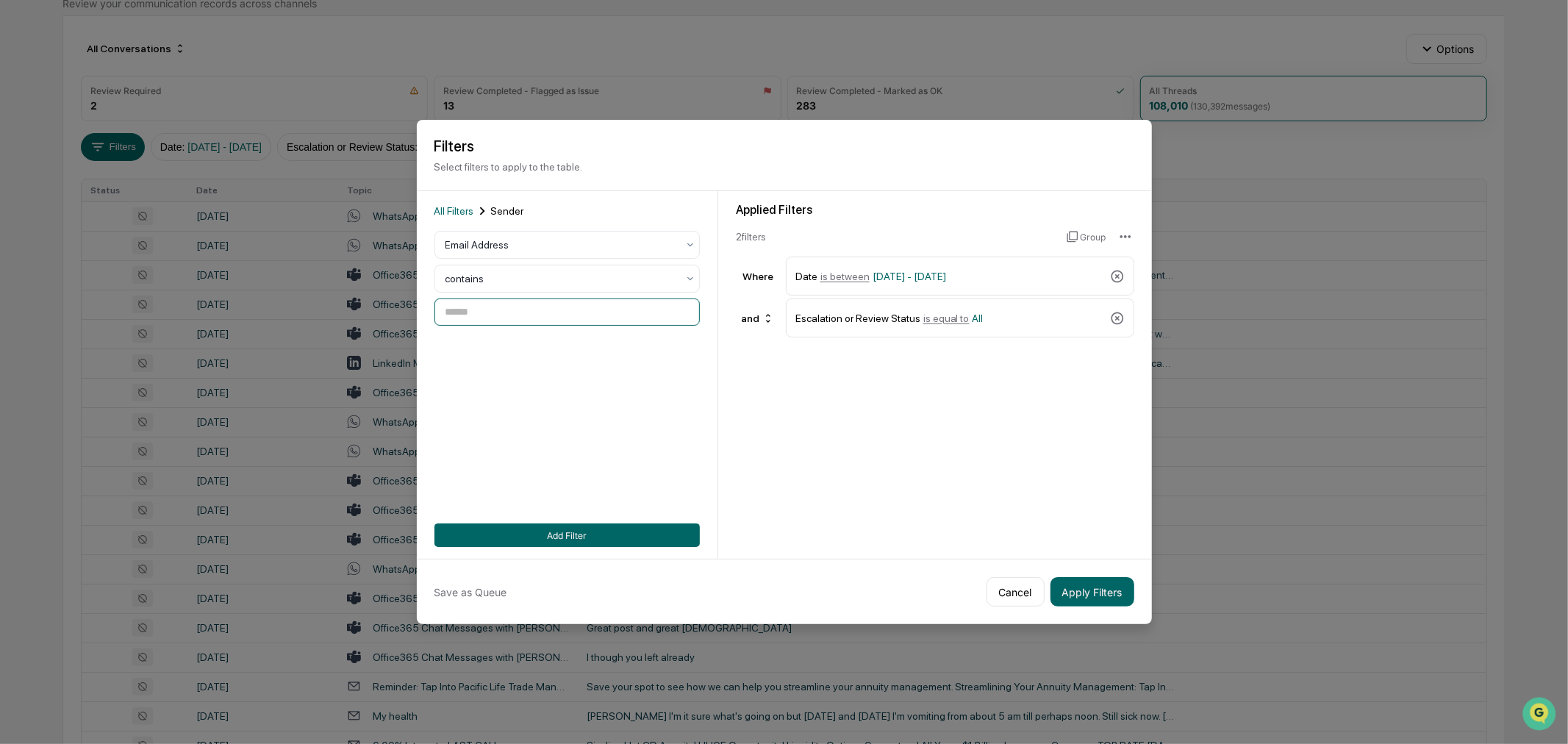
click at [471, 311] on input at bounding box center [567, 312] width 265 height 27
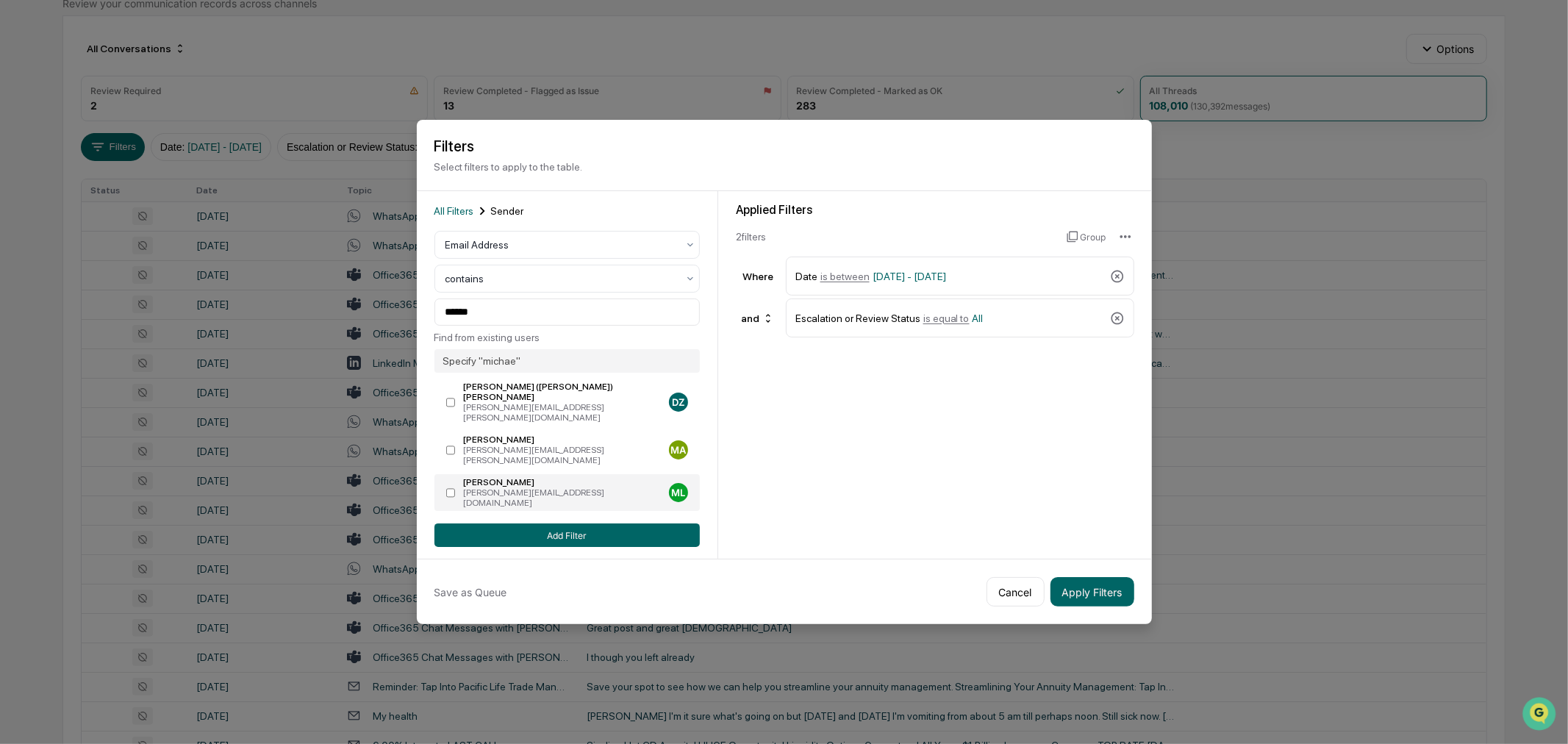
click at [542, 488] on div "[PERSON_NAME][EMAIL_ADDRESS][DOMAIN_NAME]" at bounding box center [562, 498] width 199 height 20
type input "**********"
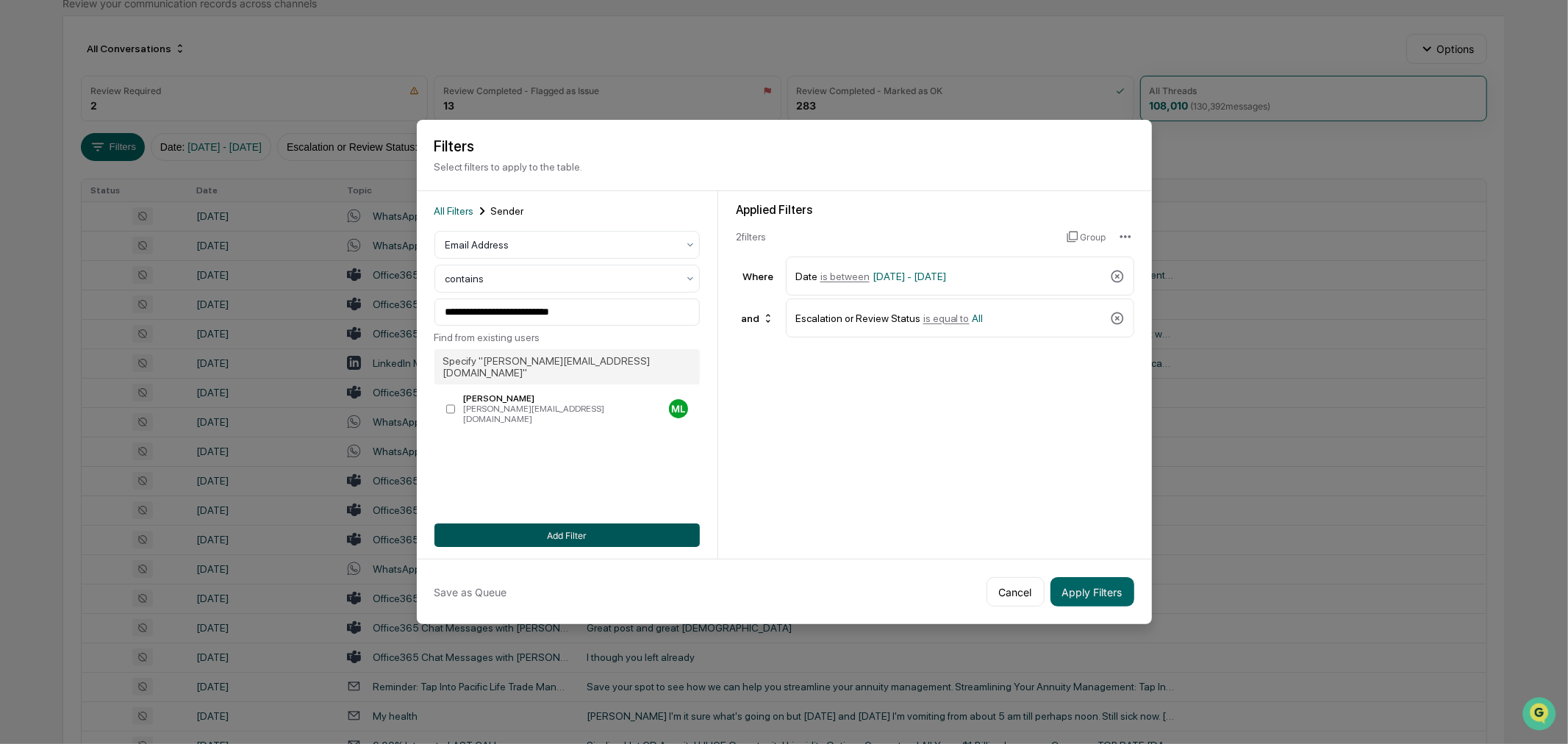
click at [556, 533] on button "Add Filter" at bounding box center [567, 535] width 265 height 24
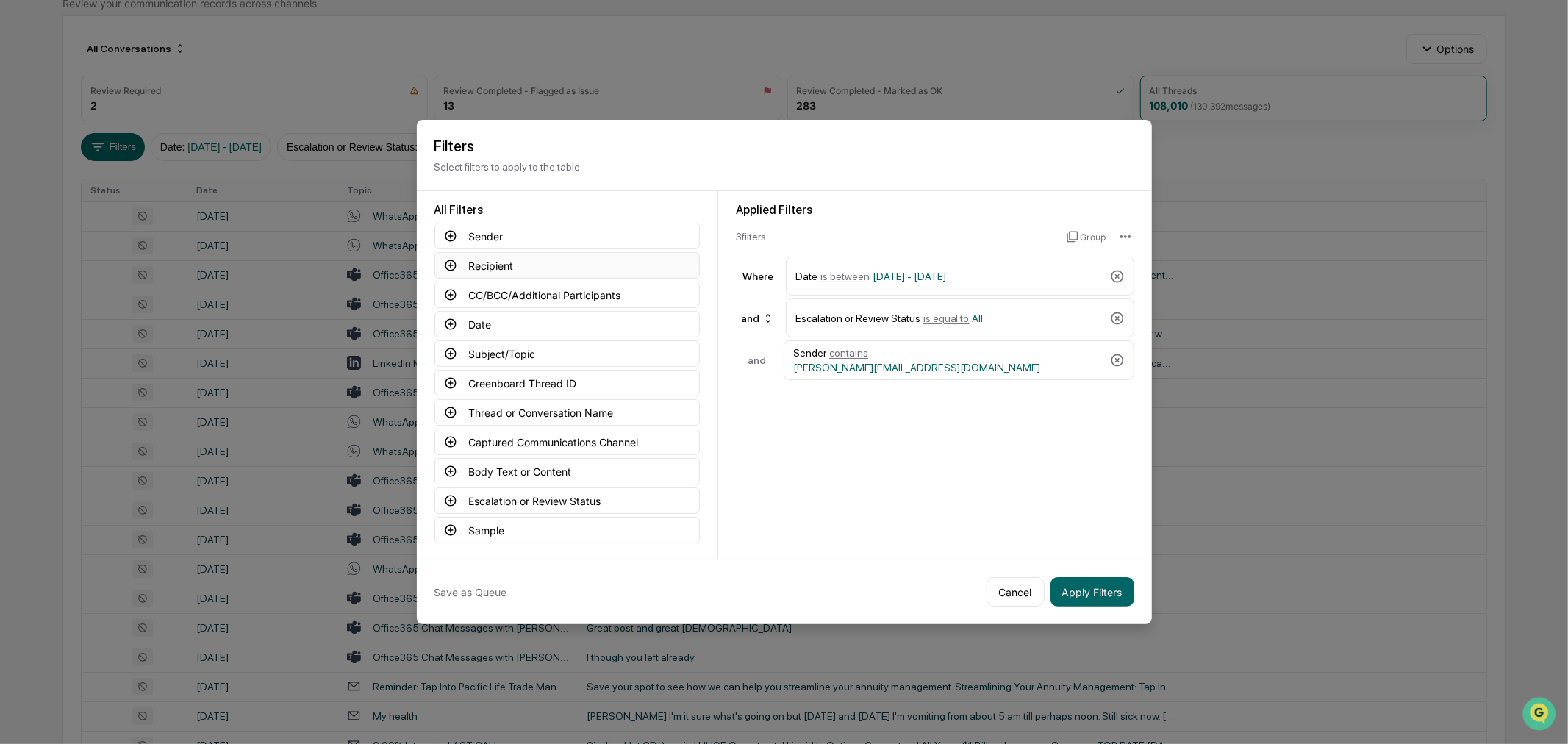
click at [487, 266] on button "Recipient" at bounding box center [567, 265] width 265 height 26
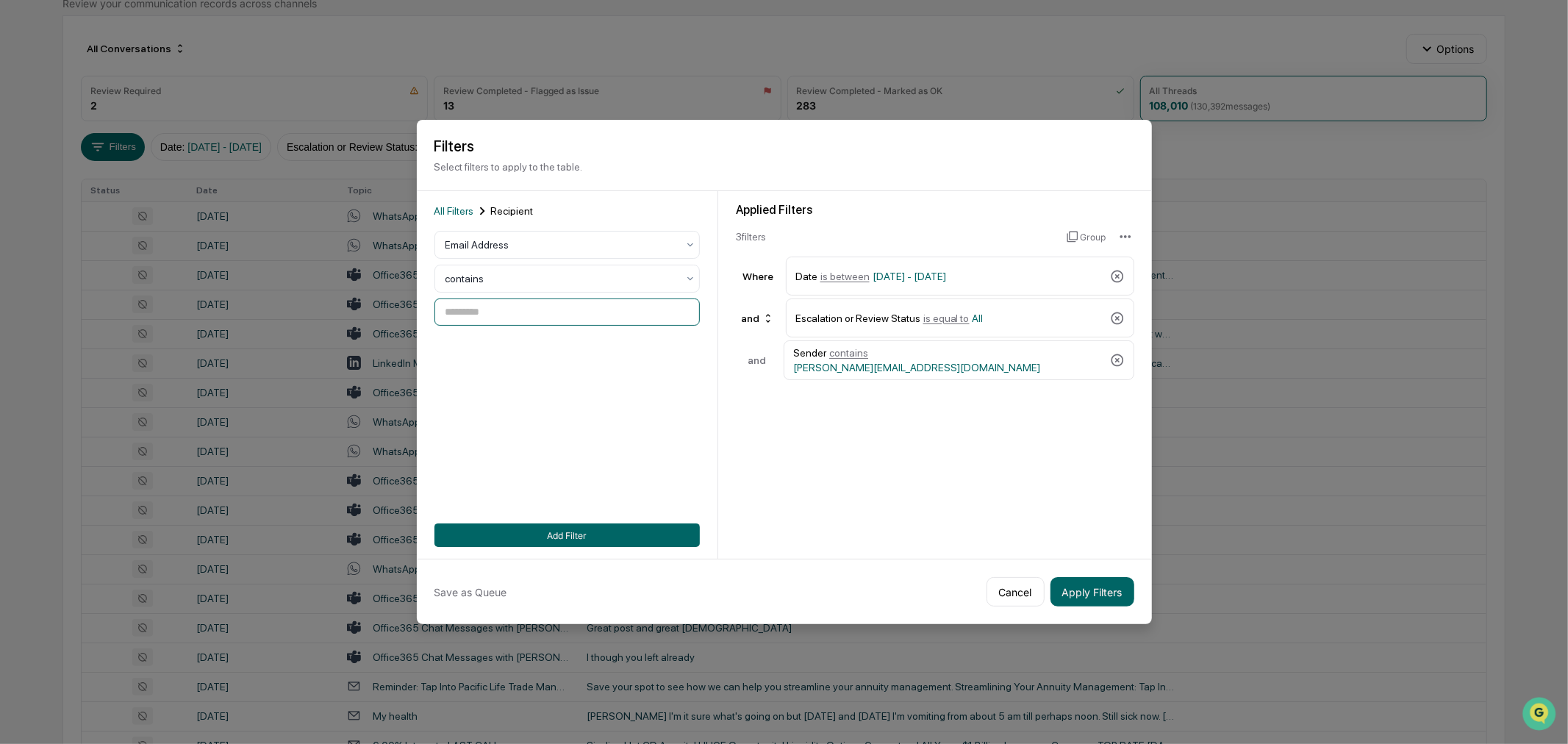
click at [493, 318] on input at bounding box center [567, 312] width 265 height 27
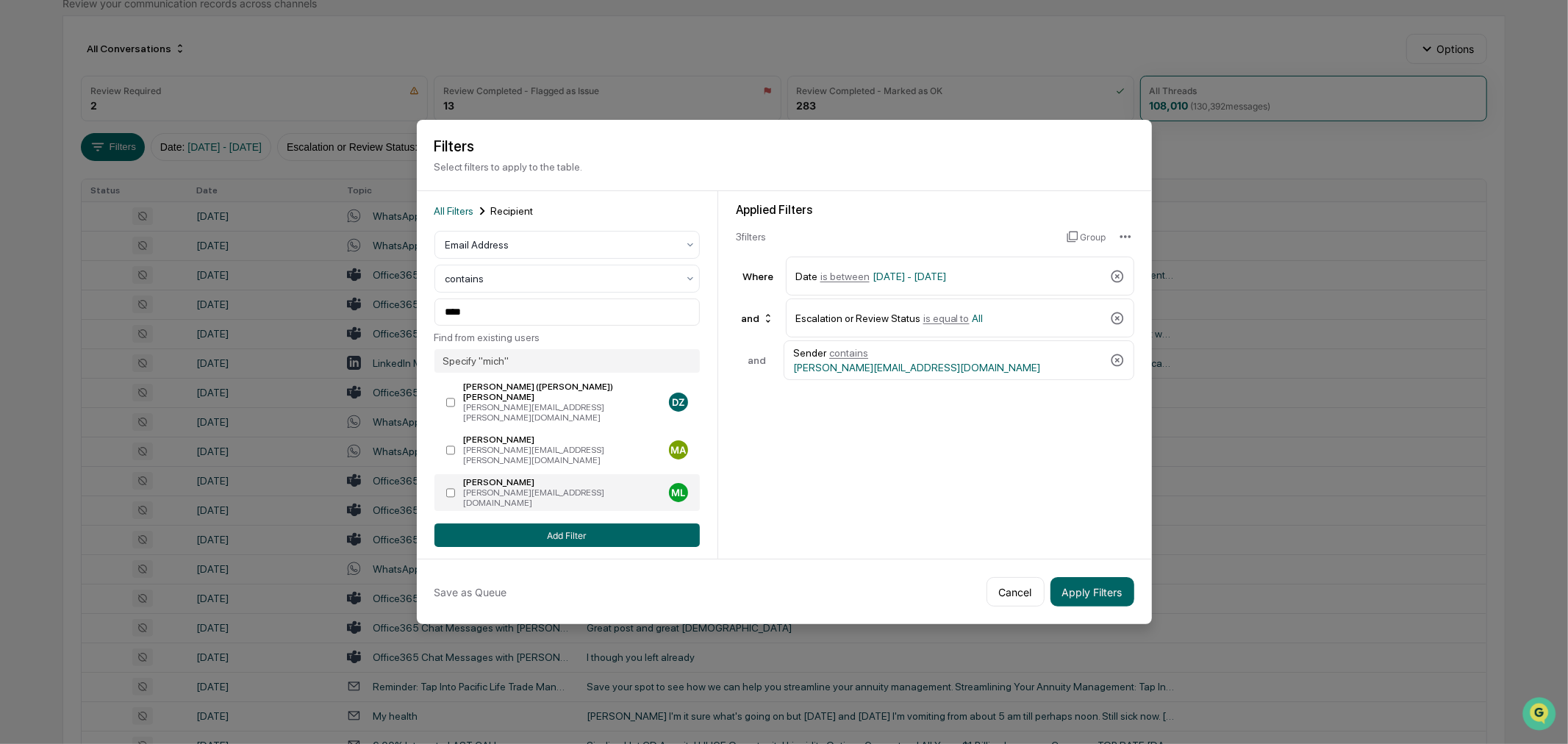
click at [532, 488] on div "[PERSON_NAME][EMAIL_ADDRESS][DOMAIN_NAME]" at bounding box center [562, 498] width 199 height 20
type input "**********"
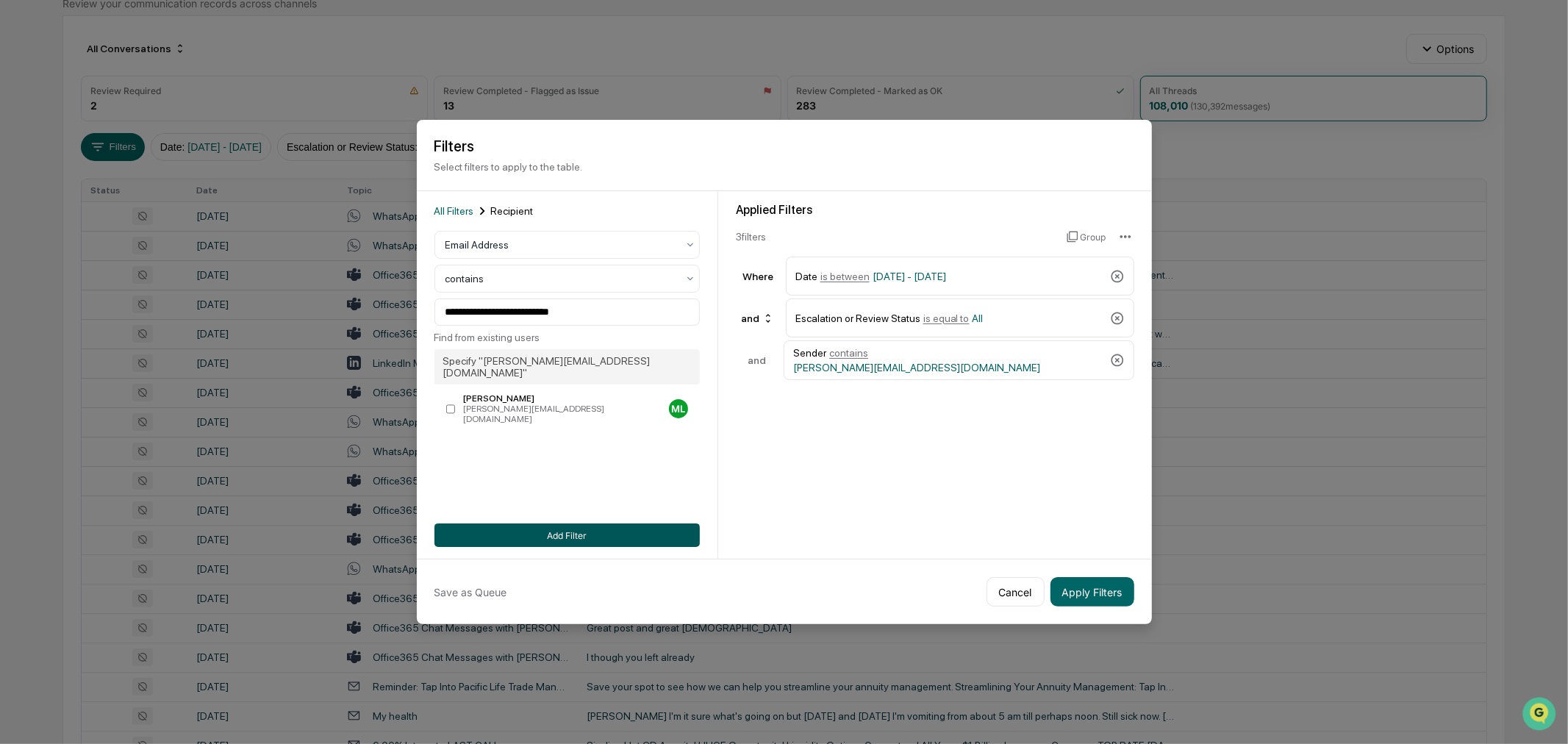
click at [577, 528] on button "Add Filter" at bounding box center [567, 535] width 265 height 24
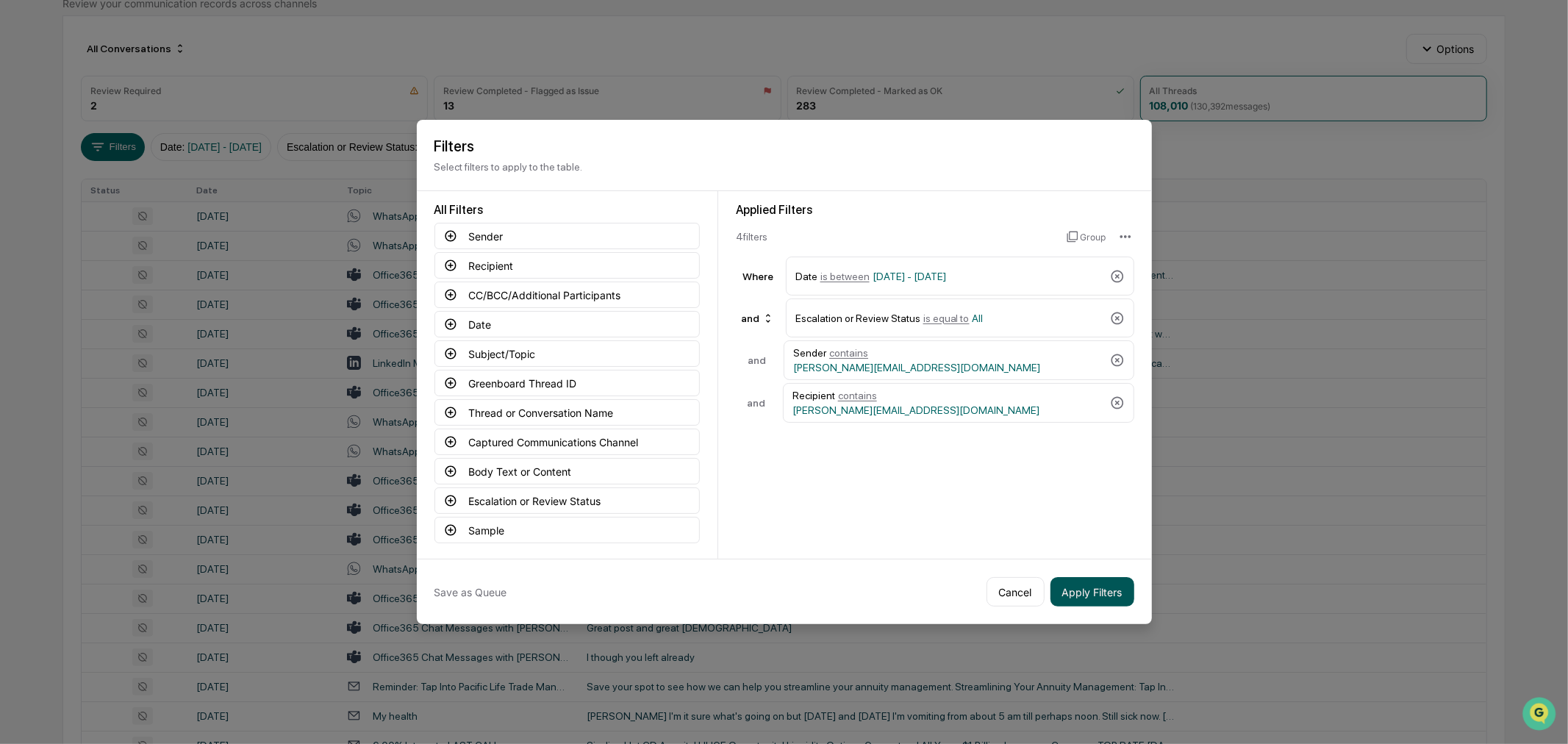
click at [1101, 586] on button "Apply Filters" at bounding box center [1093, 592] width 83 height 29
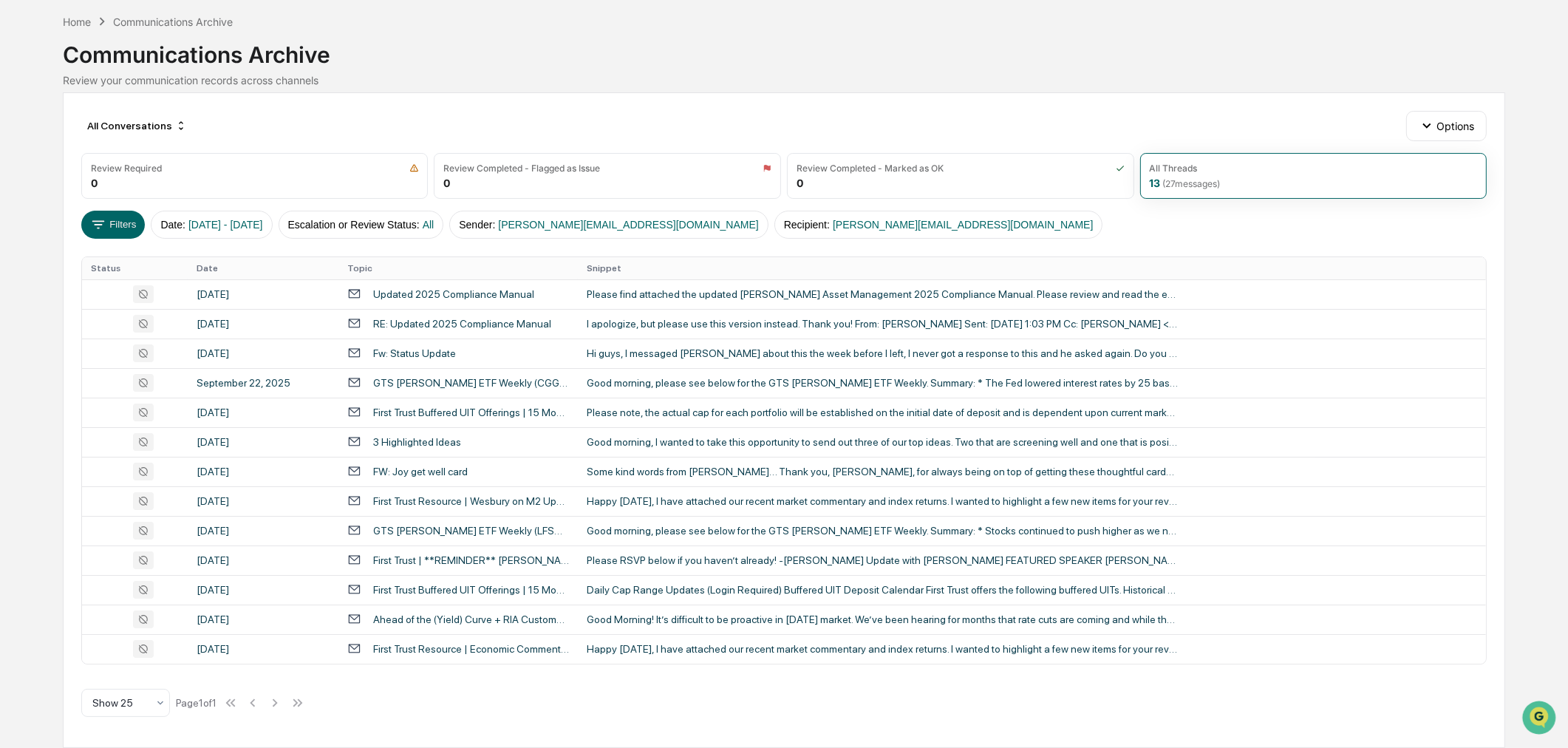
scroll to position [60, 0]
click at [673, 343] on td "Hi guys, I messaged [PERSON_NAME] about this the week before I left, I never go…" at bounding box center [1032, 353] width 908 height 30
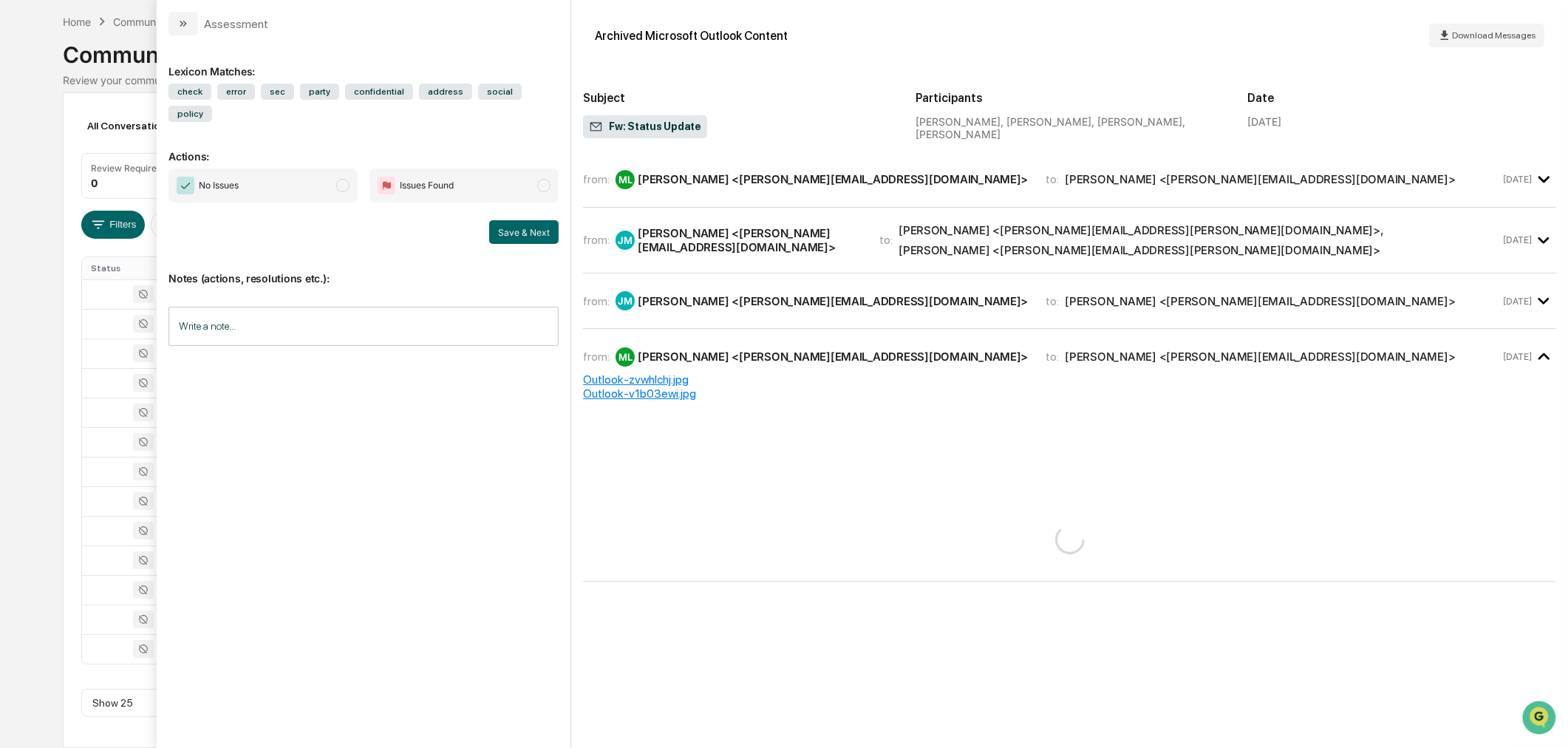
click at [49, 411] on div "Calendar Manage Tasks Reviews Approval Management Company People, Data, Setting…" at bounding box center [784, 344] width 1568 height 808
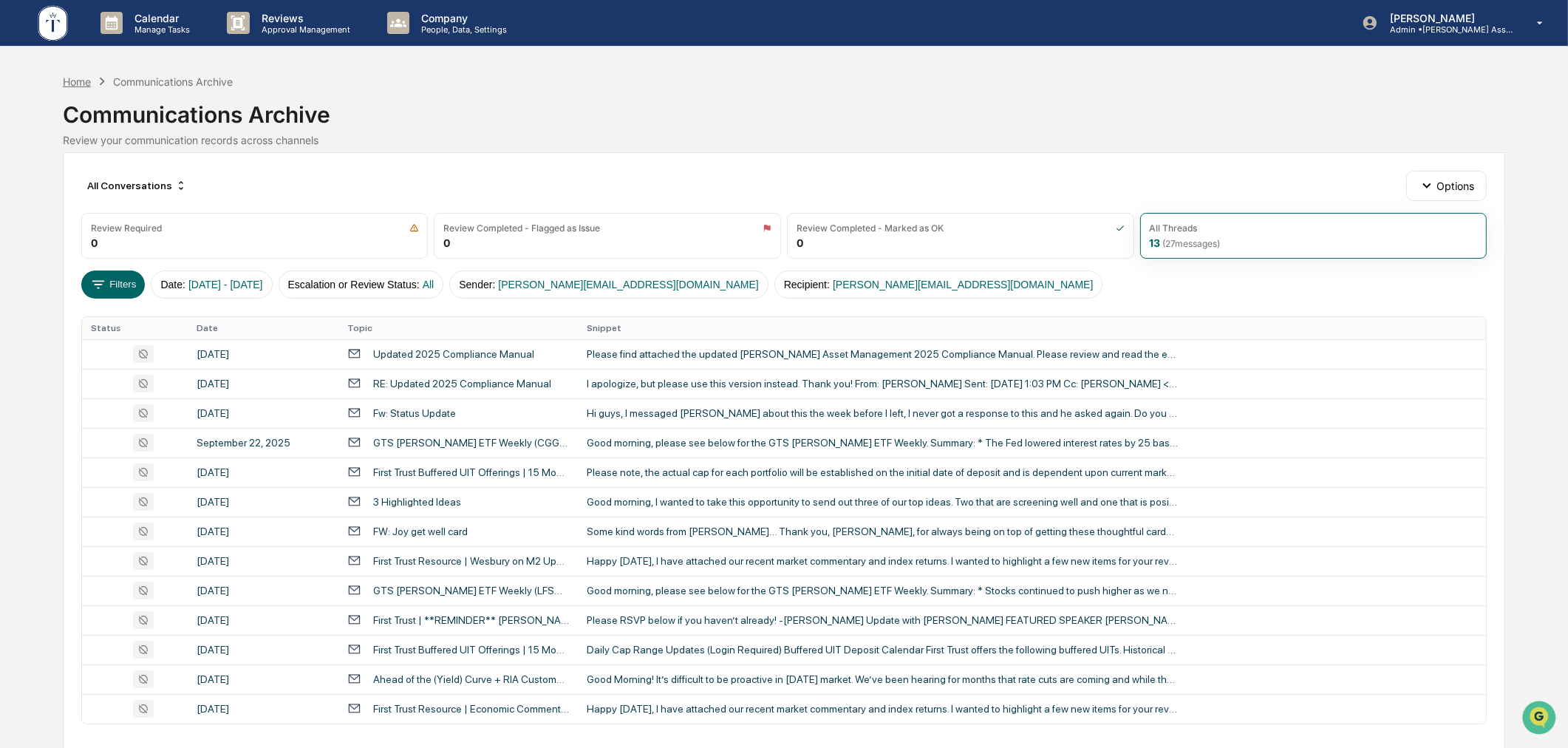
click at [77, 84] on div "Home" at bounding box center [77, 81] width 28 height 12
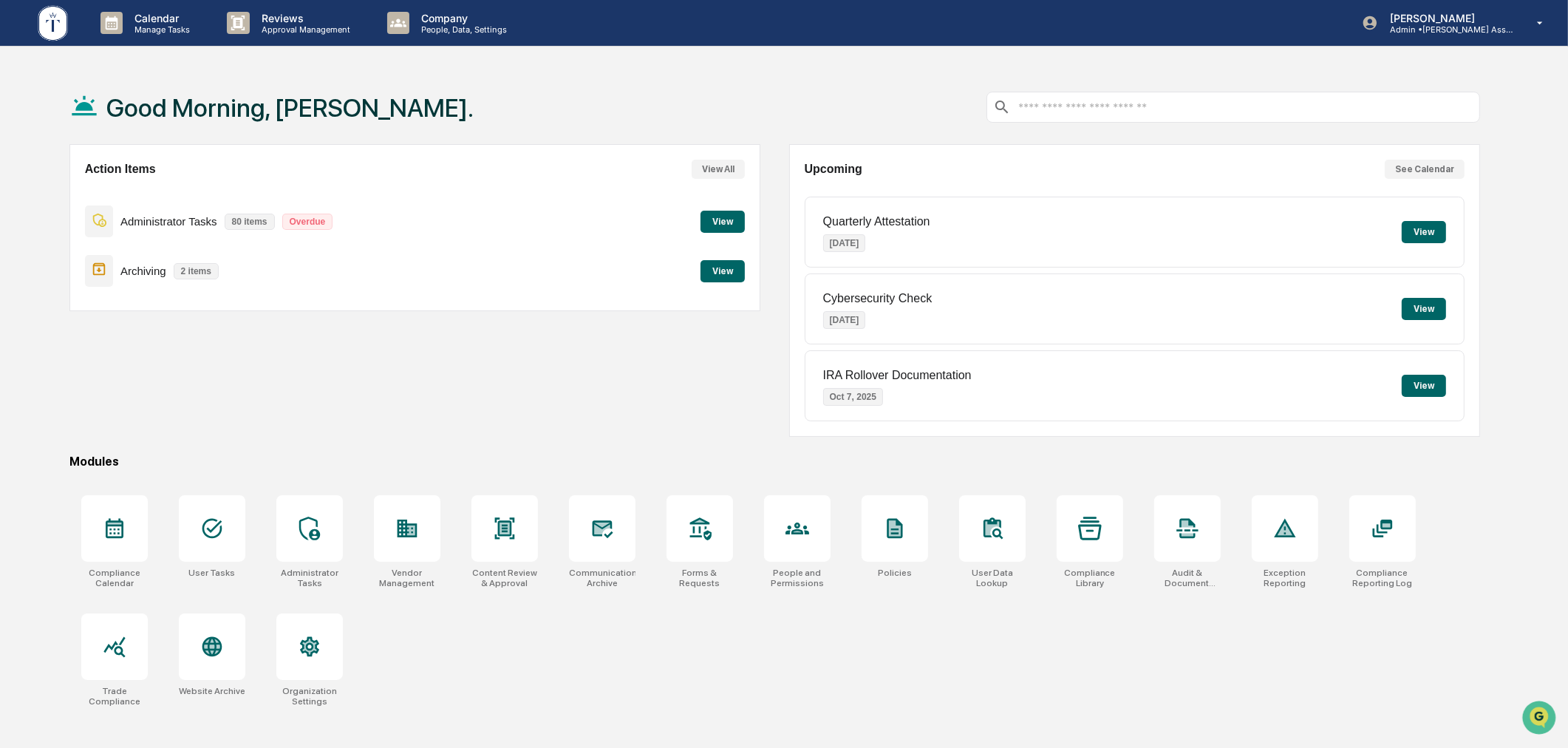
click at [1454, 658] on div "Compliance Calendar User Tasks Administrator Tasks Vendor Management Content Re…" at bounding box center [775, 601] width 1412 height 229
click at [557, 27] on div "Calendar Manage Tasks Reviews Approval Management Company People, Data, Setting…" at bounding box center [784, 23] width 1568 height 47
click at [448, 25] on p "People, Data, Settings" at bounding box center [462, 30] width 105 height 11
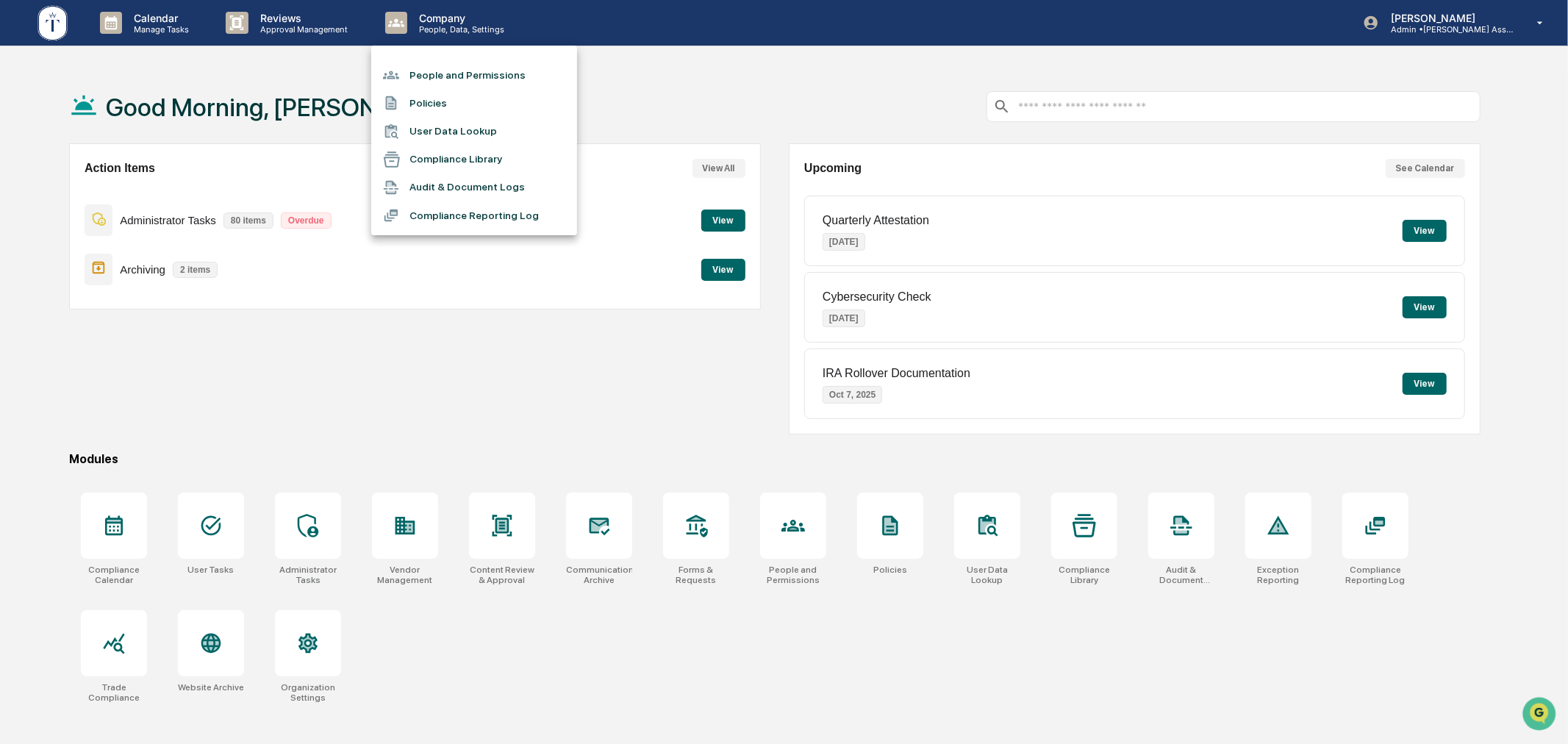
click at [457, 76] on li "People and Permissions" at bounding box center [475, 75] width 206 height 28
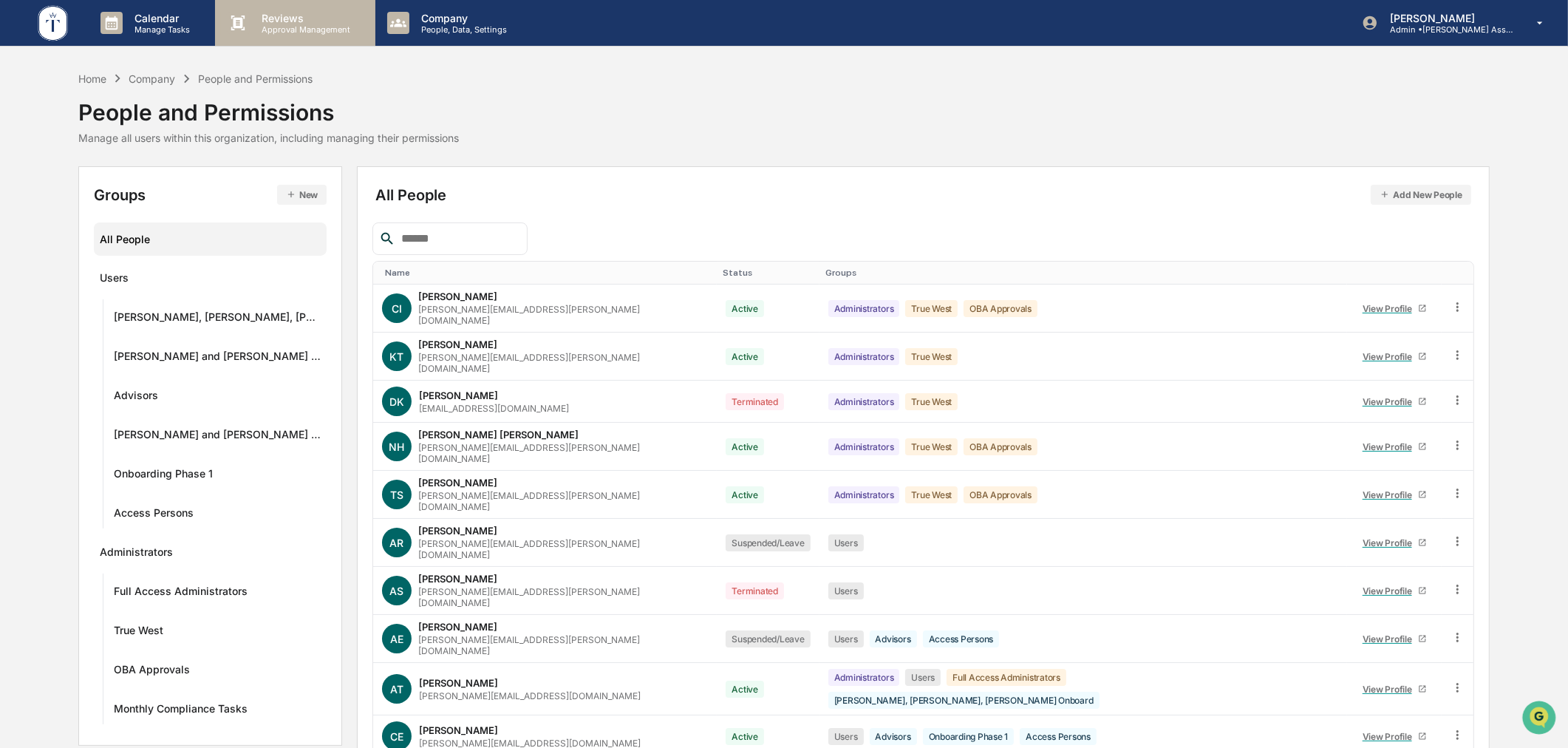
click at [289, 26] on p "Approval Management" at bounding box center [304, 30] width 108 height 11
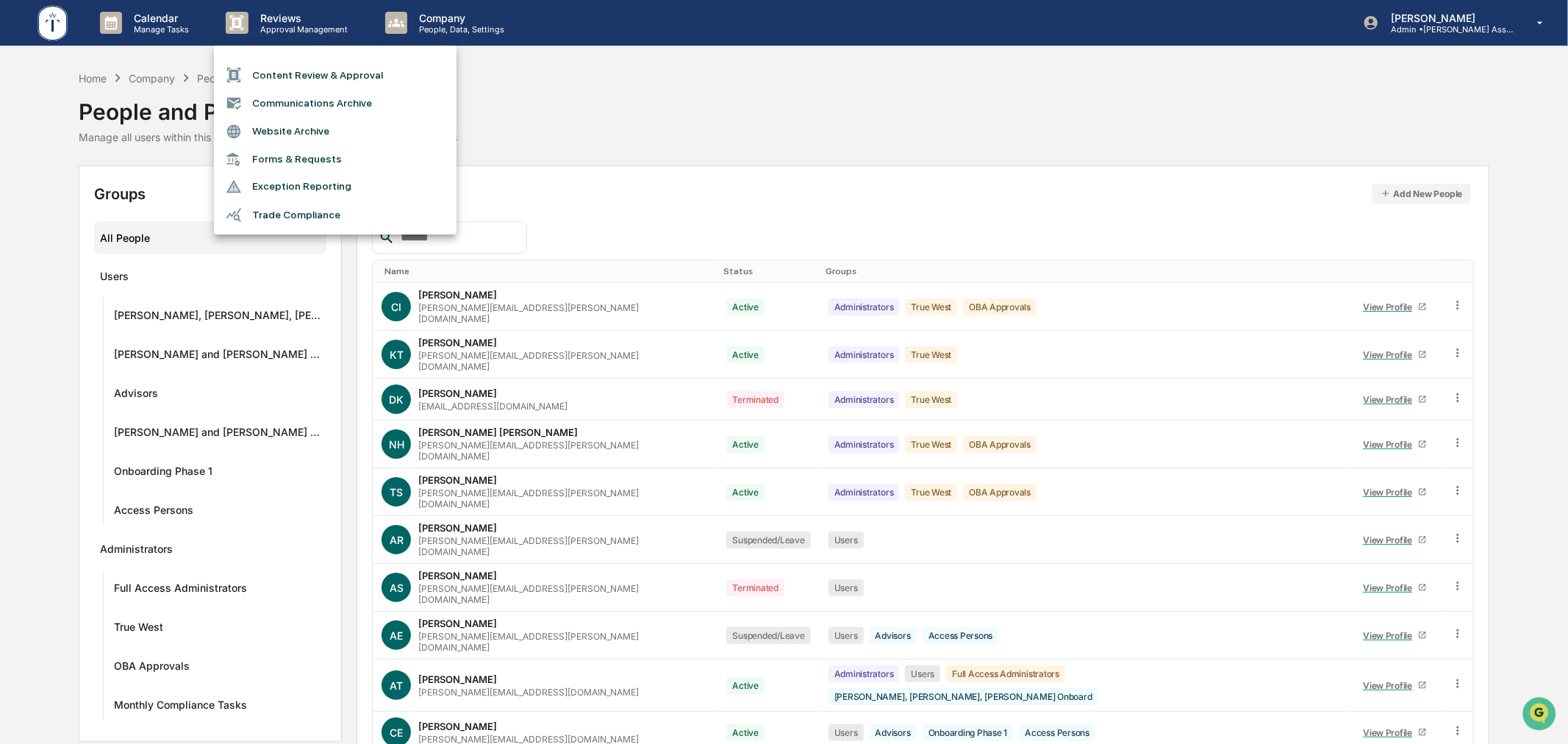
click at [329, 92] on li "Communications Archive" at bounding box center [335, 103] width 242 height 28
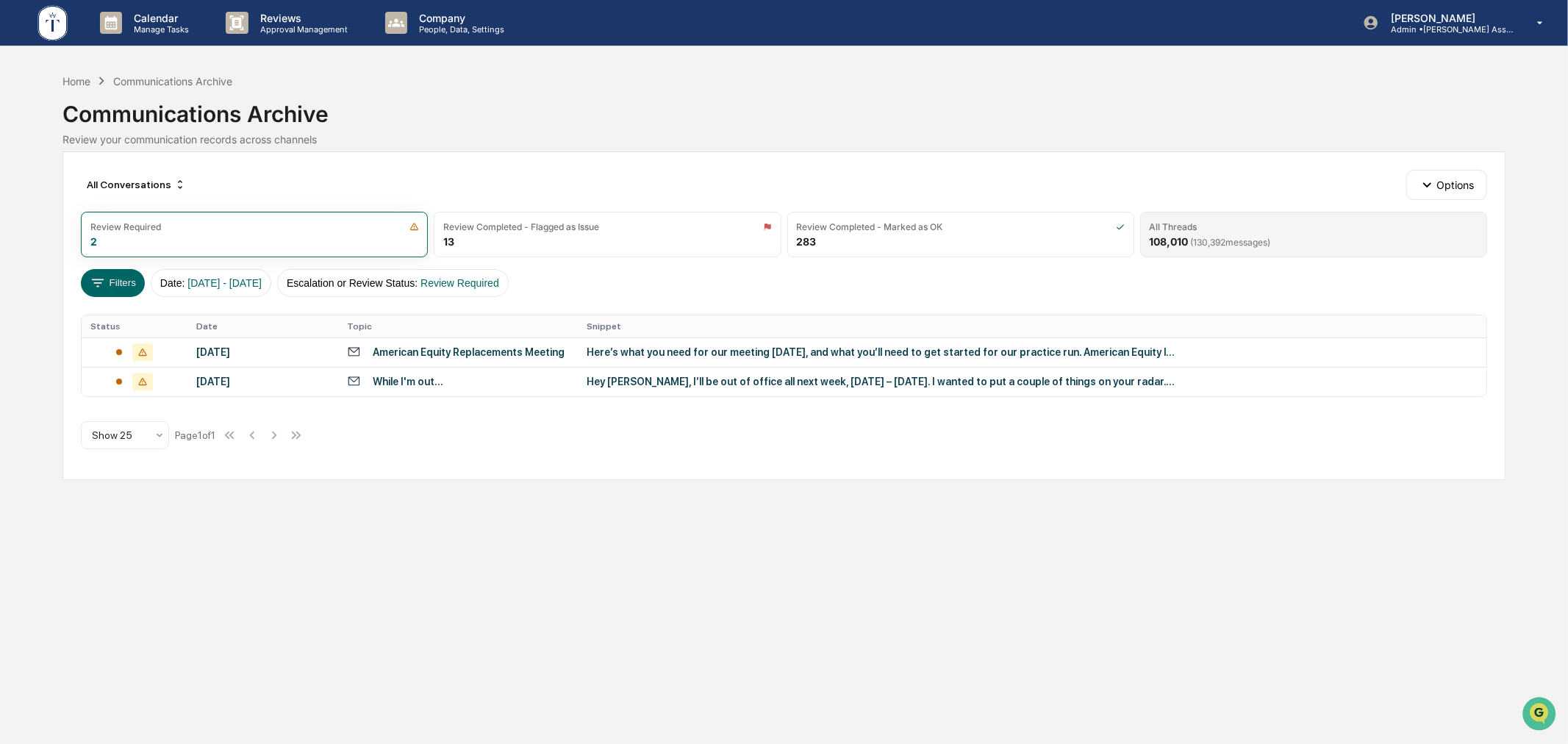
click at [1224, 227] on div "All Threads" at bounding box center [1313, 226] width 328 height 11
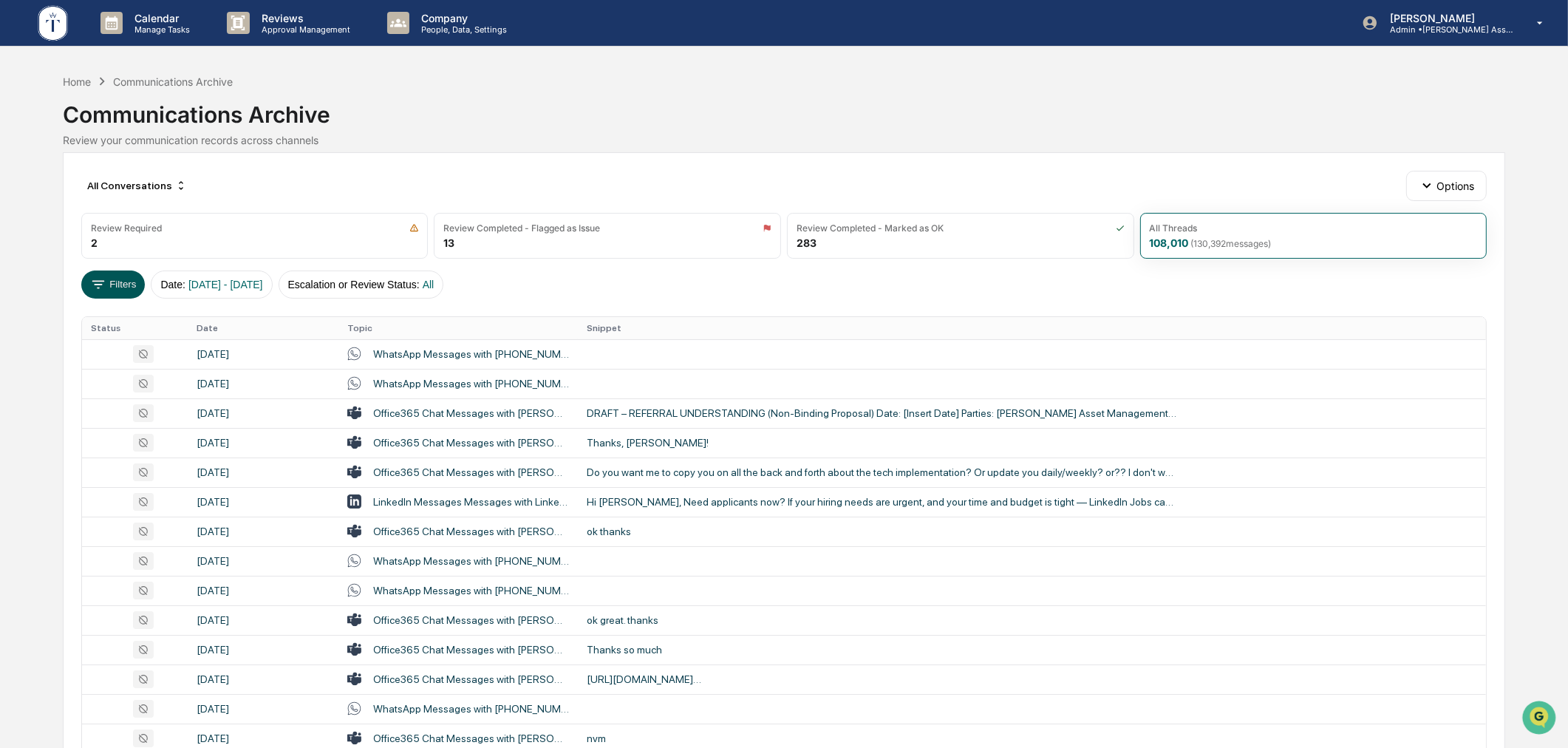
click at [106, 280] on button "Filters" at bounding box center [114, 285] width 64 height 28
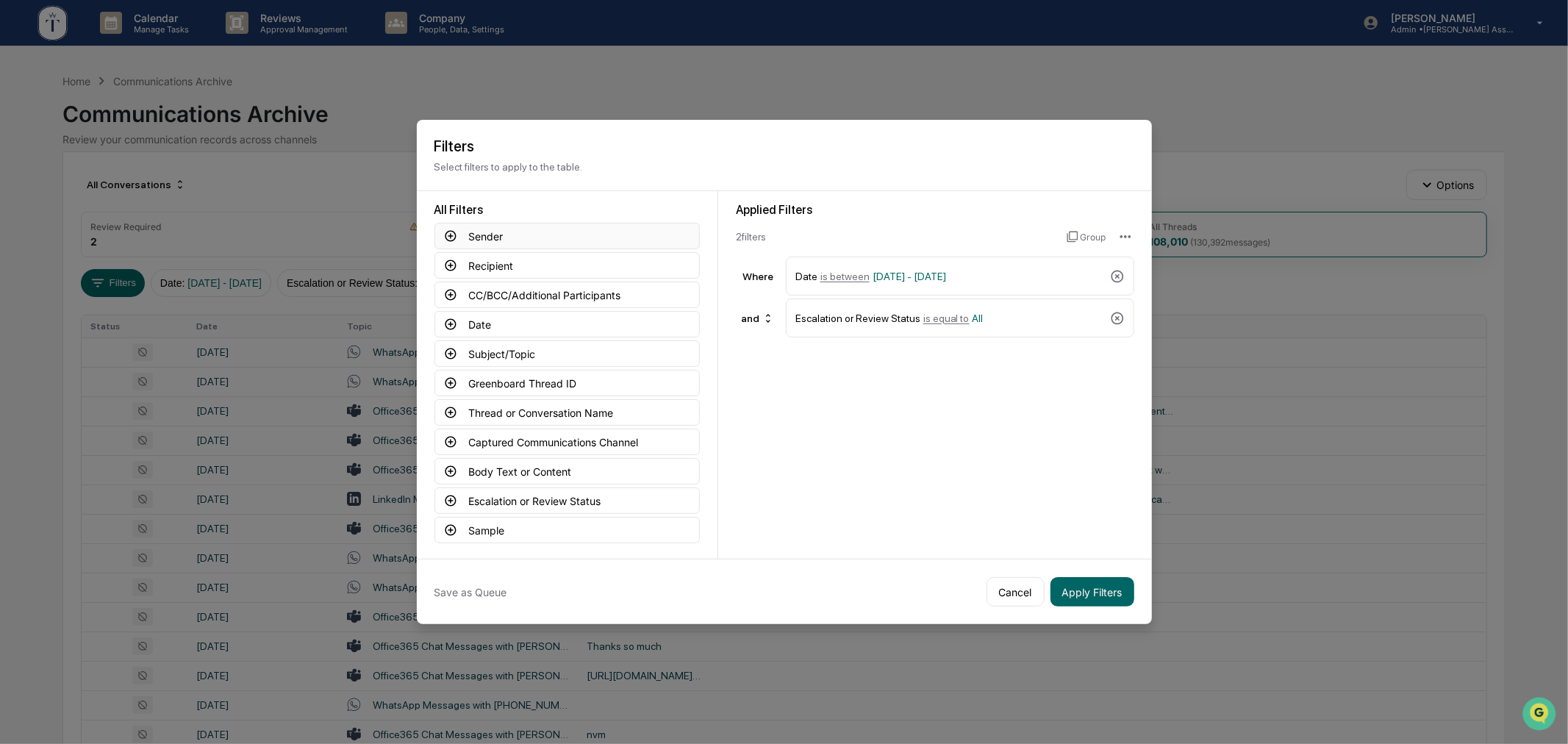
click at [518, 232] on button "Sender" at bounding box center [567, 236] width 265 height 26
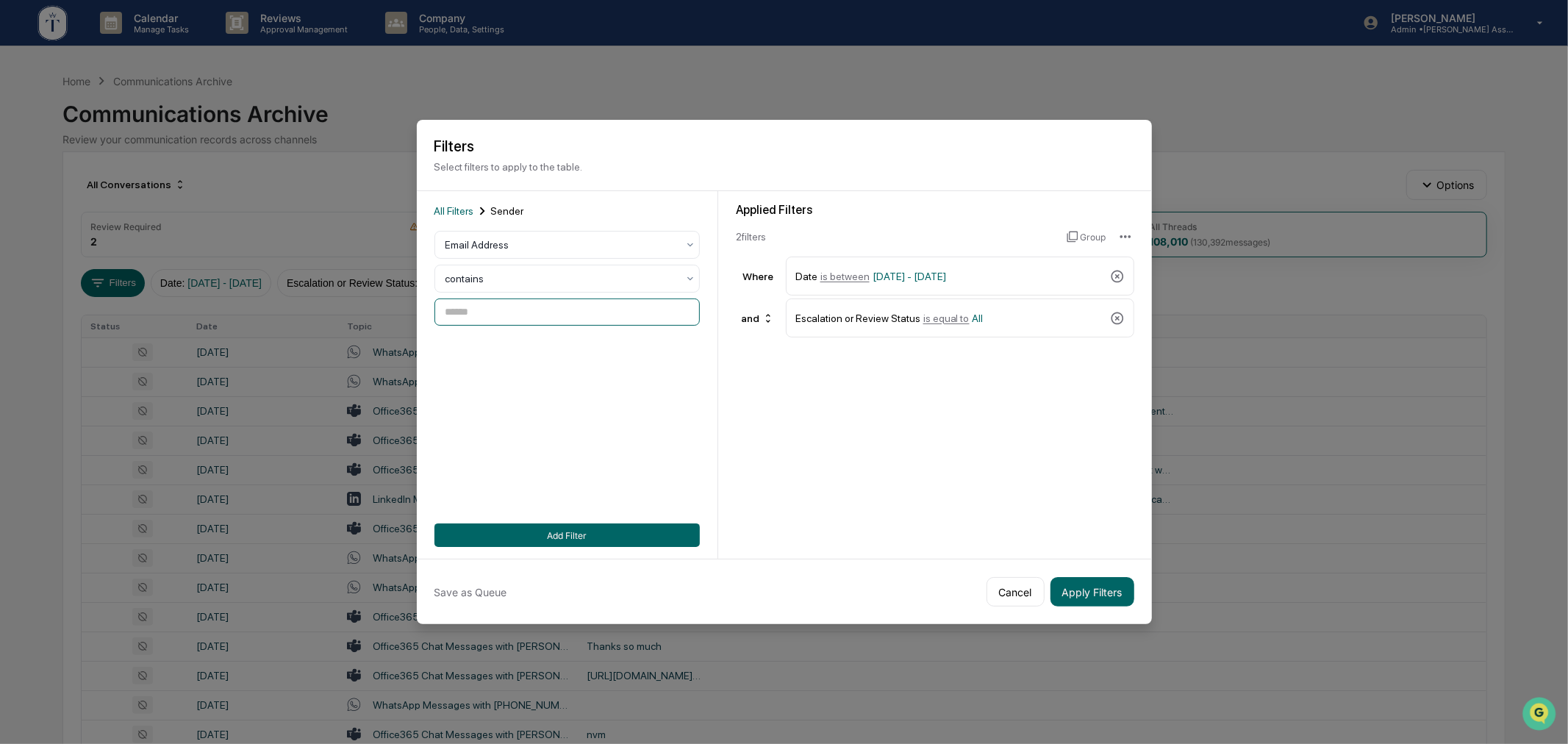
click at [502, 308] on input at bounding box center [567, 312] width 265 height 27
click at [538, 397] on div "[EMAIL_ADDRESS][DOMAIN_NAME]" at bounding box center [562, 397] width 199 height 11
type input "**********"
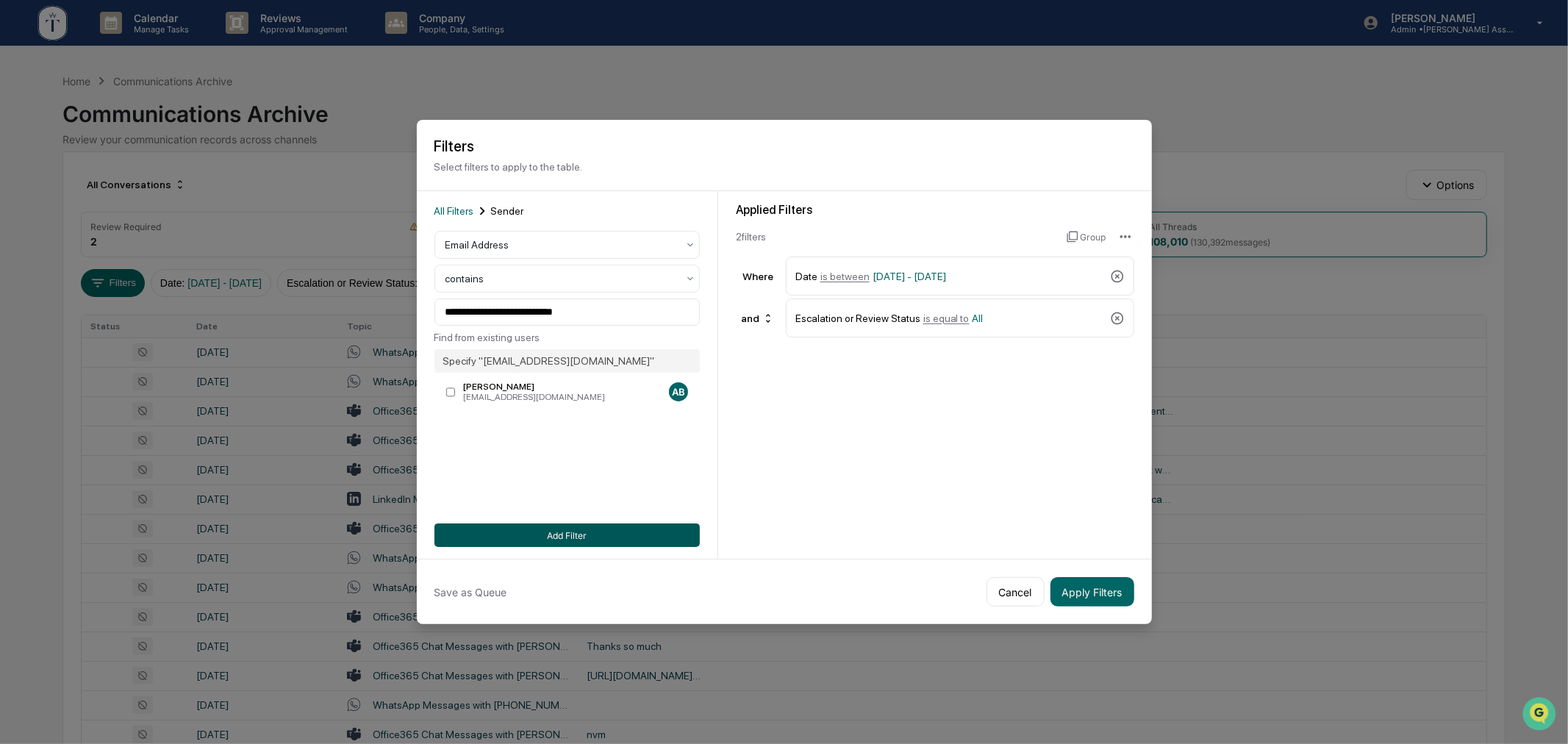
click at [579, 530] on button "Add Filter" at bounding box center [567, 535] width 265 height 24
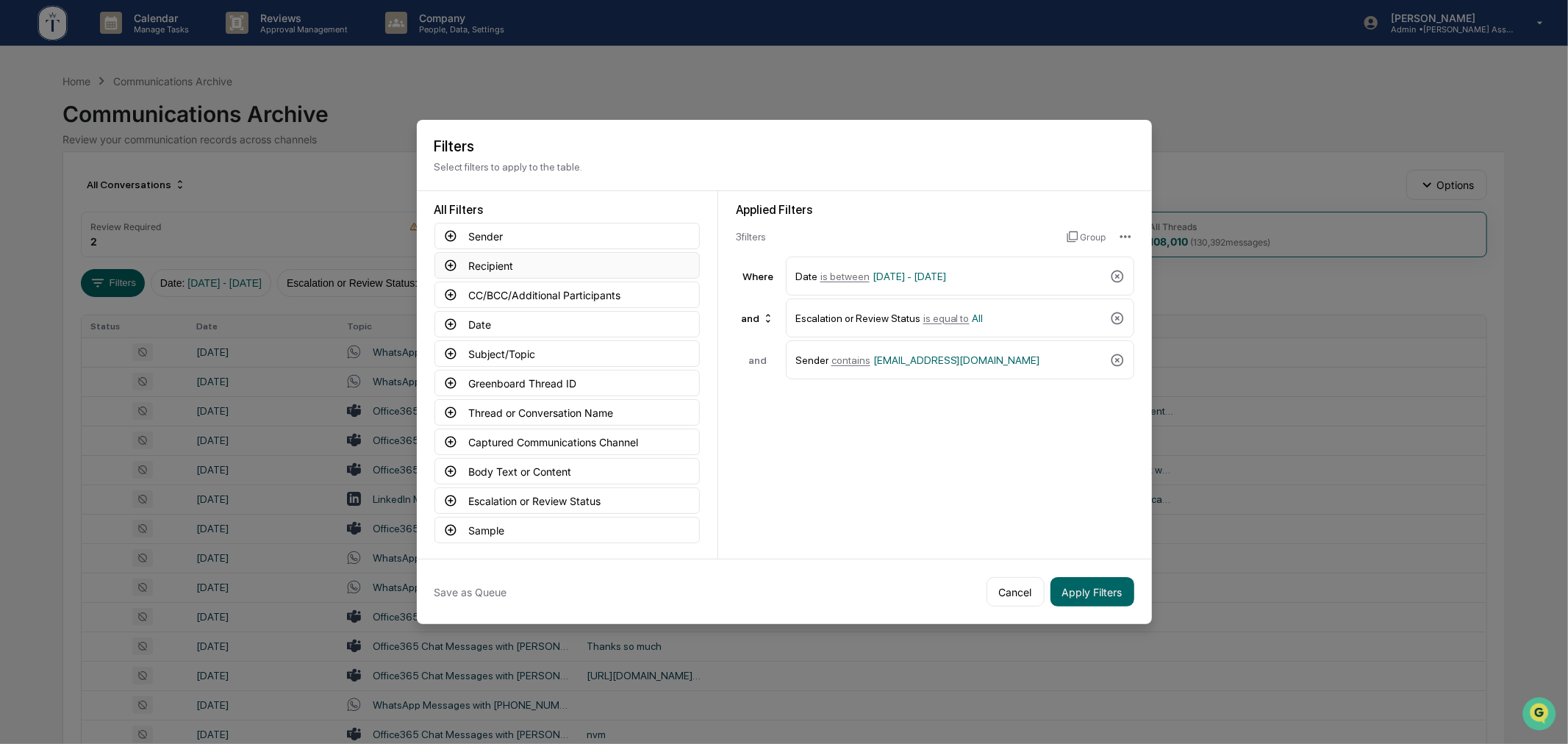
click at [517, 252] on button "Recipient" at bounding box center [567, 265] width 265 height 26
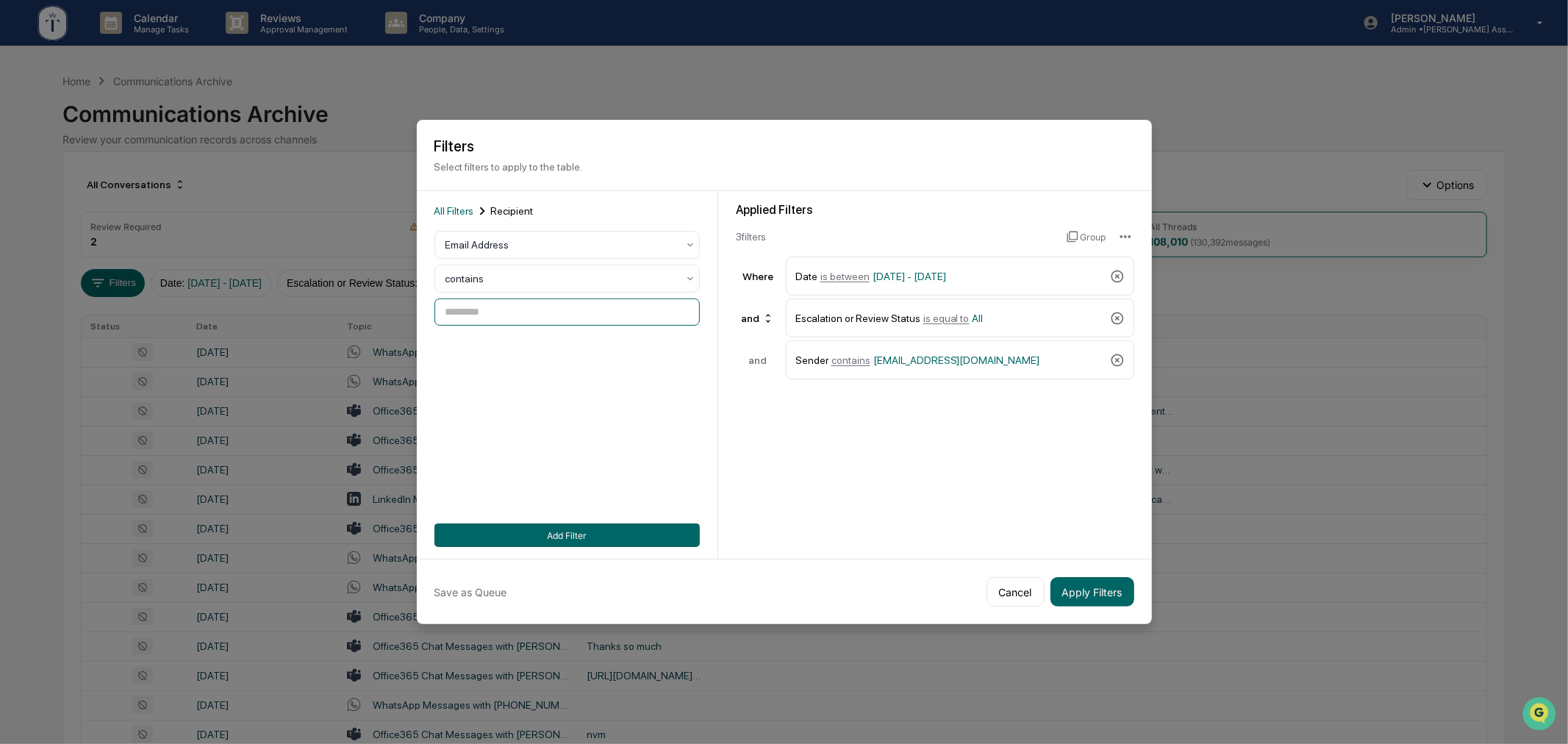
click at [493, 306] on input at bounding box center [567, 312] width 265 height 27
click at [527, 386] on div "[PERSON_NAME]" at bounding box center [562, 386] width 199 height 11
type input "**********"
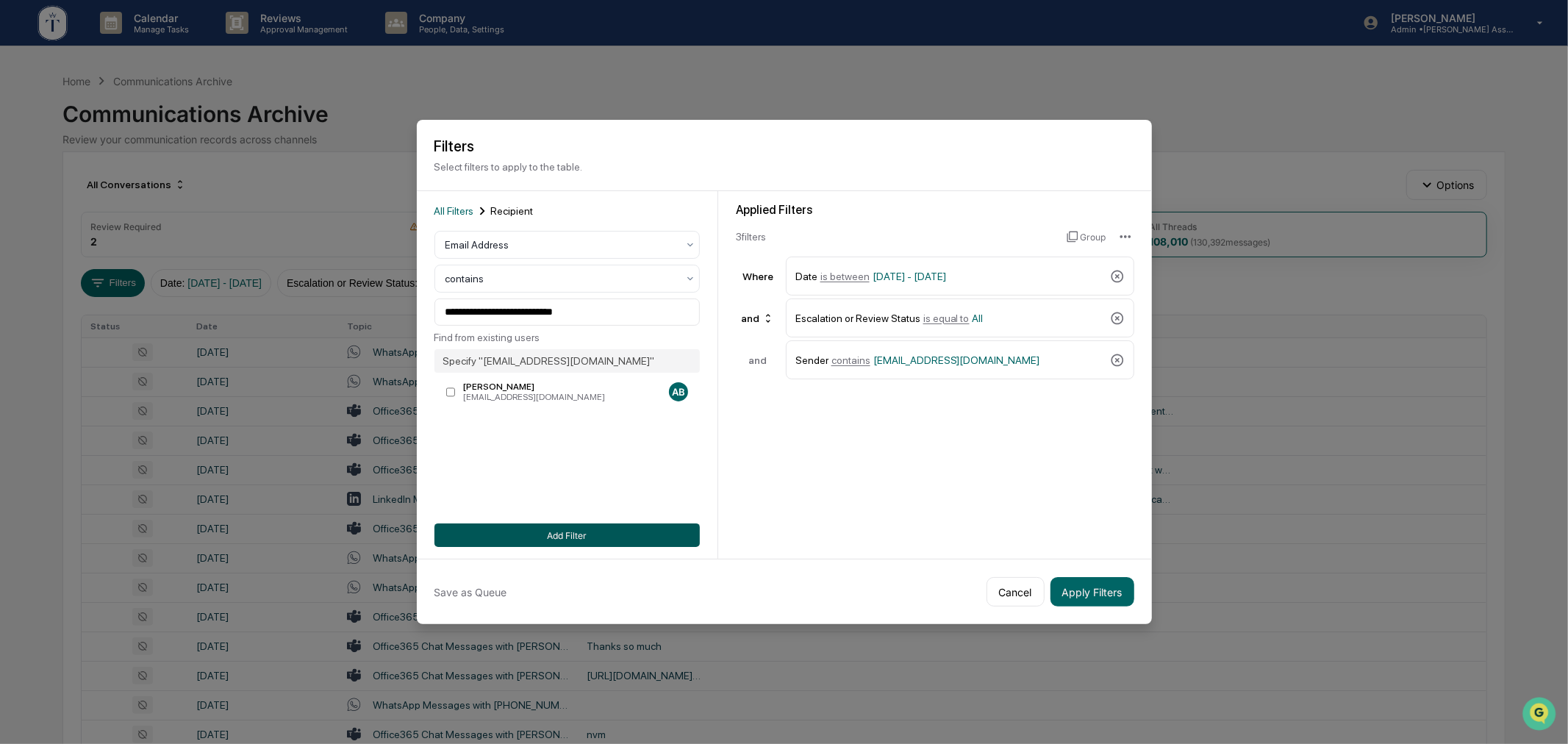
click at [593, 533] on button "Add Filter" at bounding box center [567, 535] width 265 height 24
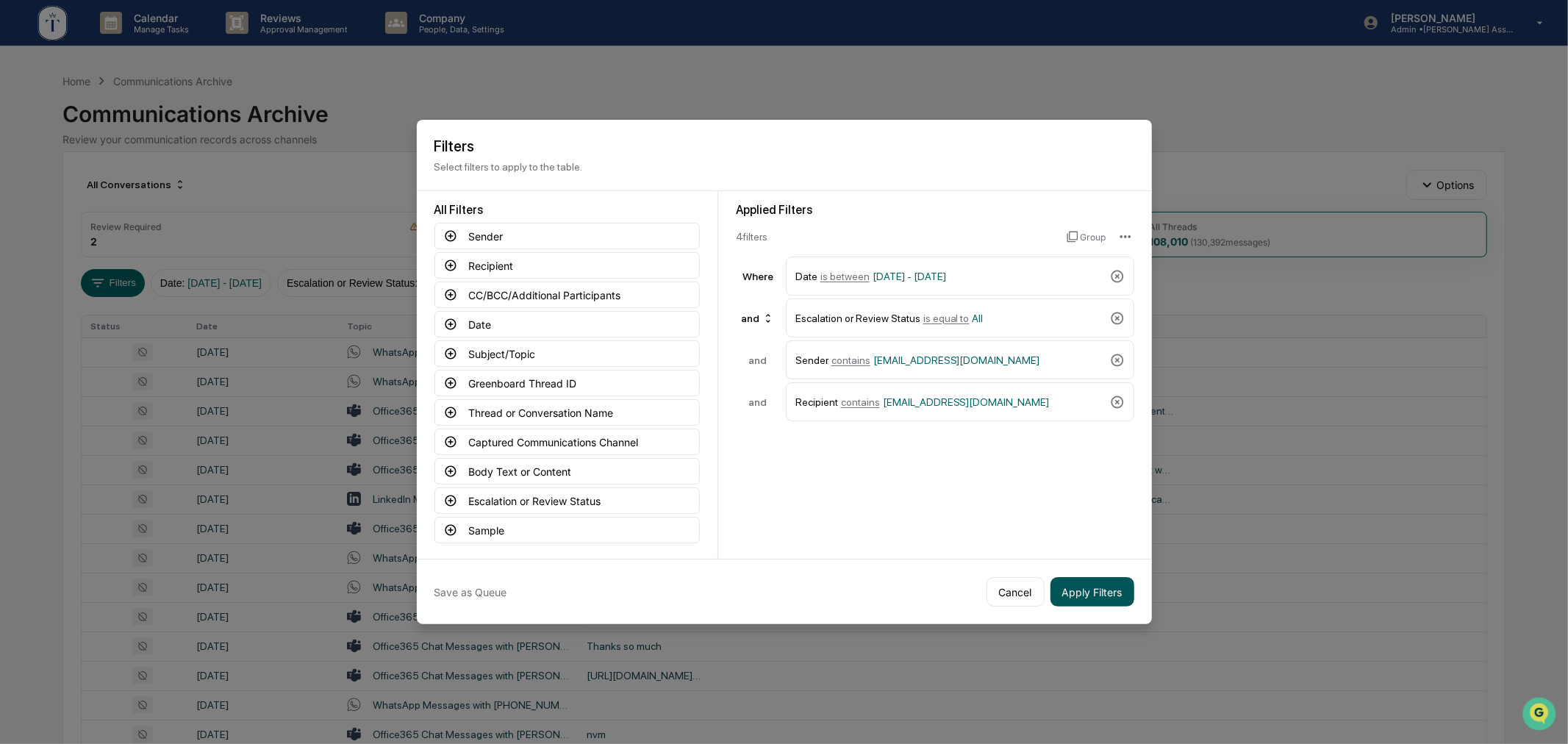
click at [1088, 579] on button "Apply Filters" at bounding box center [1093, 592] width 83 height 29
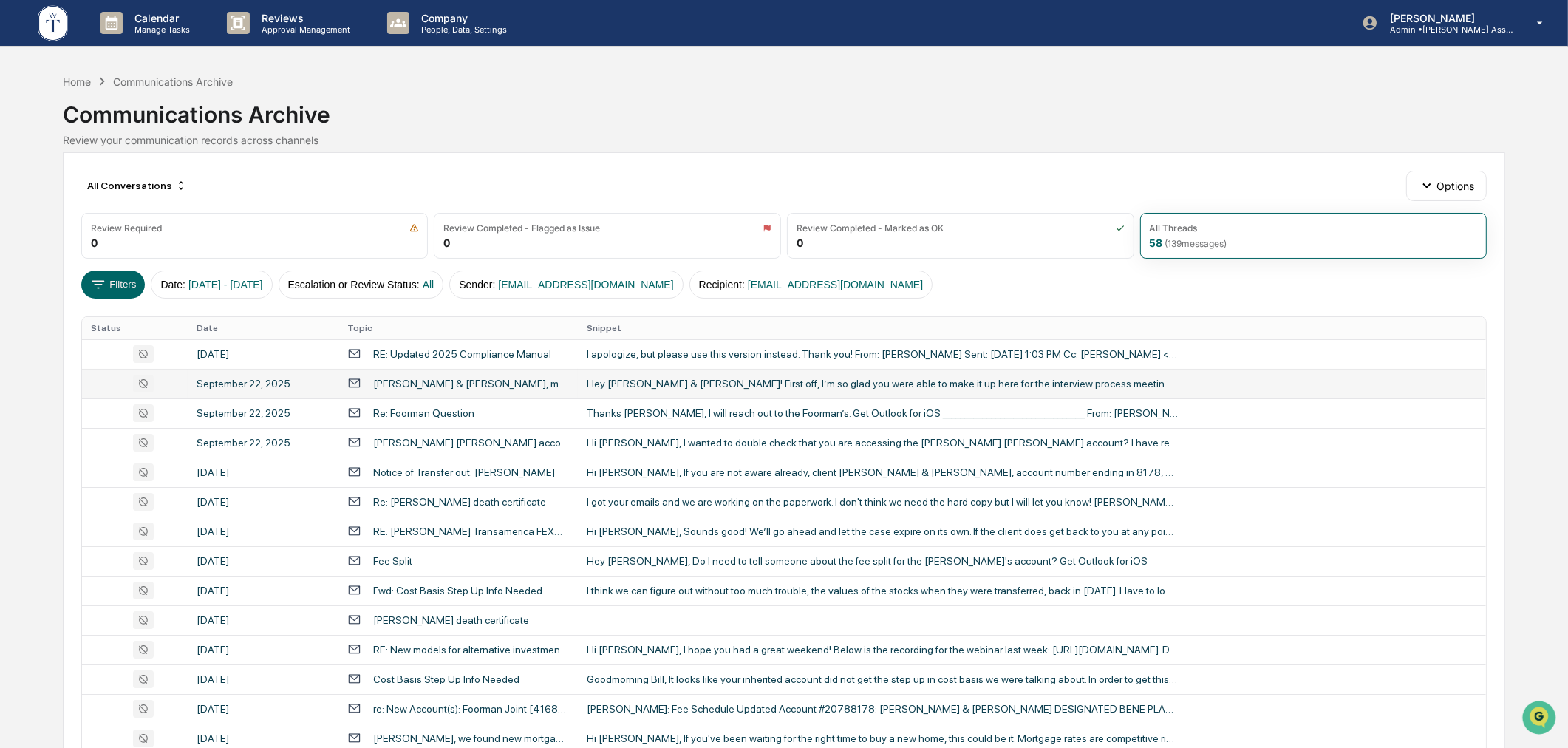
click at [652, 388] on div "Hey [PERSON_NAME] & [PERSON_NAME]! First off, I’m so glad you were able to make…" at bounding box center [882, 383] width 591 height 12
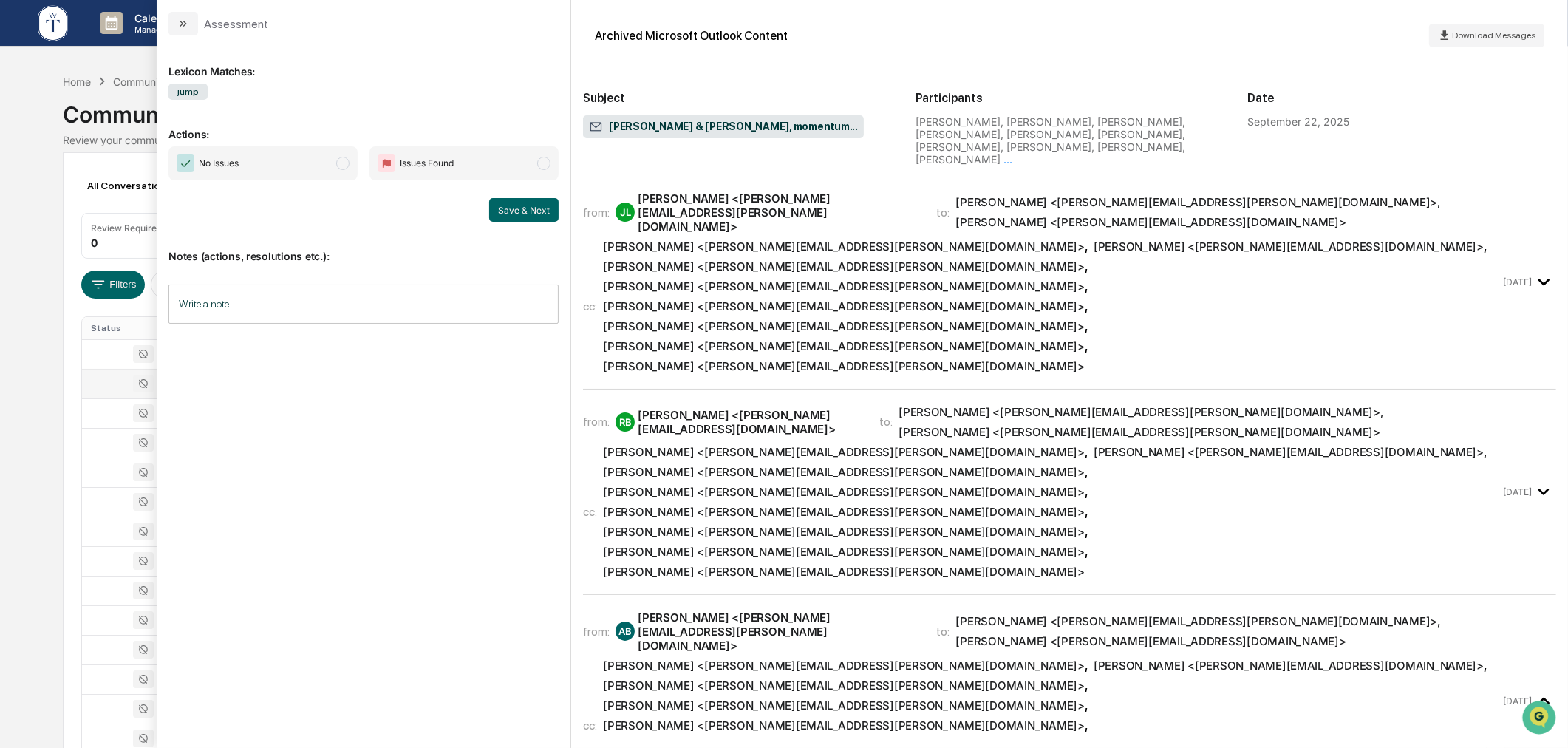
scroll to position [137, 0]
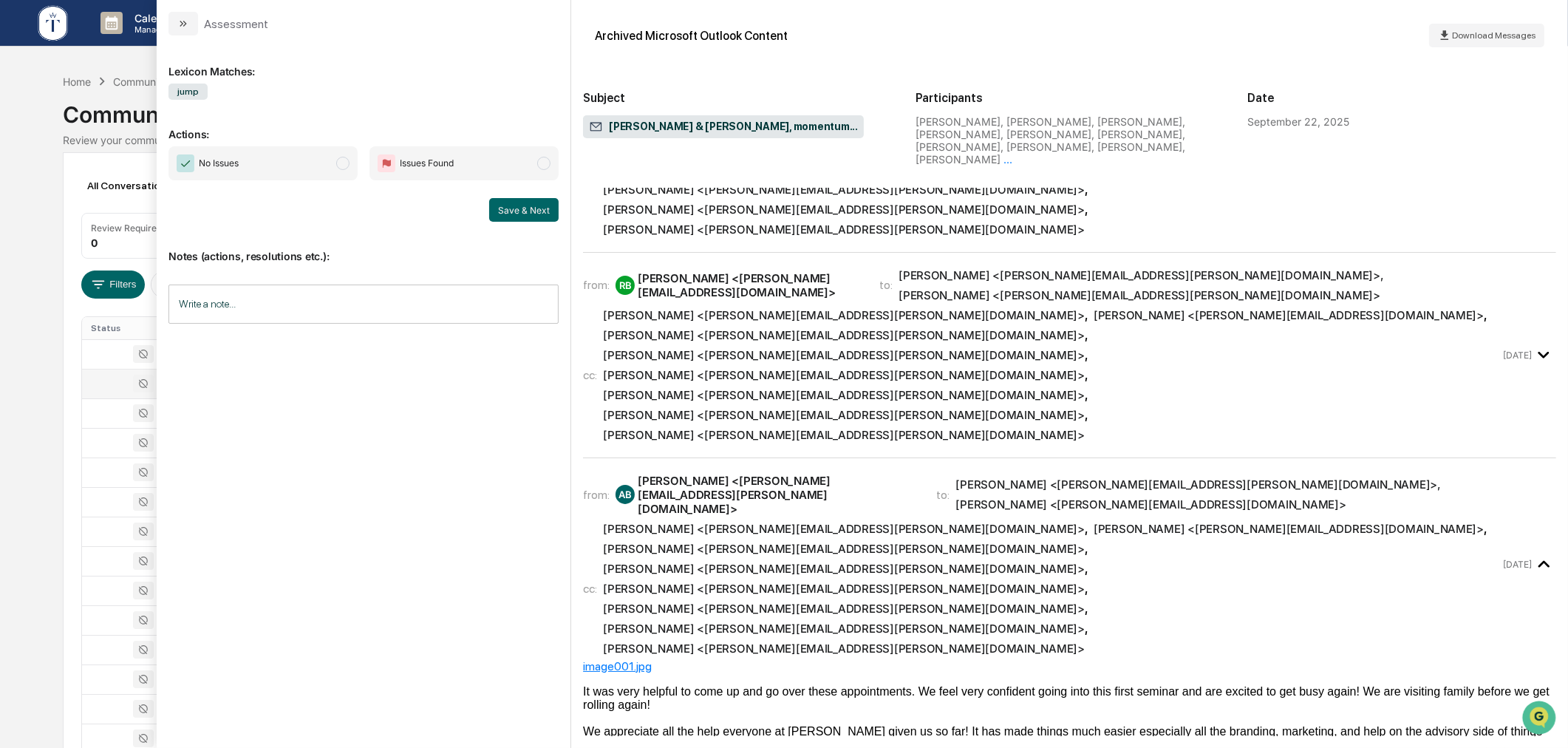
click at [50, 476] on div "Calendar Manage Tasks Reviews Approval Management Company People, Data, Setting…" at bounding box center [784, 581] width 1568 height 1163
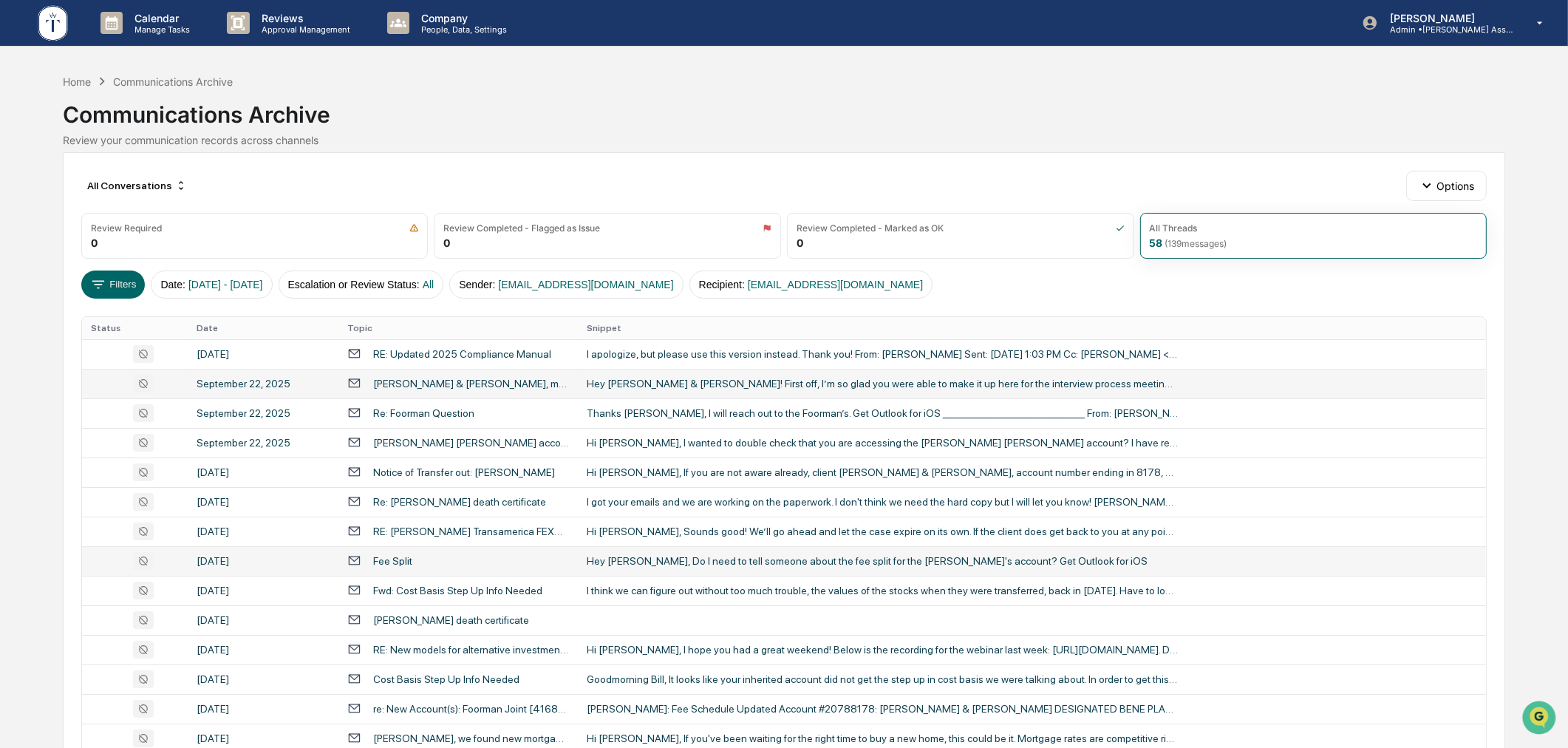
click at [712, 560] on div "Hey [PERSON_NAME], Do I need to tell someone about the fee split for the [PERSO…" at bounding box center [882, 561] width 591 height 12
click at [61, 336] on div "Calendar Manage Tasks Reviews Approval Management Company People, Data, Setting…" at bounding box center [784, 581] width 1568 height 1163
click at [71, 82] on div "Home" at bounding box center [77, 81] width 28 height 12
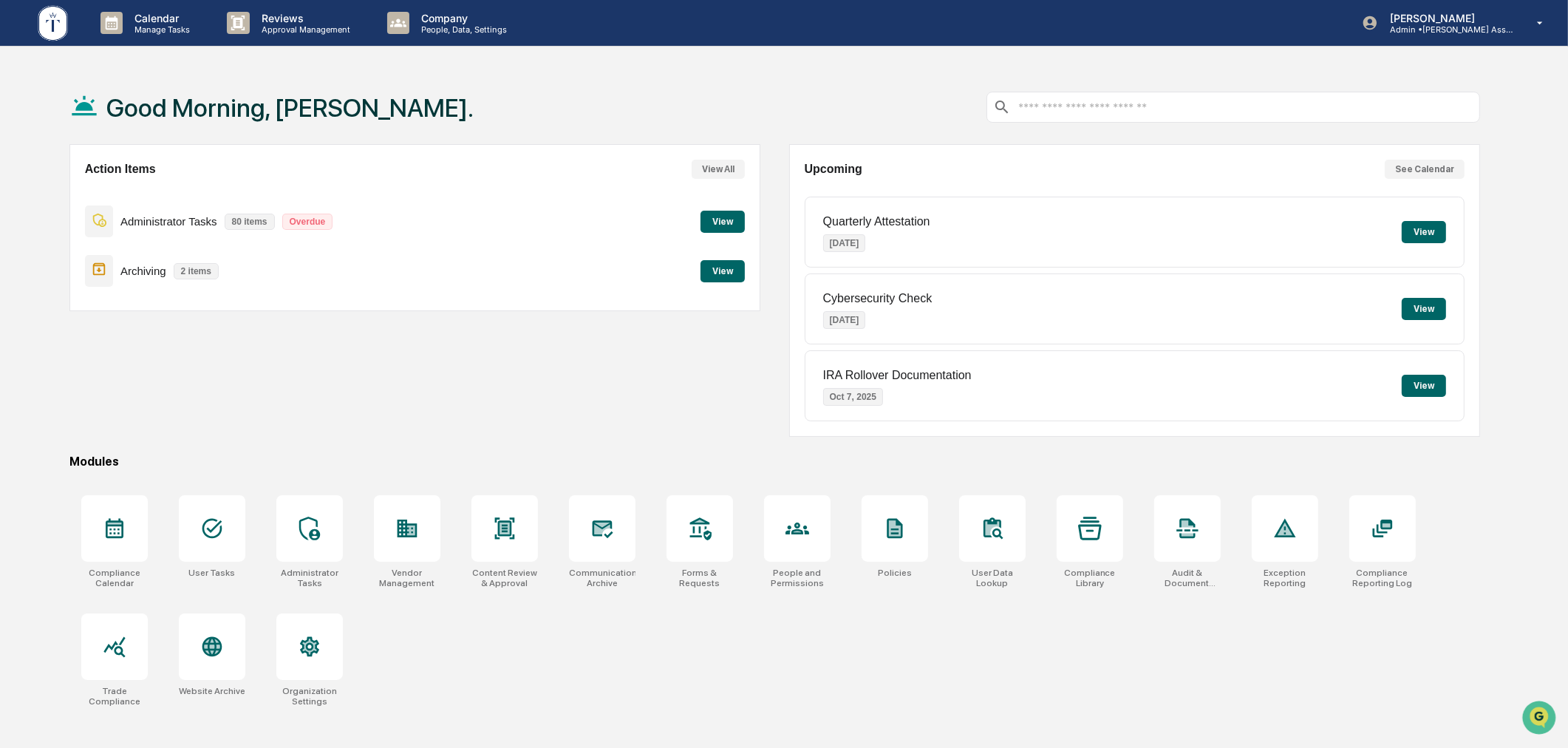
click at [791, 81] on div "Good Morning, [PERSON_NAME]." at bounding box center [775, 107] width 1412 height 74
click at [774, 318] on div "Action Items View All Administrator Tasks 80 items Overdue View Archiving 2 ite…" at bounding box center [775, 290] width 1412 height 293
click at [585, 78] on div "Good Morning, [PERSON_NAME]." at bounding box center [775, 107] width 1412 height 74
click at [459, 12] on p "Company" at bounding box center [462, 17] width 105 height 12
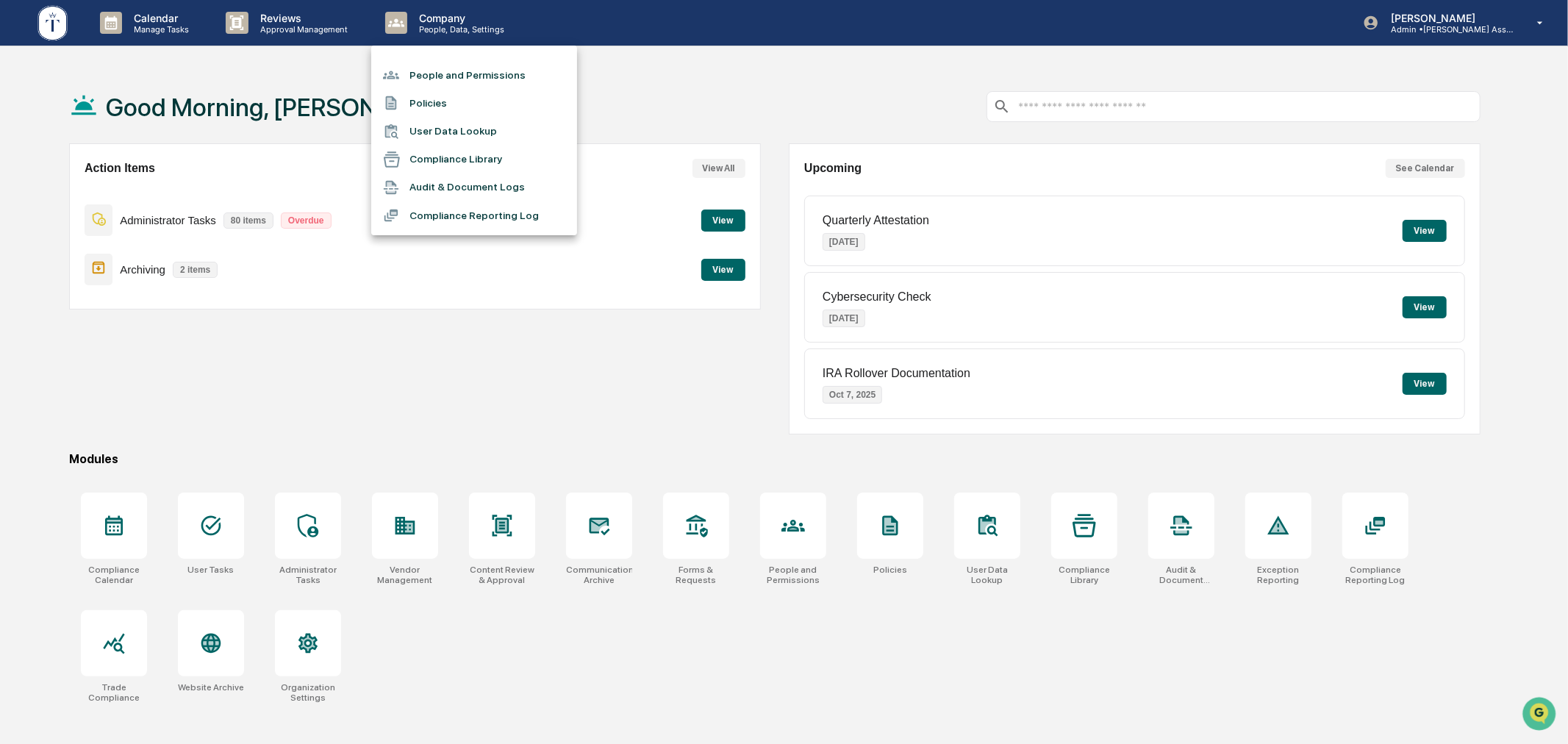
click at [447, 79] on li "People and Permissions" at bounding box center [475, 75] width 206 height 28
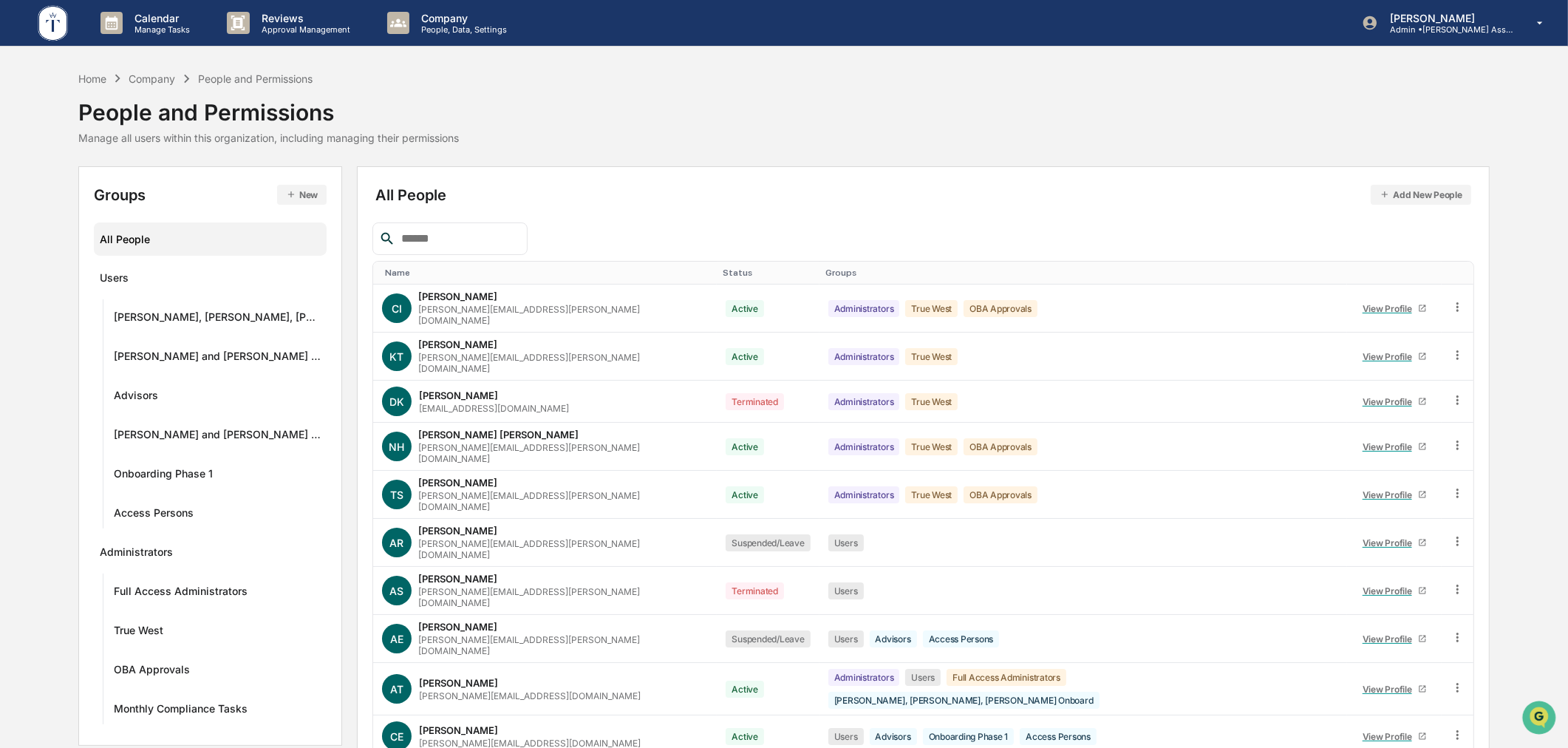
click at [432, 230] on input "text" at bounding box center [458, 238] width 126 height 19
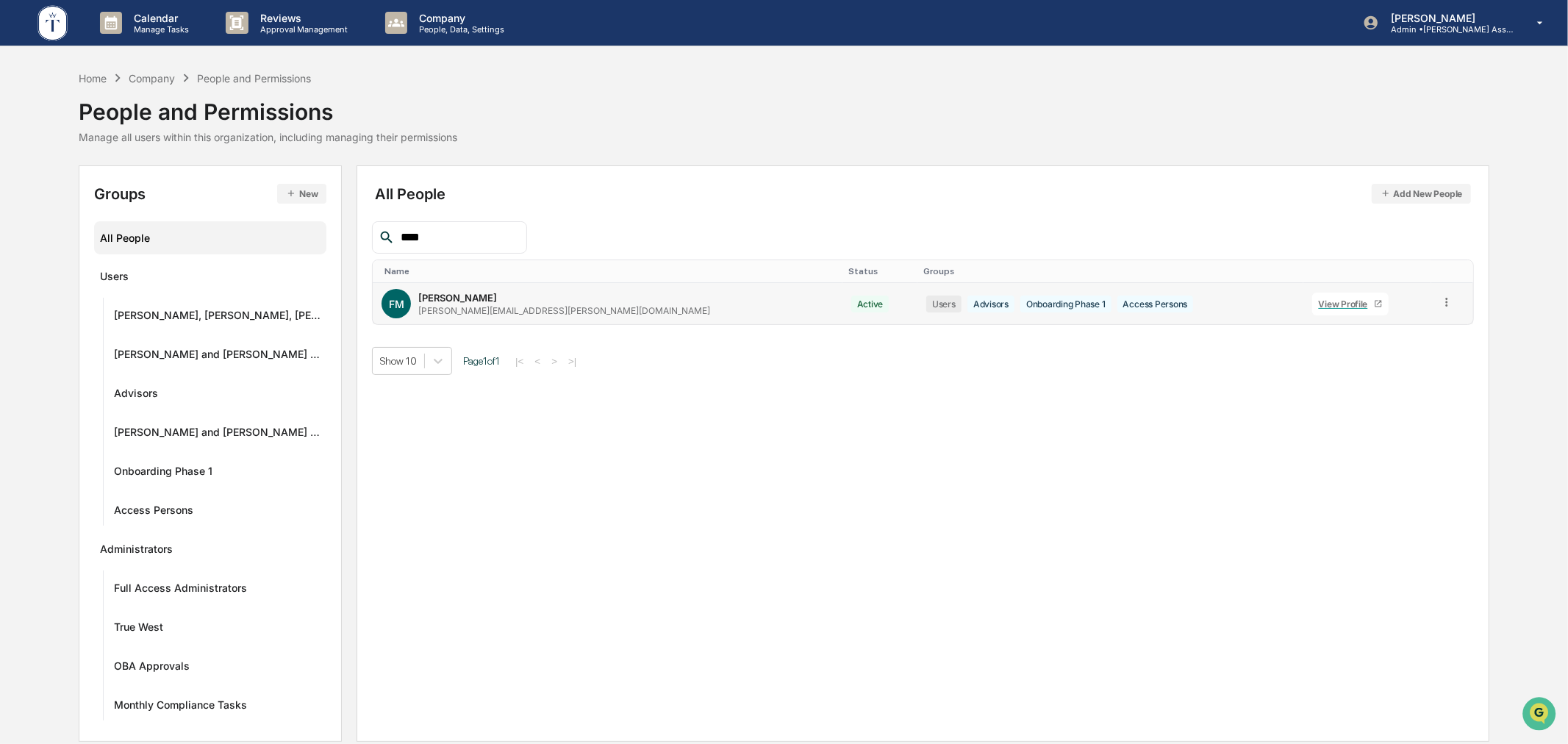
type input "****"
click at [1440, 306] on icon at bounding box center [1447, 302] width 14 height 14
click at [1345, 408] on div "Reset Password" at bounding box center [1378, 415] width 127 height 18
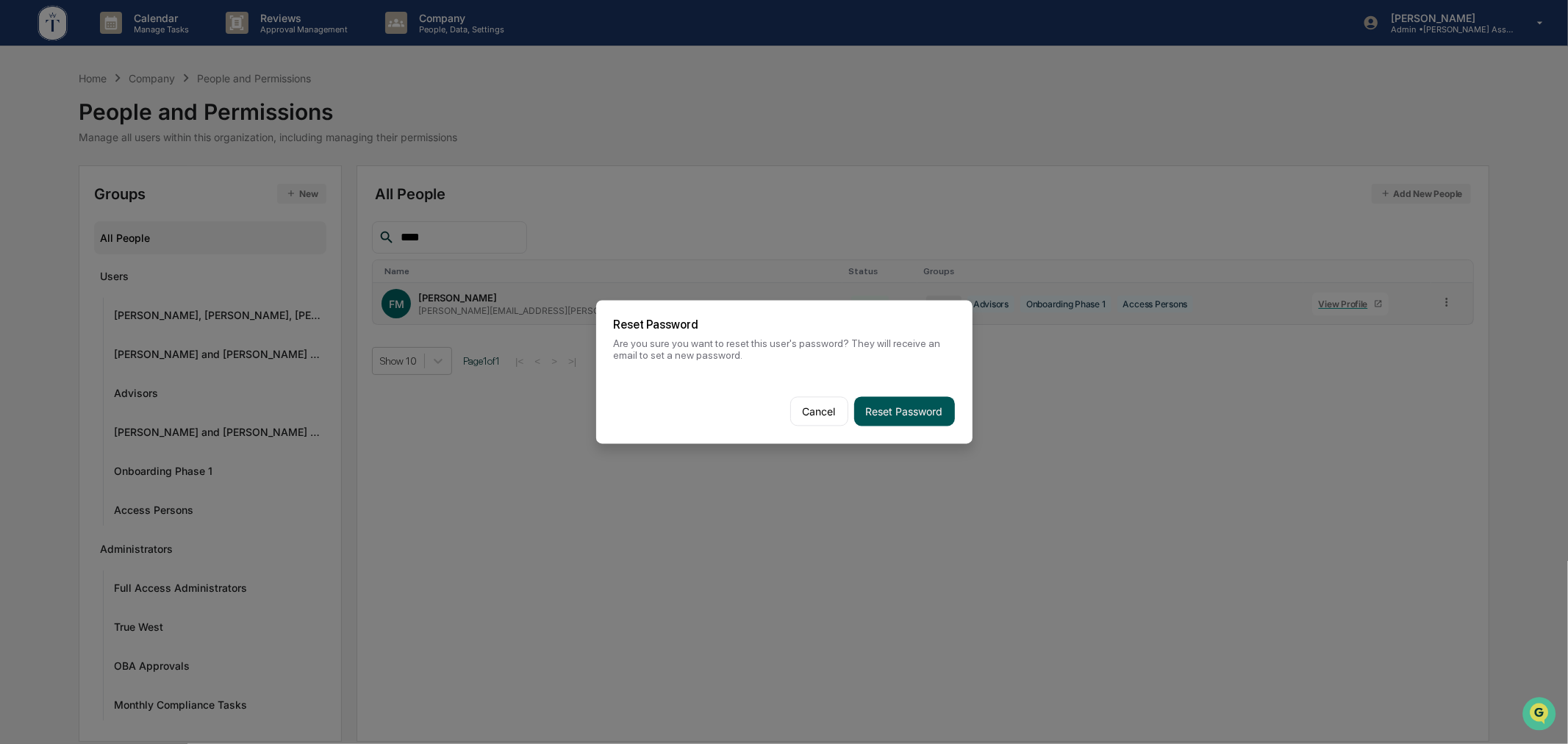
click at [890, 401] on button "Reset Password" at bounding box center [904, 412] width 101 height 29
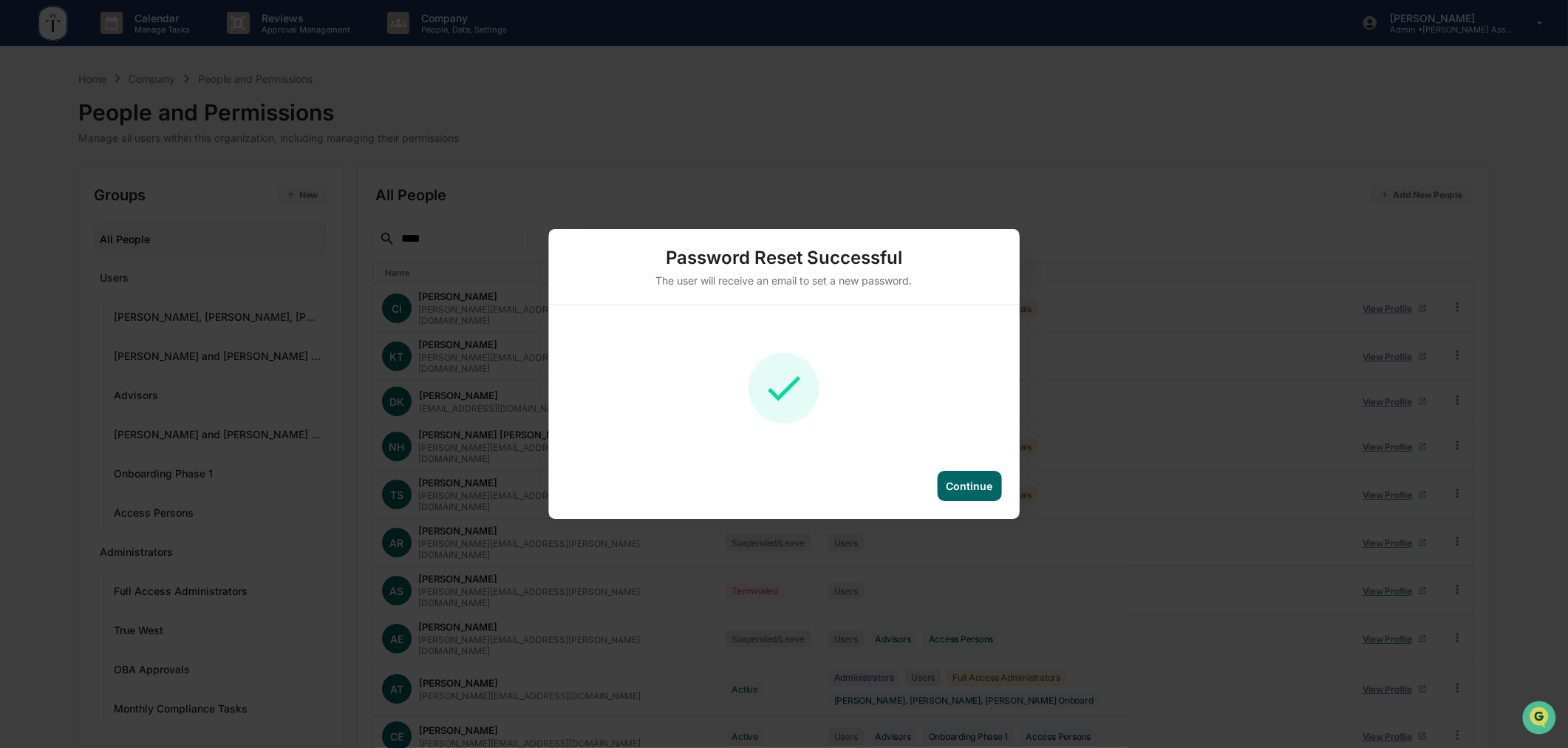
click at [986, 484] on div "Continue" at bounding box center [969, 486] width 47 height 12
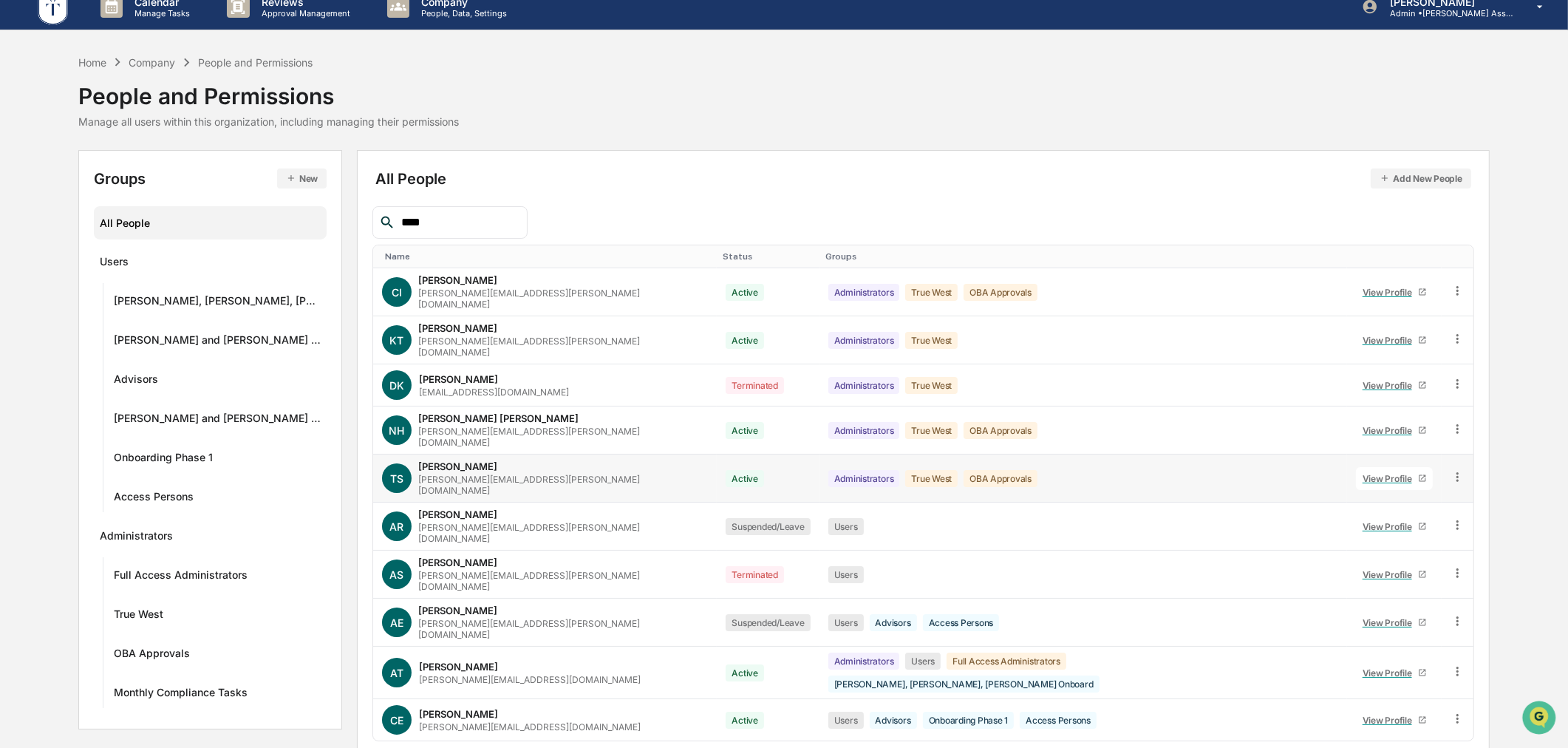
scroll to position [25, 0]
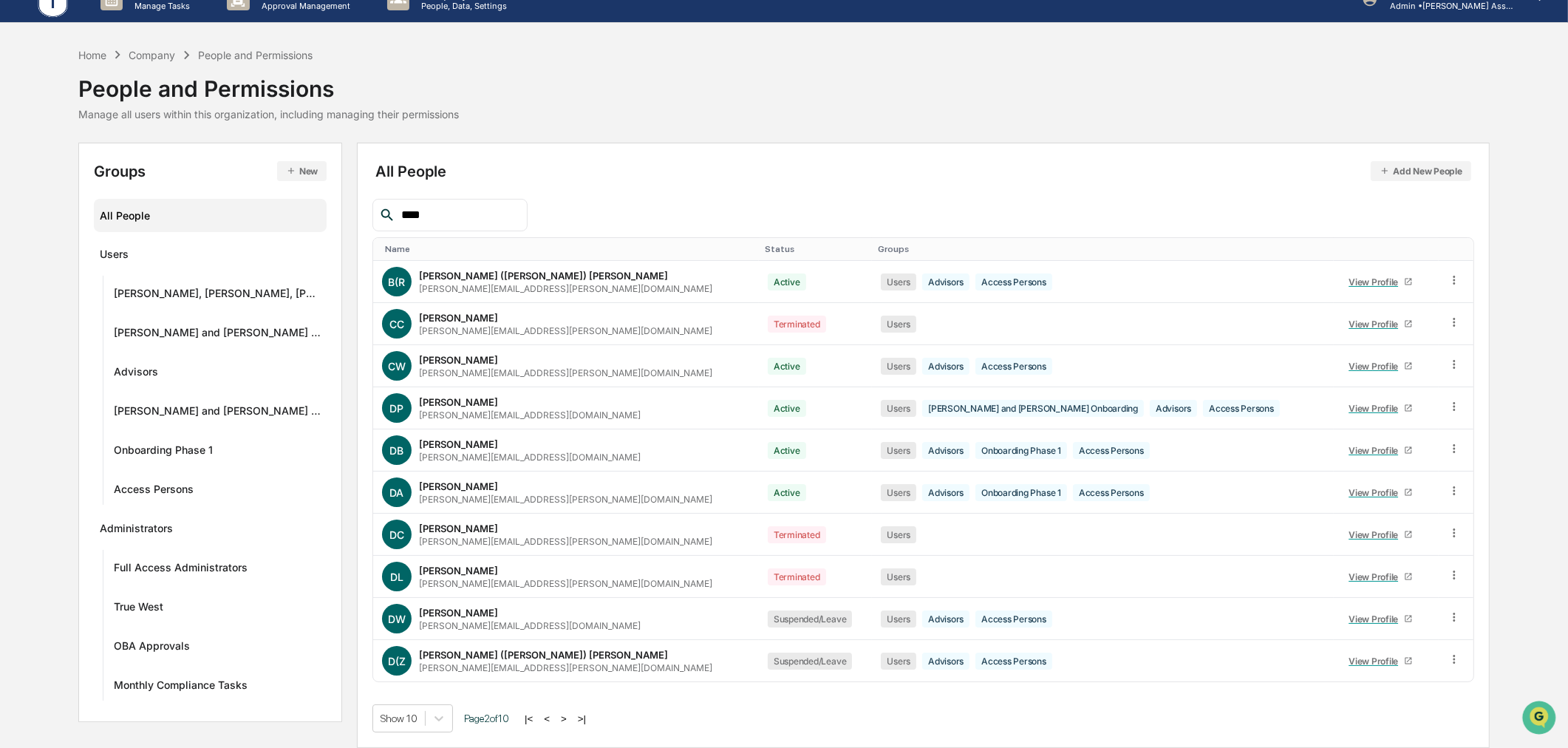
click at [540, 718] on button "<" at bounding box center [547, 718] width 15 height 12
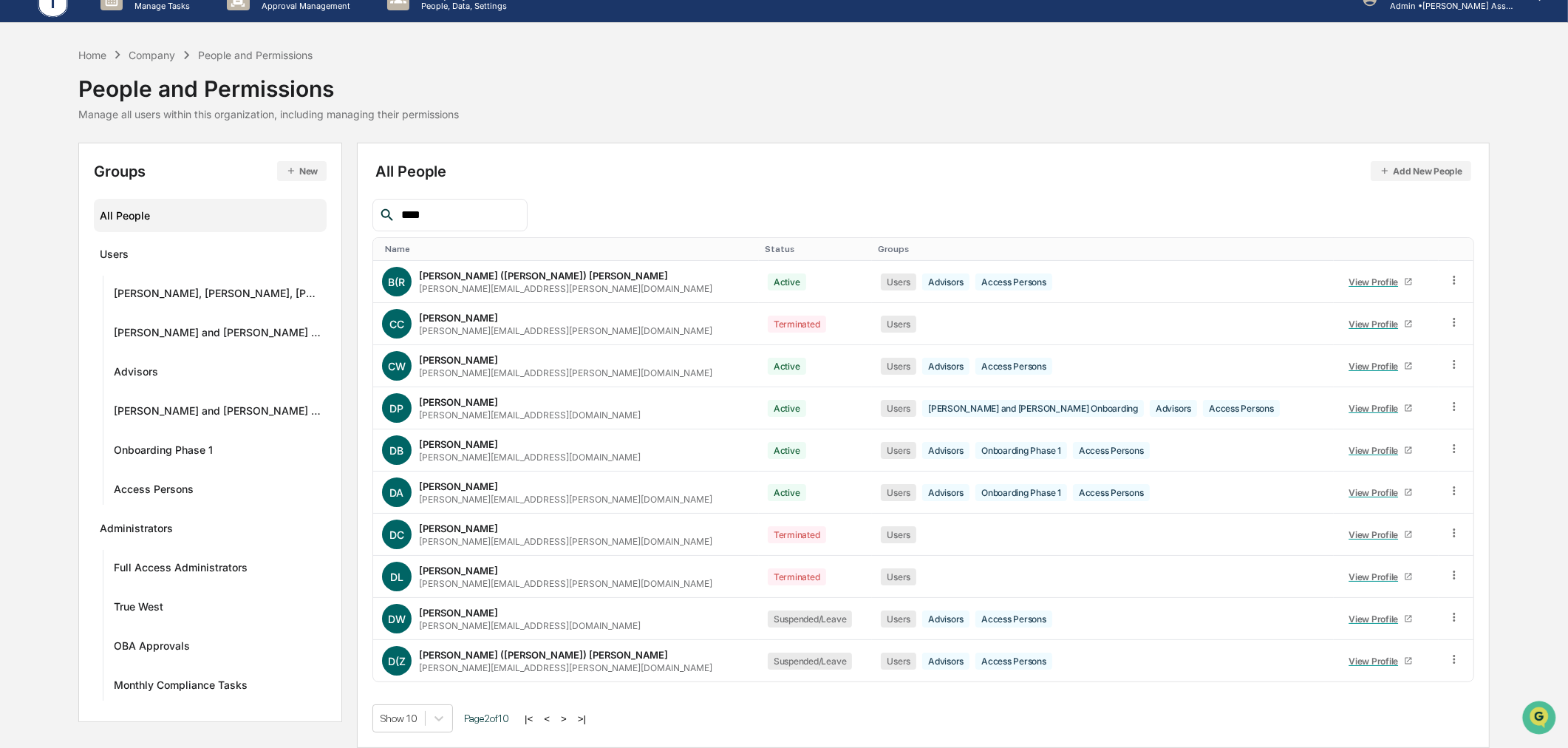
click at [556, 721] on button ">" at bounding box center [564, 718] width 15 height 12
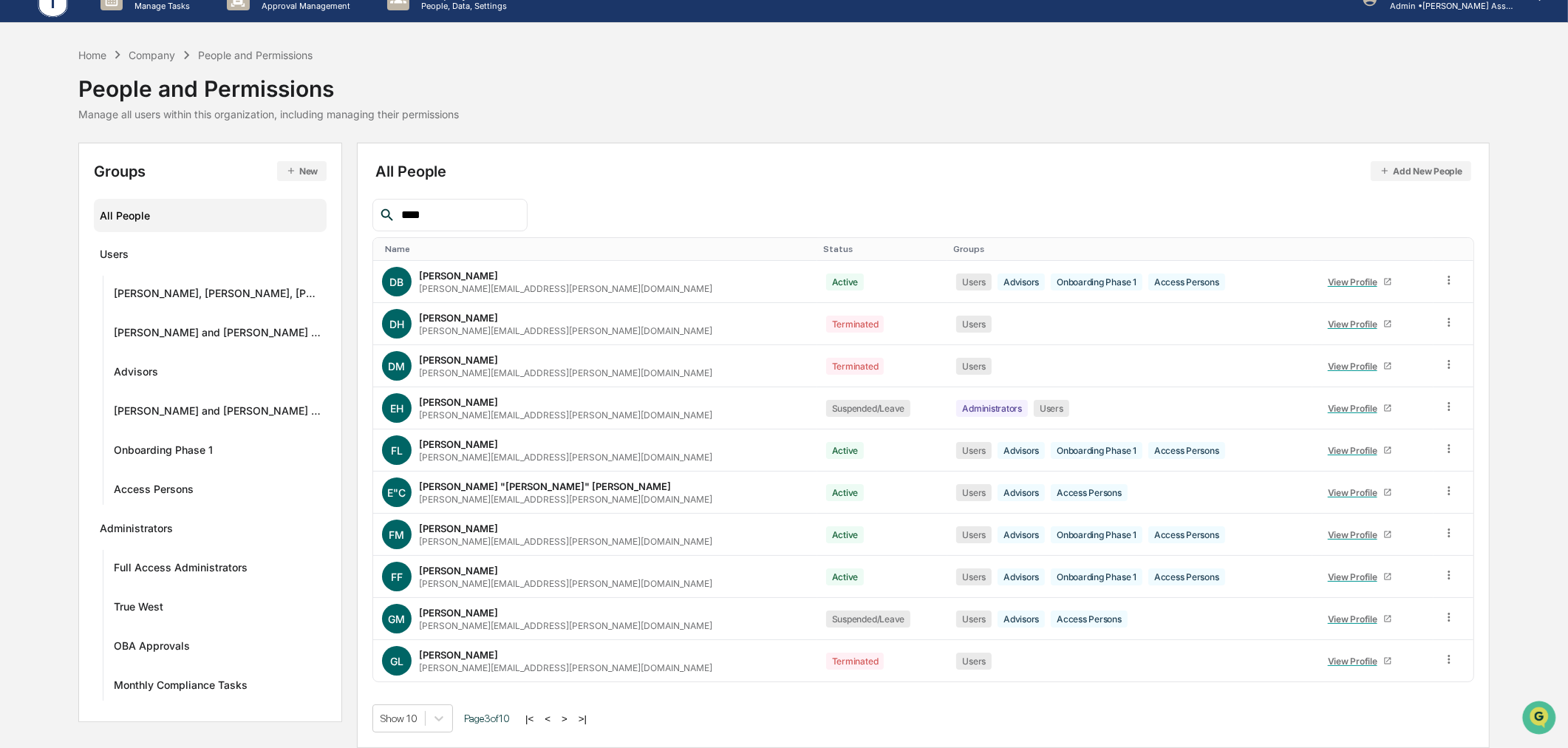
click at [557, 721] on button ">" at bounding box center [564, 718] width 15 height 12
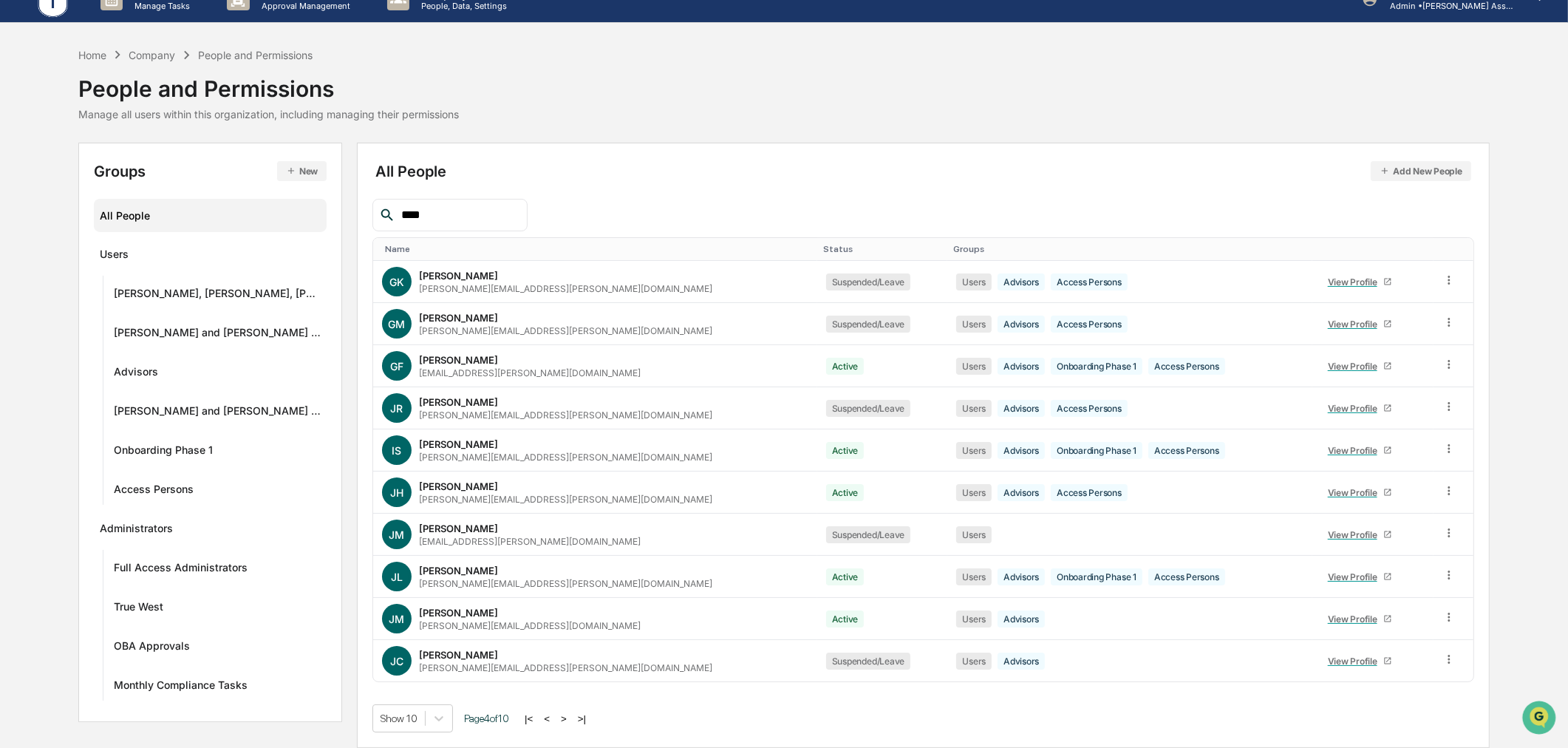
click at [556, 721] on button ">" at bounding box center [564, 718] width 15 height 12
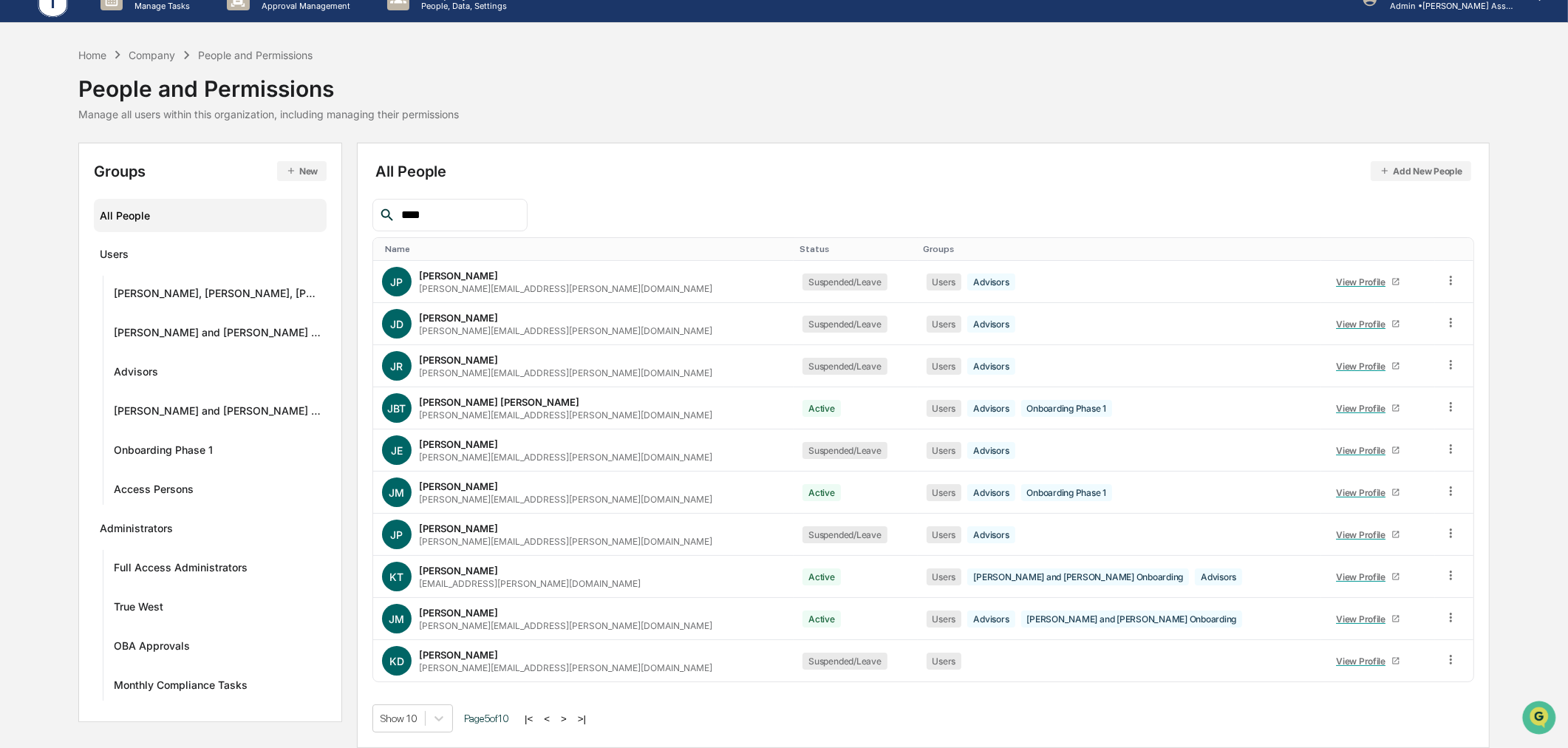
click at [556, 721] on button ">" at bounding box center [564, 718] width 15 height 12
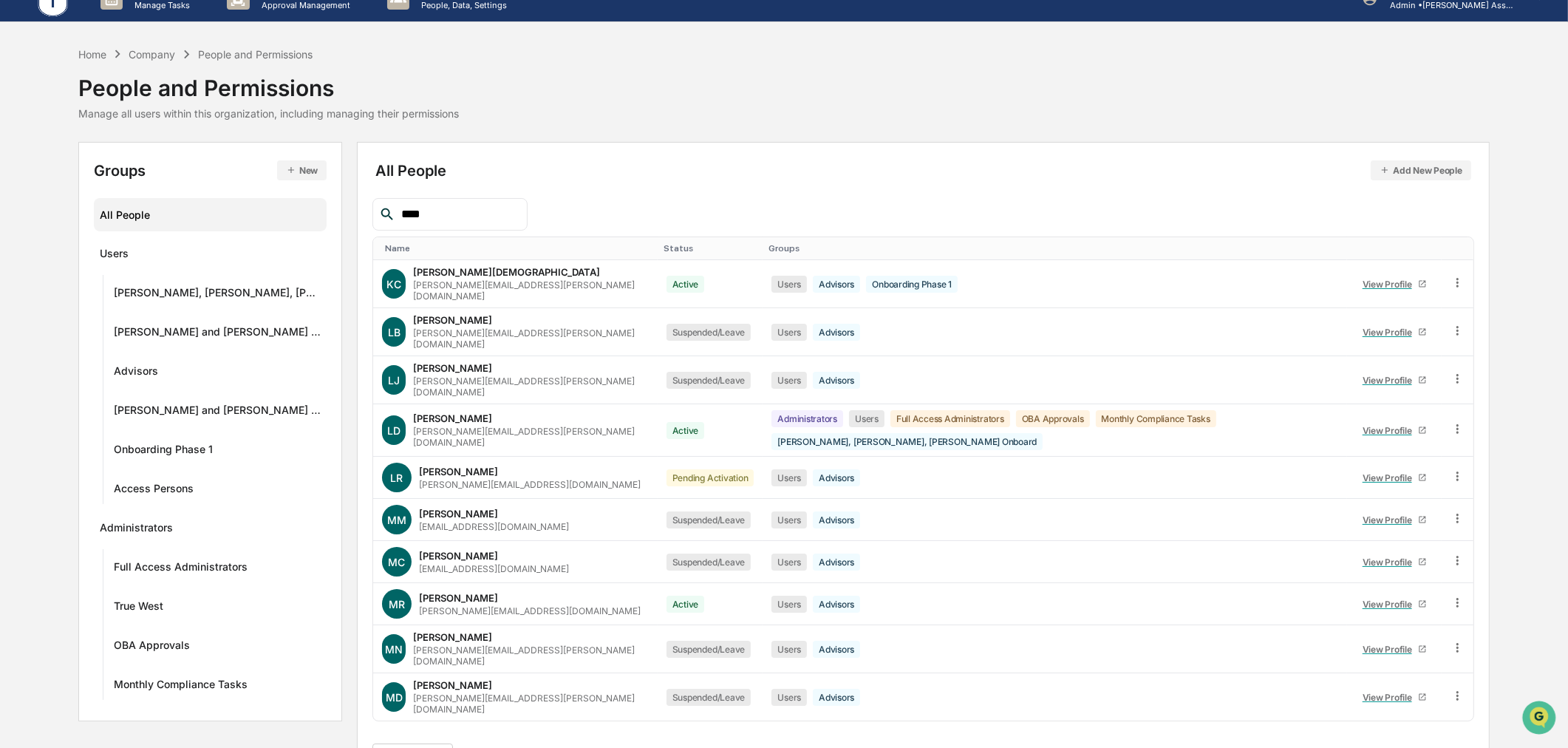
click at [559, 747] on button ">" at bounding box center [564, 758] width 15 height 12
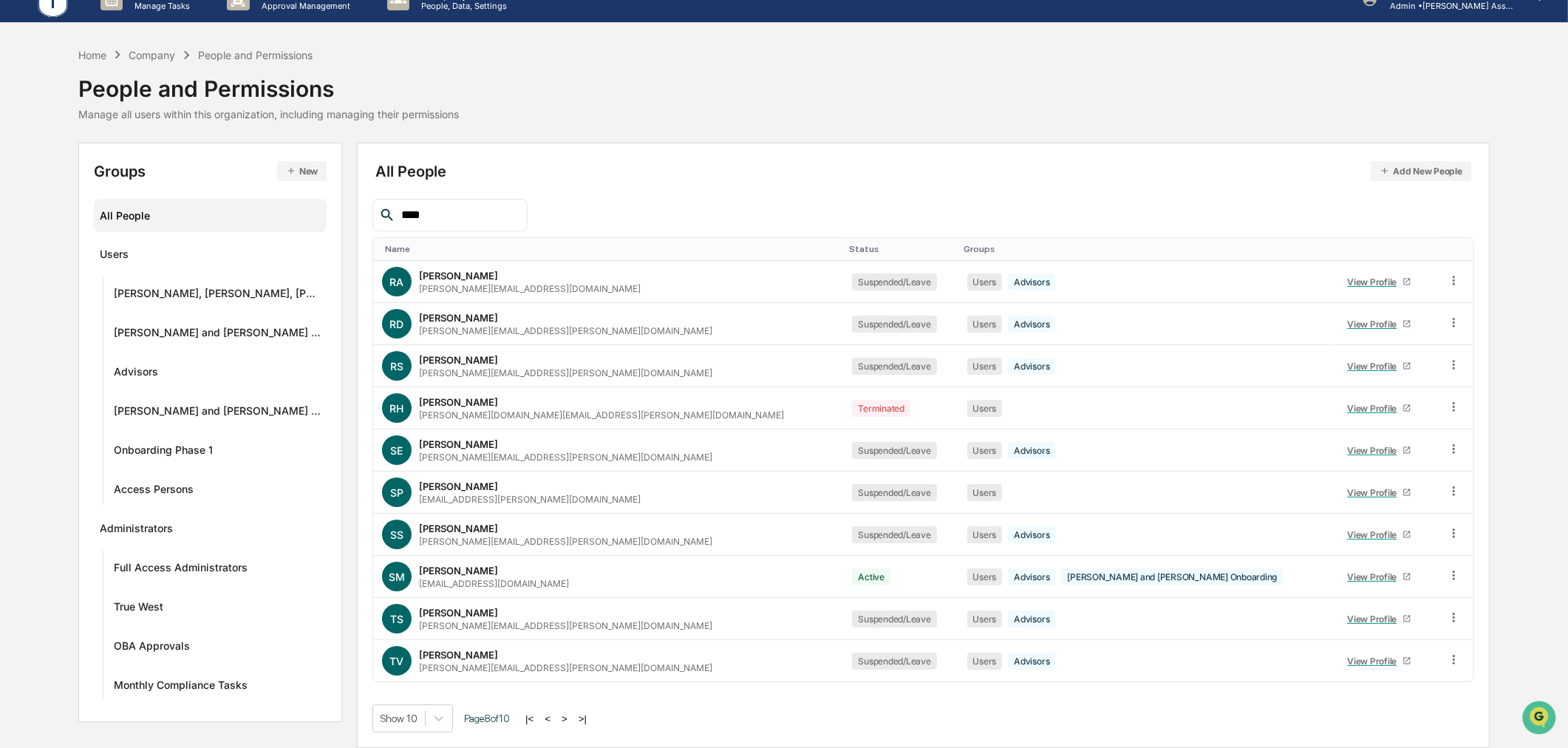
click at [559, 721] on button ">" at bounding box center [564, 718] width 15 height 12
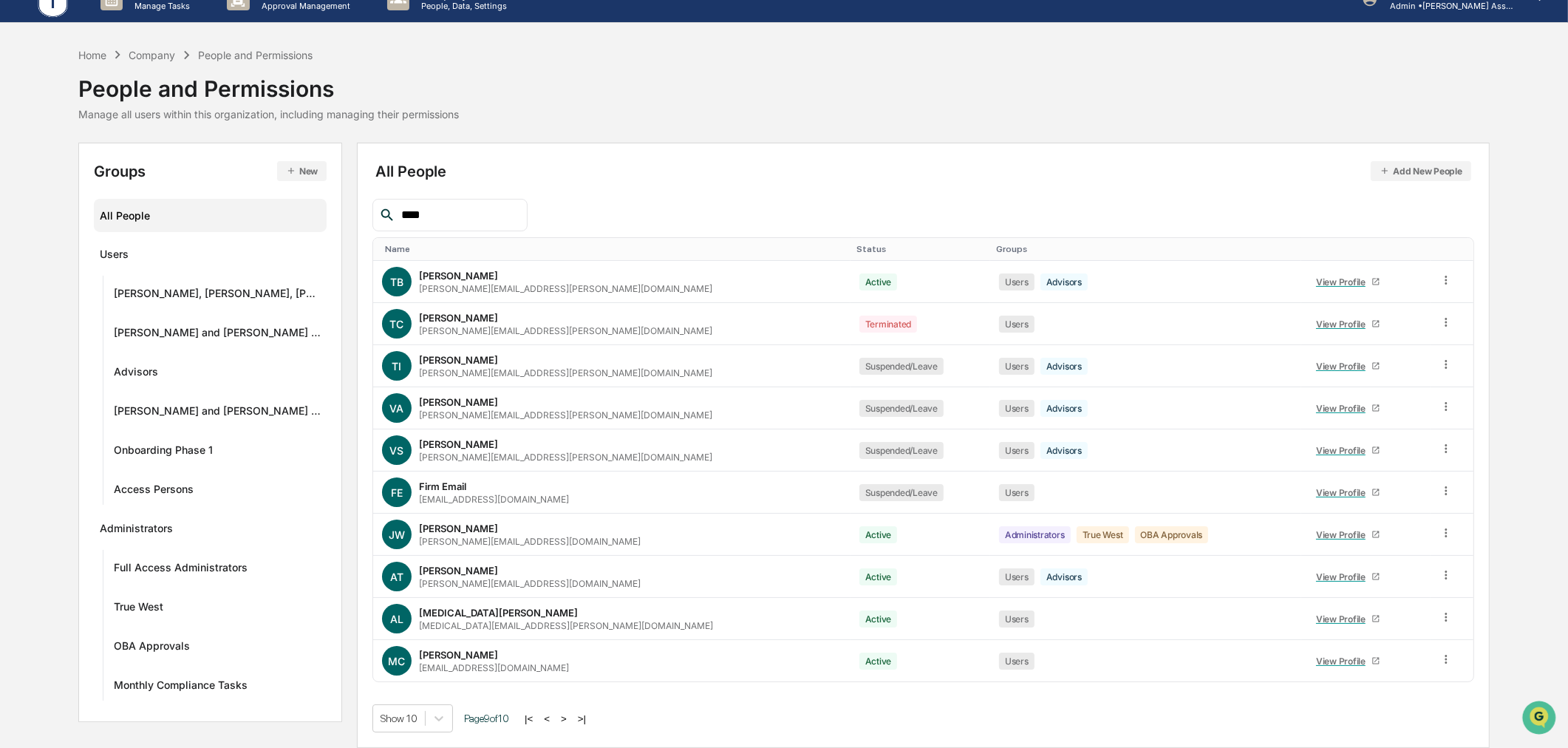
click at [559, 721] on button ">" at bounding box center [564, 718] width 15 height 12
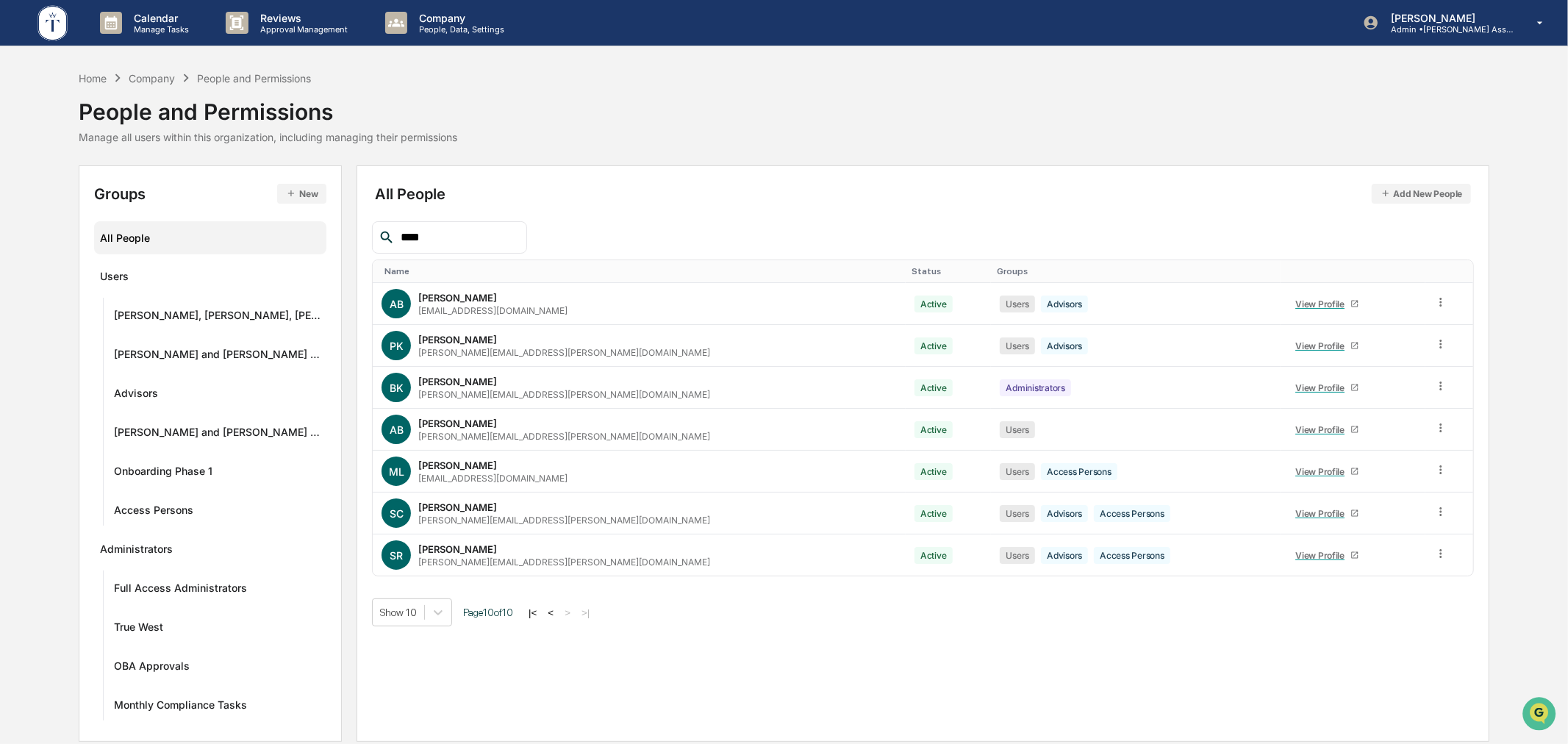
click at [548, 606] on button "<" at bounding box center [551, 612] width 15 height 12
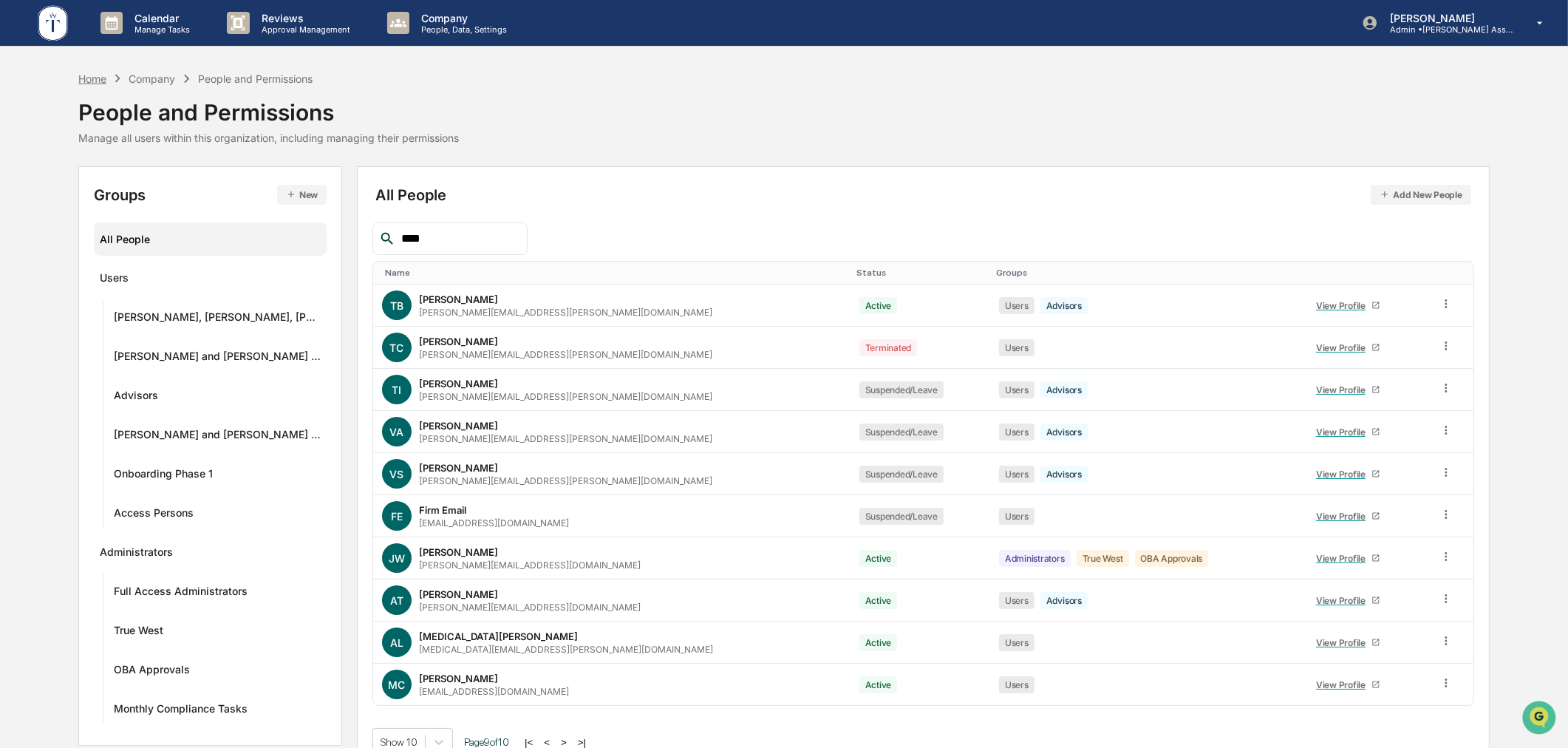
click at [104, 76] on div "Home" at bounding box center [92, 78] width 28 height 12
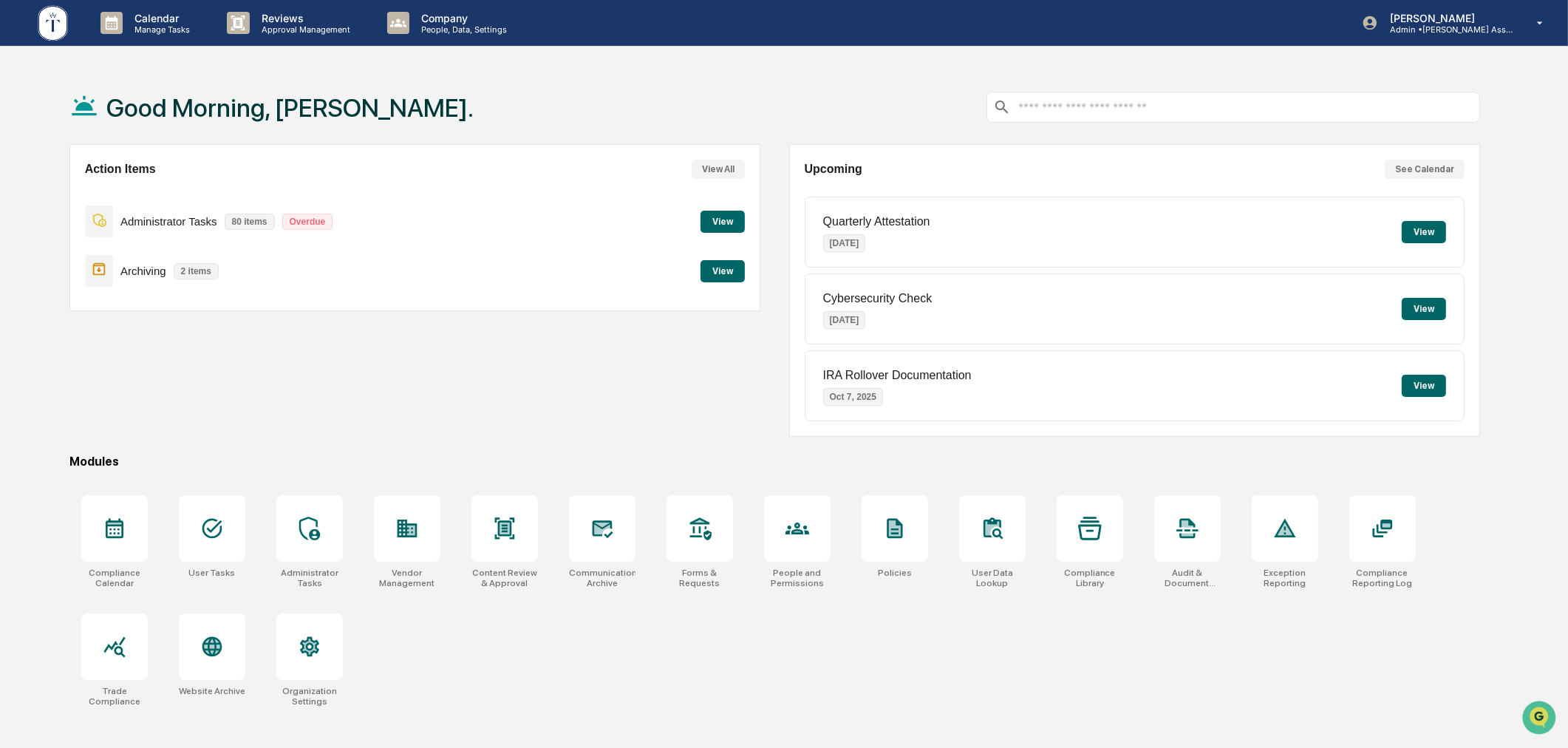
click at [397, 431] on div "Action Items View All Administrator Tasks 80 items Overdue View Archiving 2 ite…" at bounding box center [415, 290] width 692 height 293
click at [415, 32] on p "People, Data, Settings" at bounding box center [462, 30] width 105 height 11
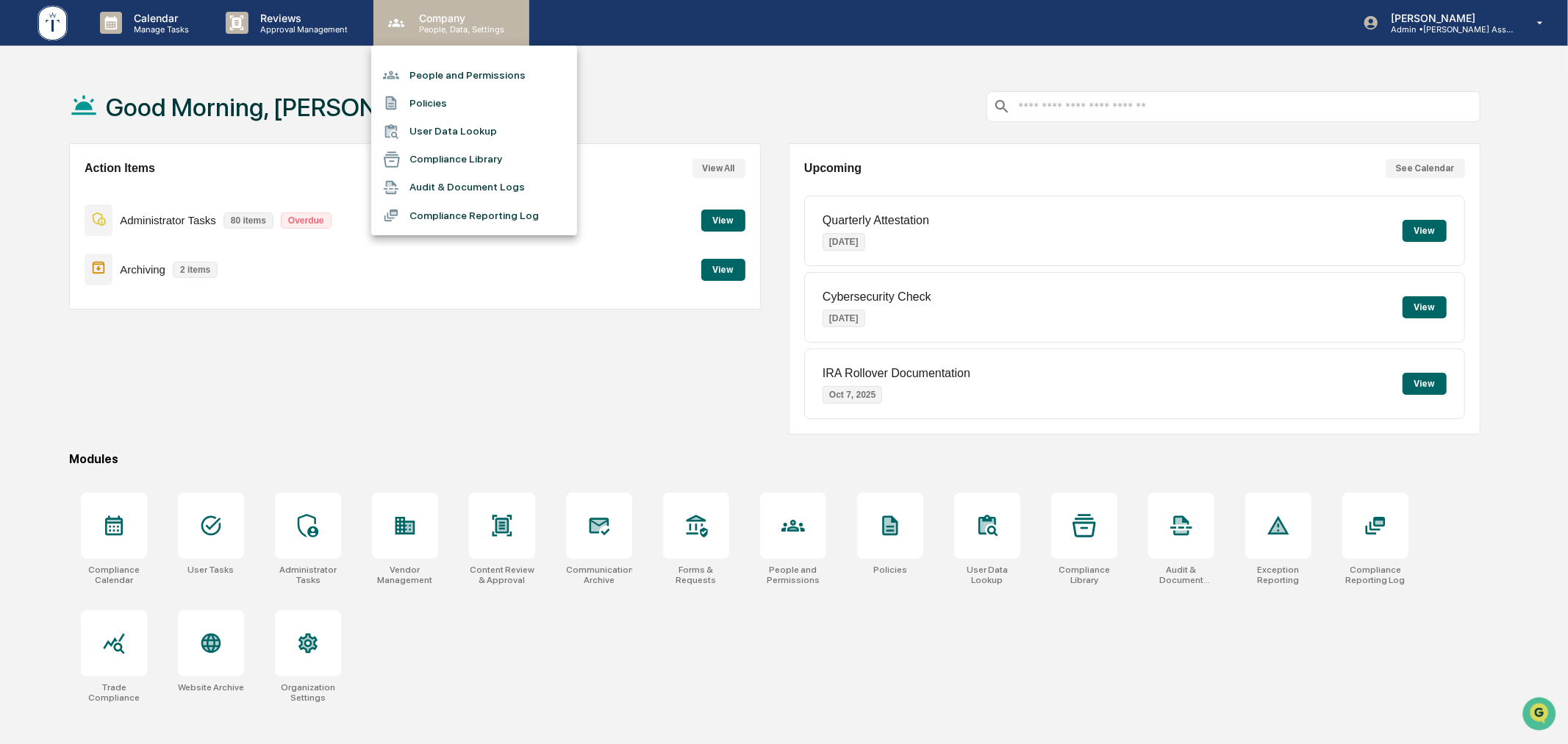
click at [413, 32] on div at bounding box center [784, 372] width 1568 height 744
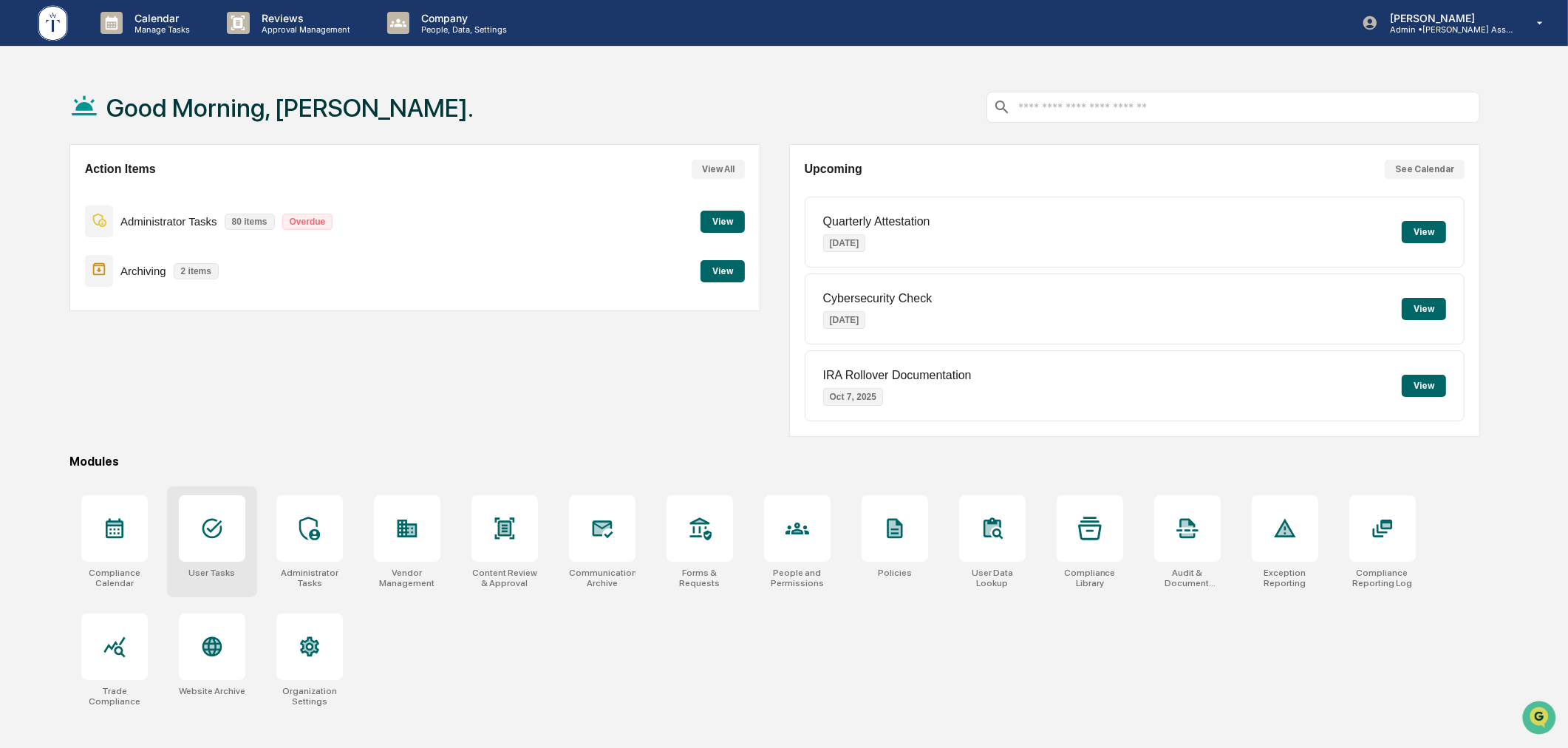
click at [223, 537] on icon at bounding box center [211, 528] width 24 height 24
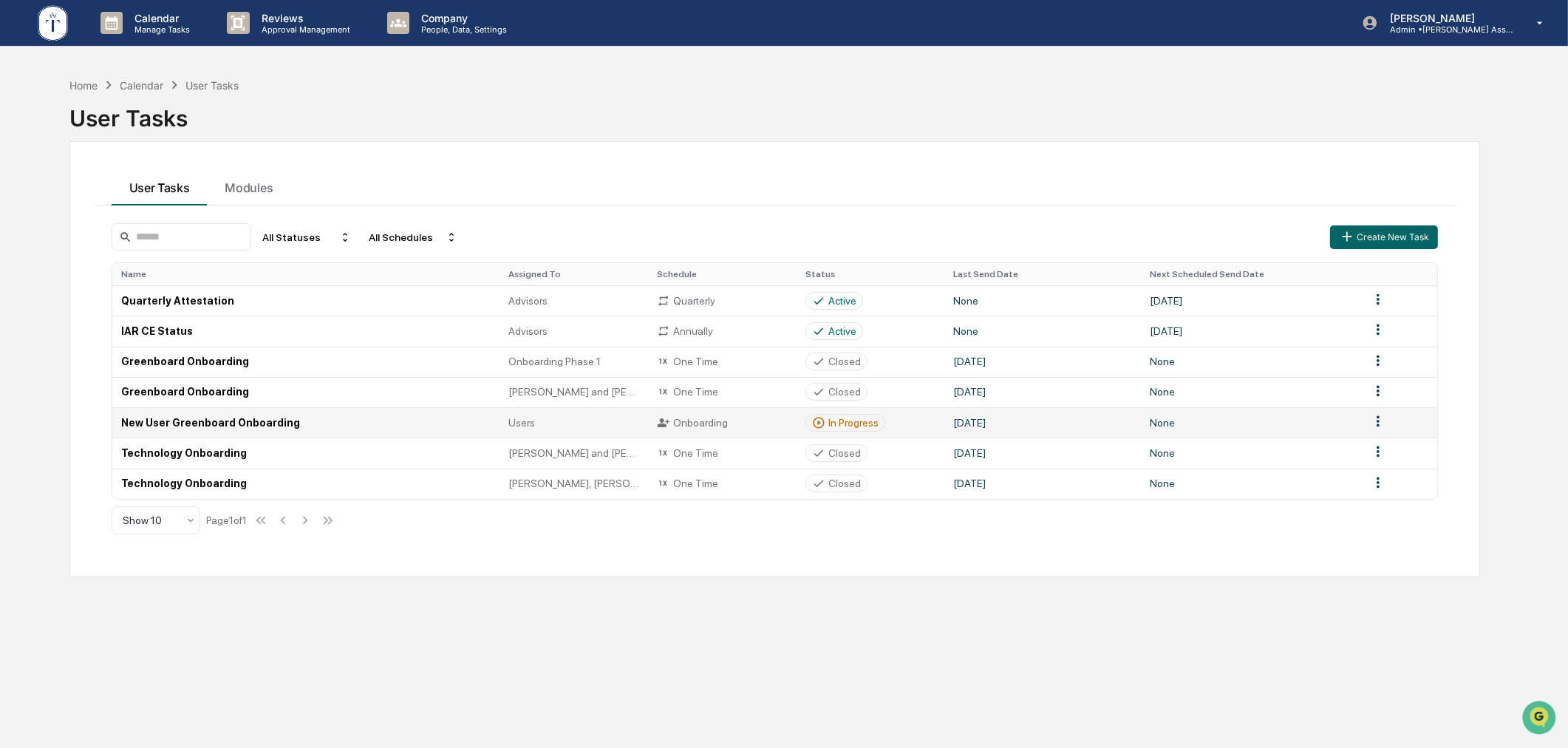
click at [845, 420] on div "In Progress" at bounding box center [853, 423] width 50 height 12
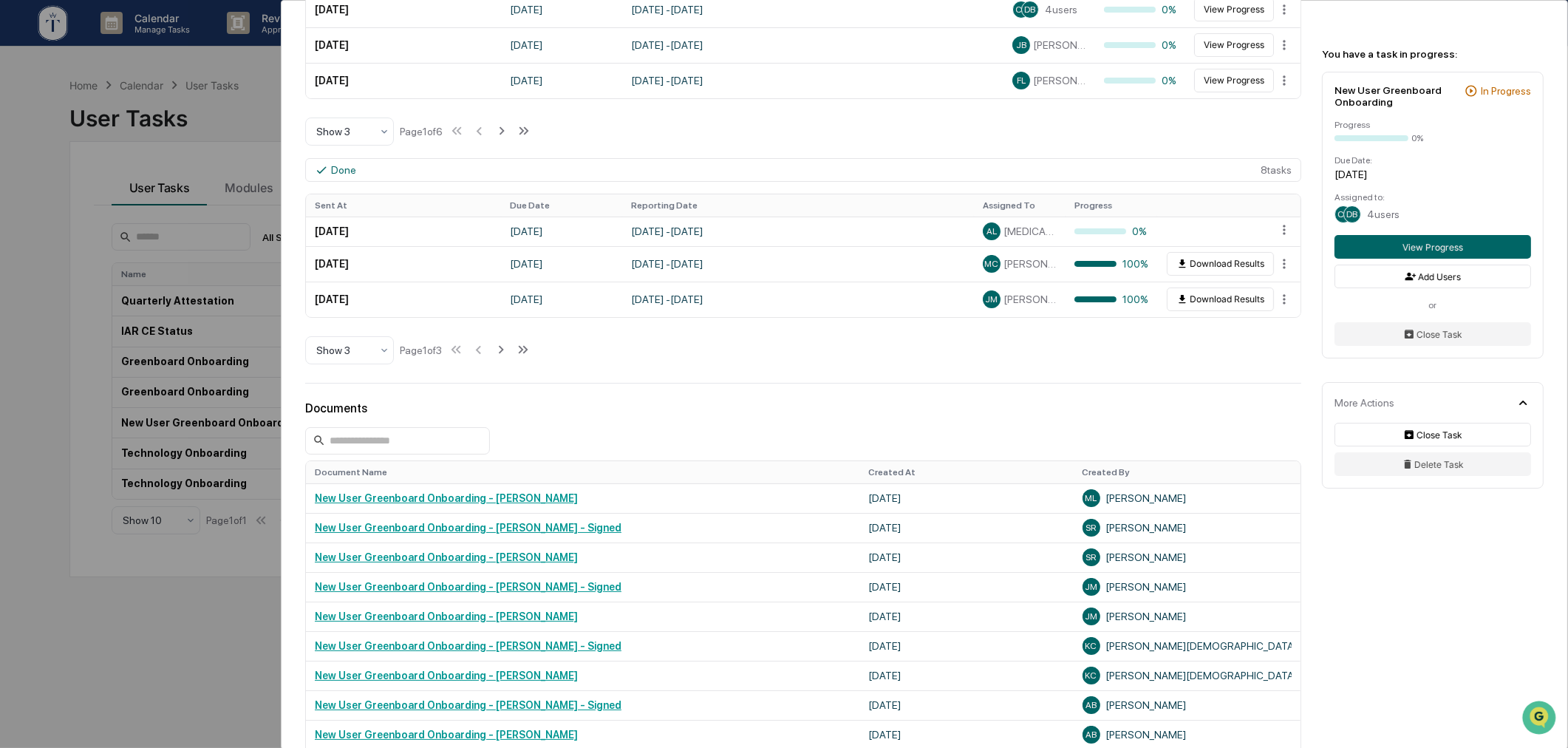
scroll to position [767, 0]
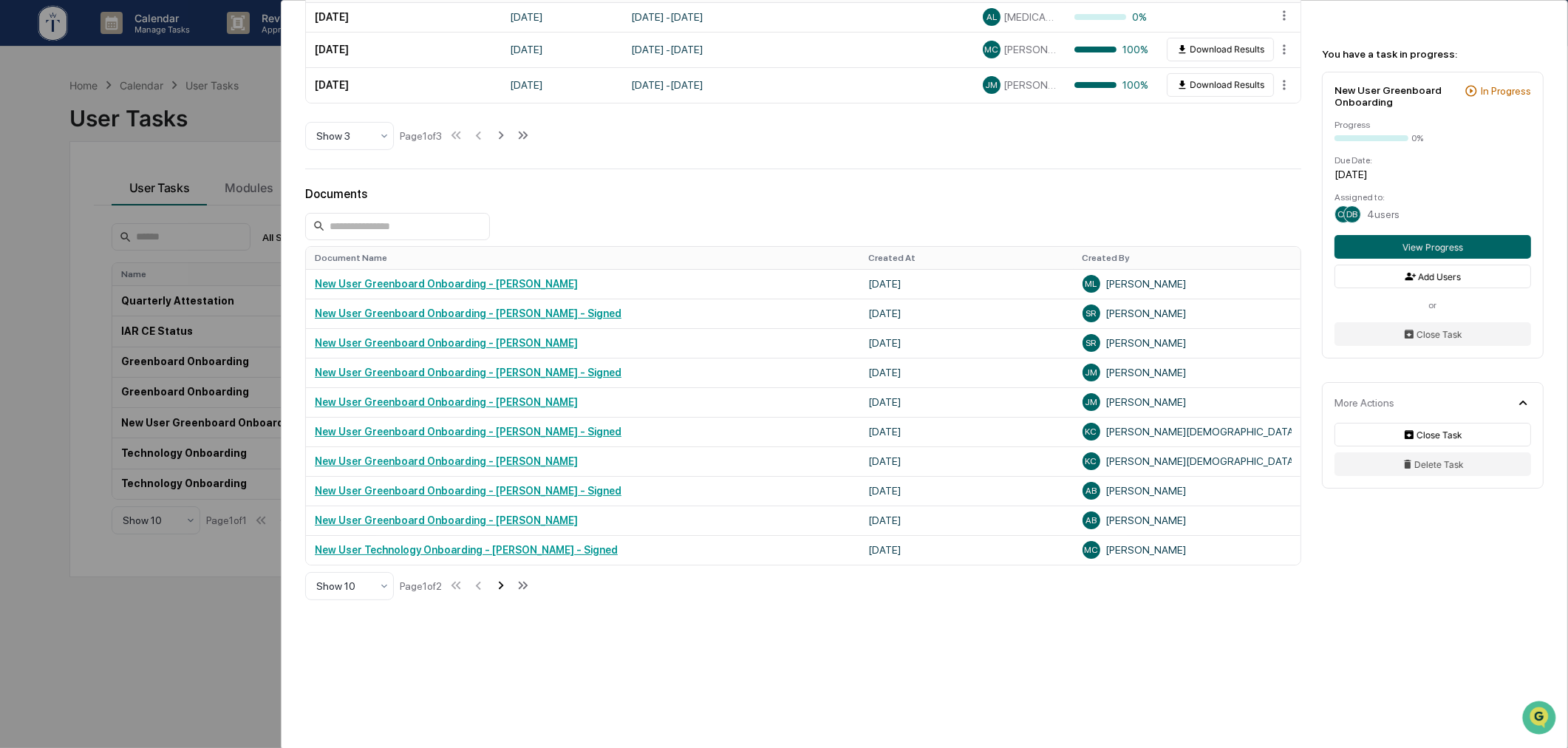
click at [504, 585] on icon at bounding box center [501, 586] width 16 height 16
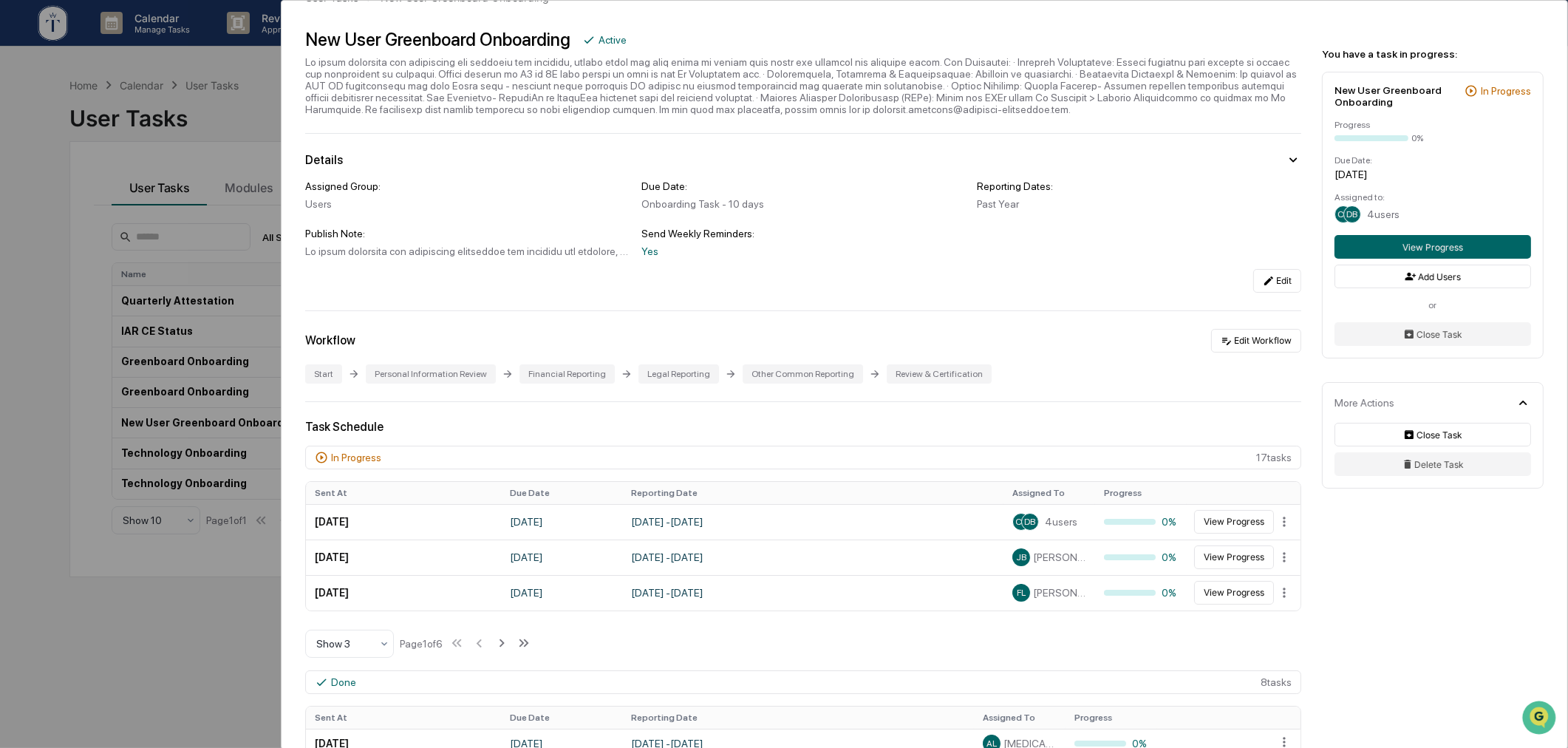
scroll to position [0, 0]
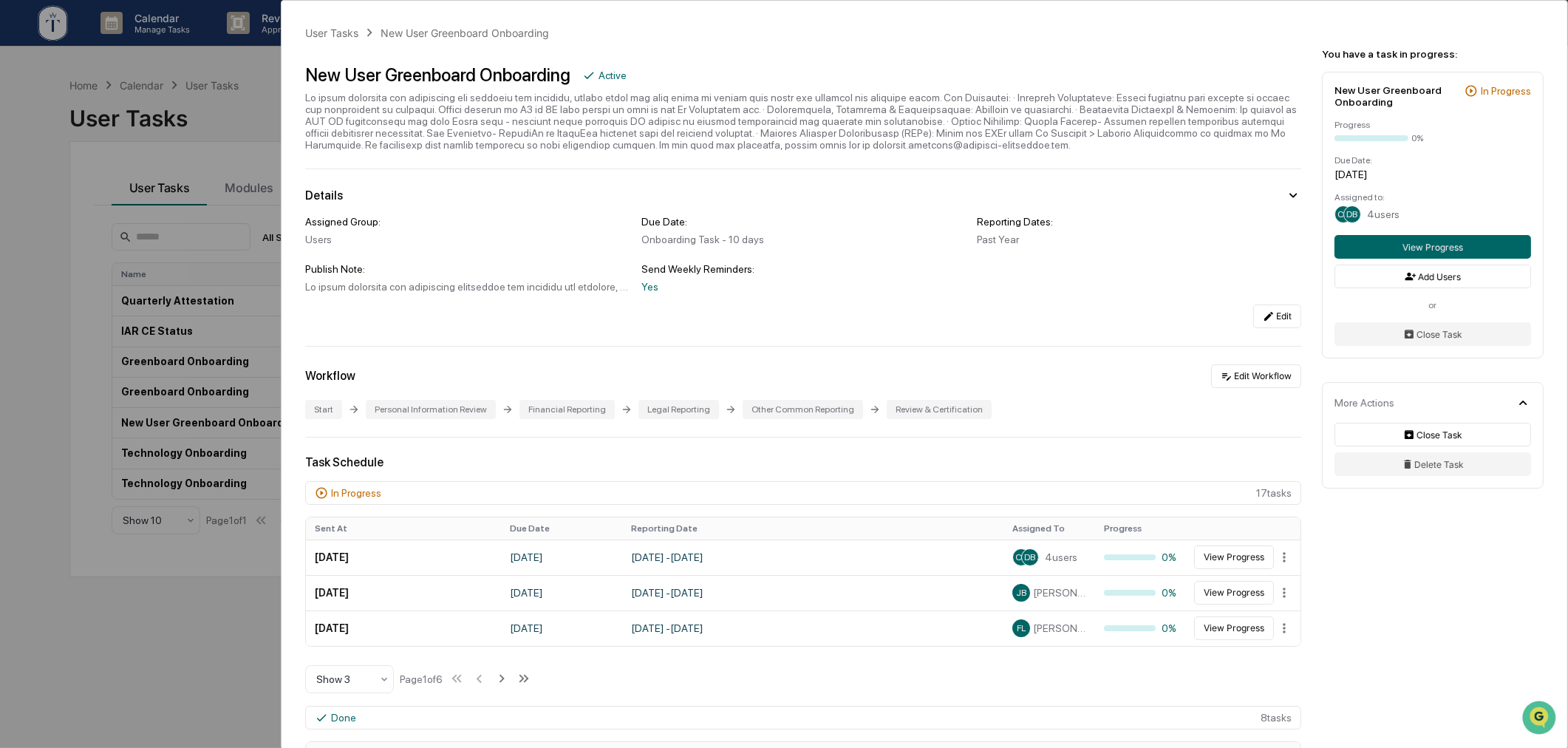
click at [195, 609] on div "User Tasks New User Greenboard Onboarding New User Greenboard Onboarding Active…" at bounding box center [784, 374] width 1568 height 748
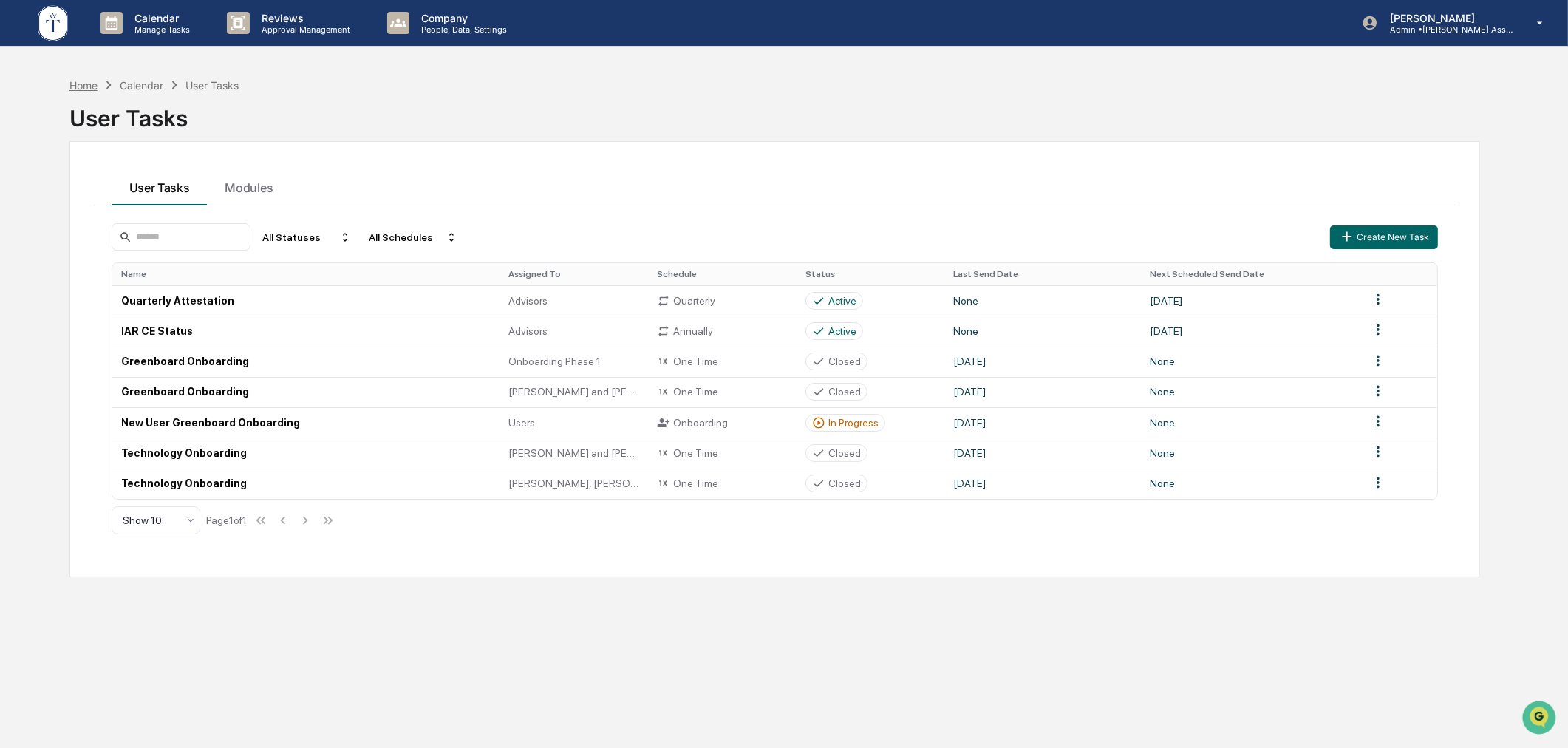
click at [82, 89] on div "Home" at bounding box center [83, 85] width 28 height 12
